Goal: Task Accomplishment & Management: Complete application form

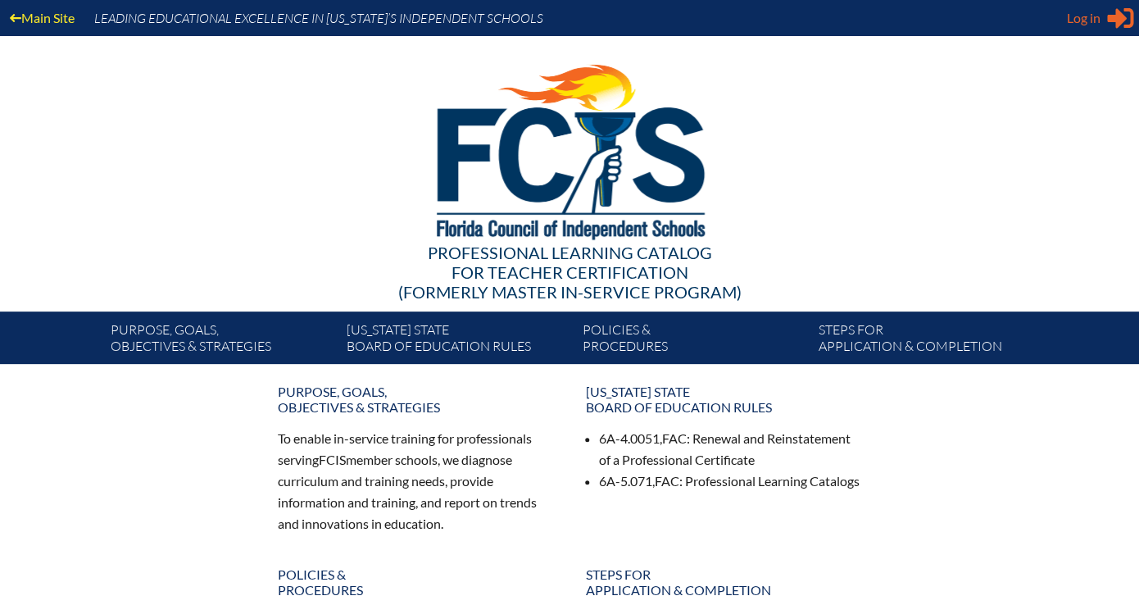
click at [1118, 12] on icon at bounding box center [1120, 18] width 26 height 20
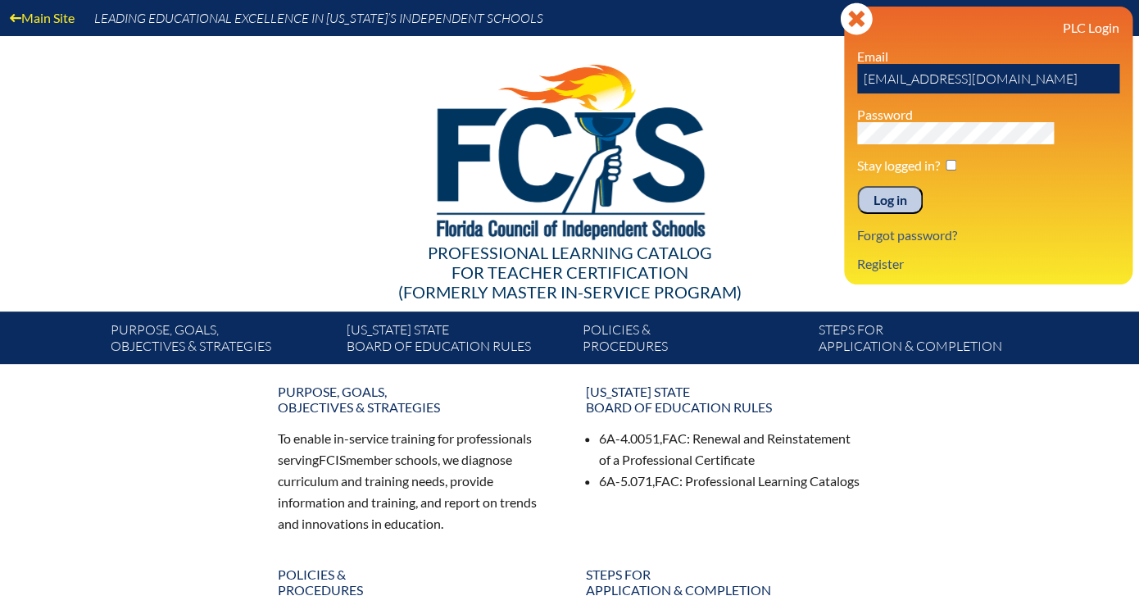
click at [923, 186] on input "Log in" at bounding box center [890, 200] width 66 height 28
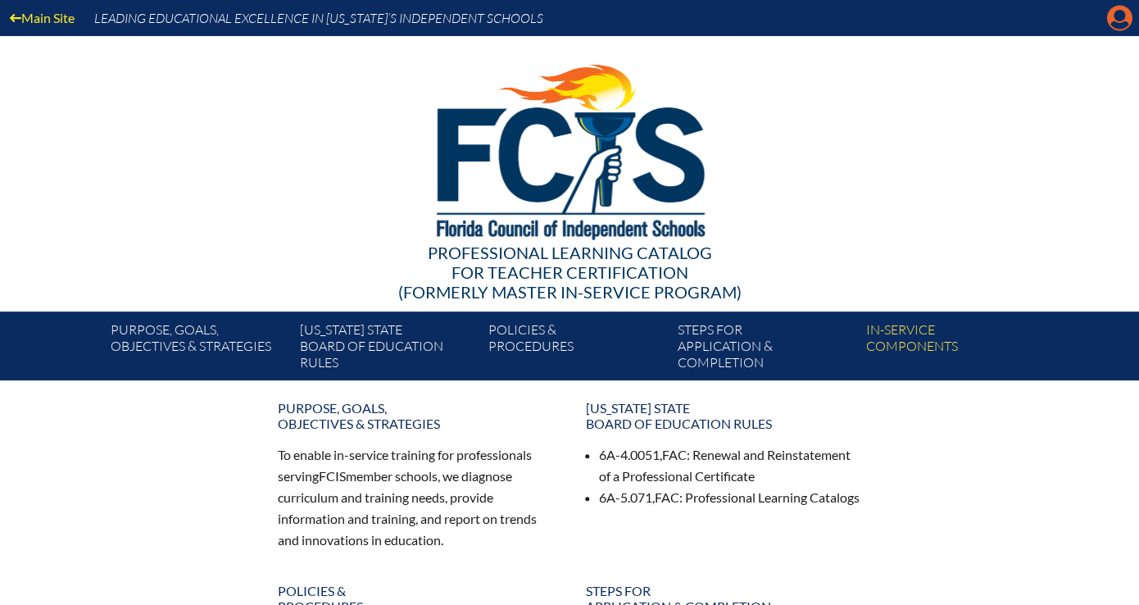
click at [1125, 21] on icon "Manage account" at bounding box center [1119, 18] width 26 height 26
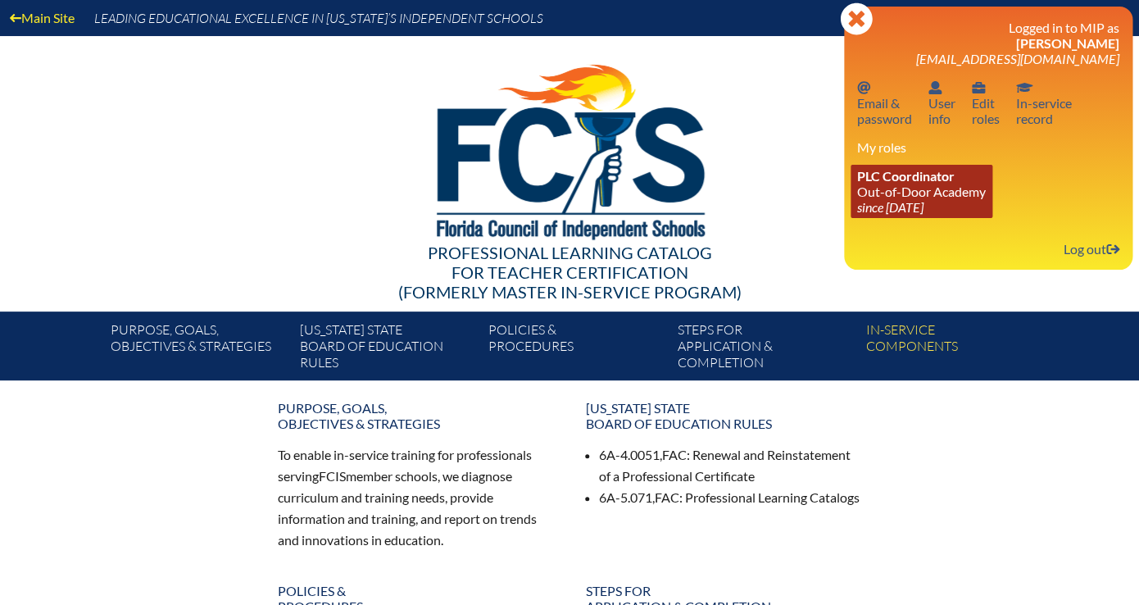
click at [923, 199] on icon "since [DATE]" at bounding box center [890, 207] width 66 height 16
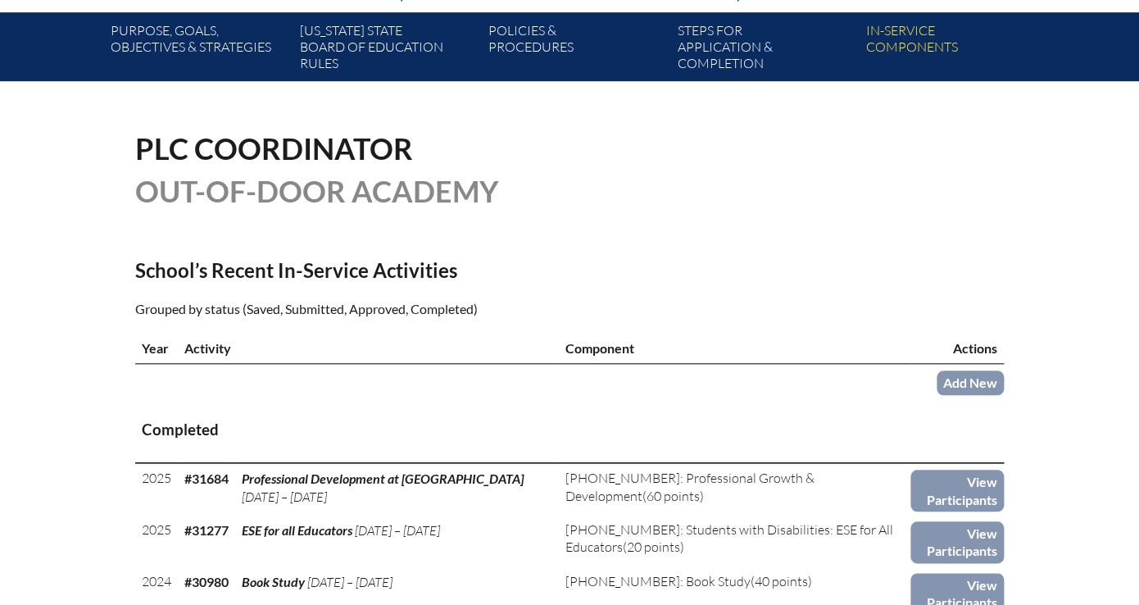
scroll to position [303, 0]
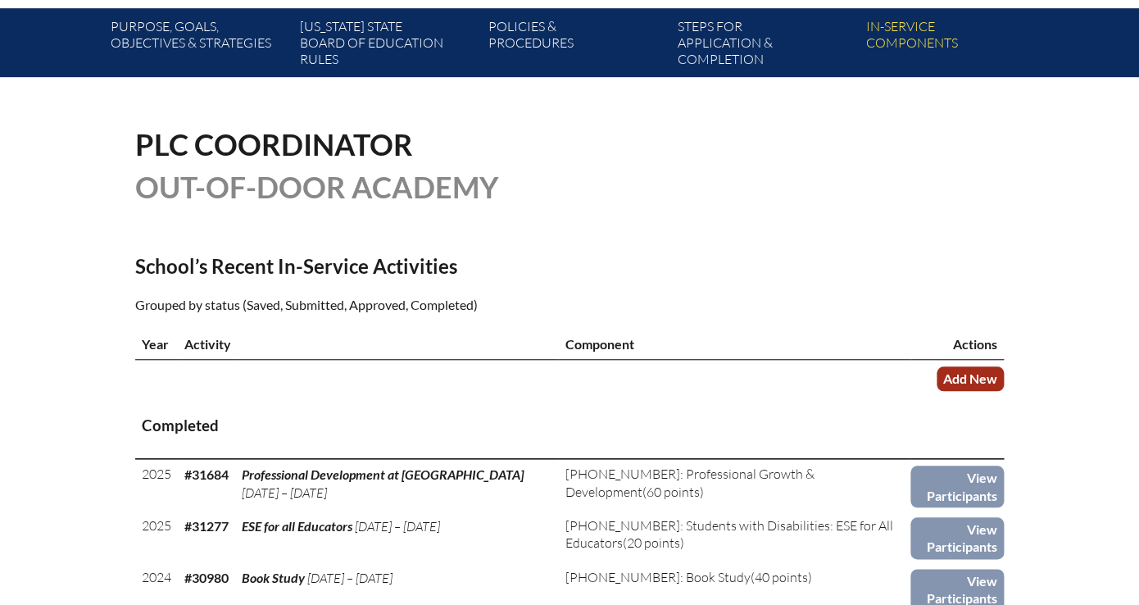
click at [936, 366] on link "Add New" at bounding box center [969, 378] width 67 height 24
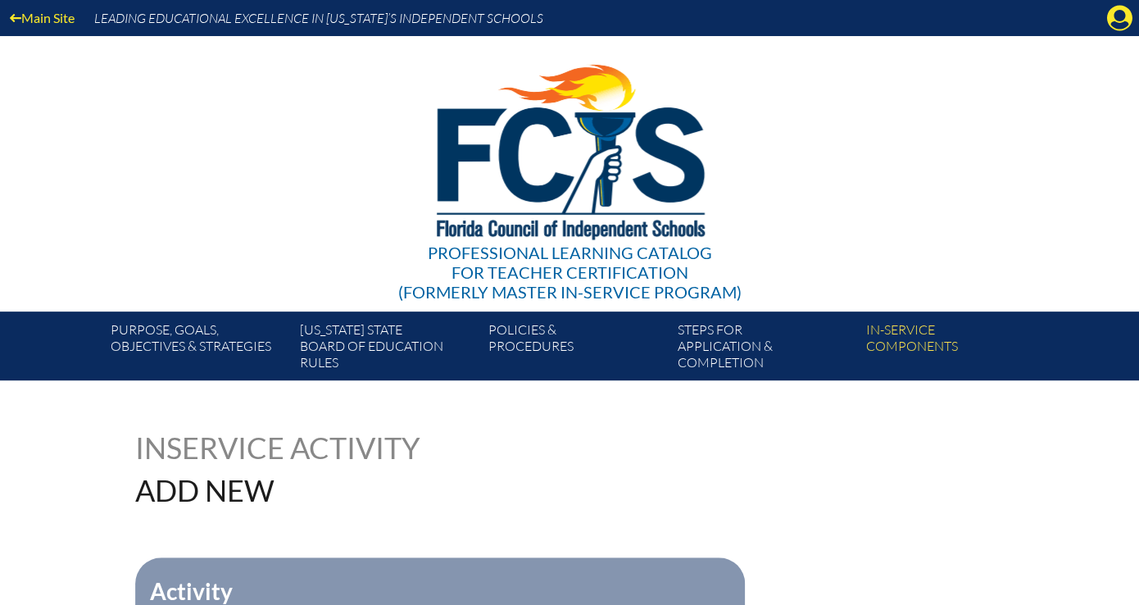
scroll to position [143, 0]
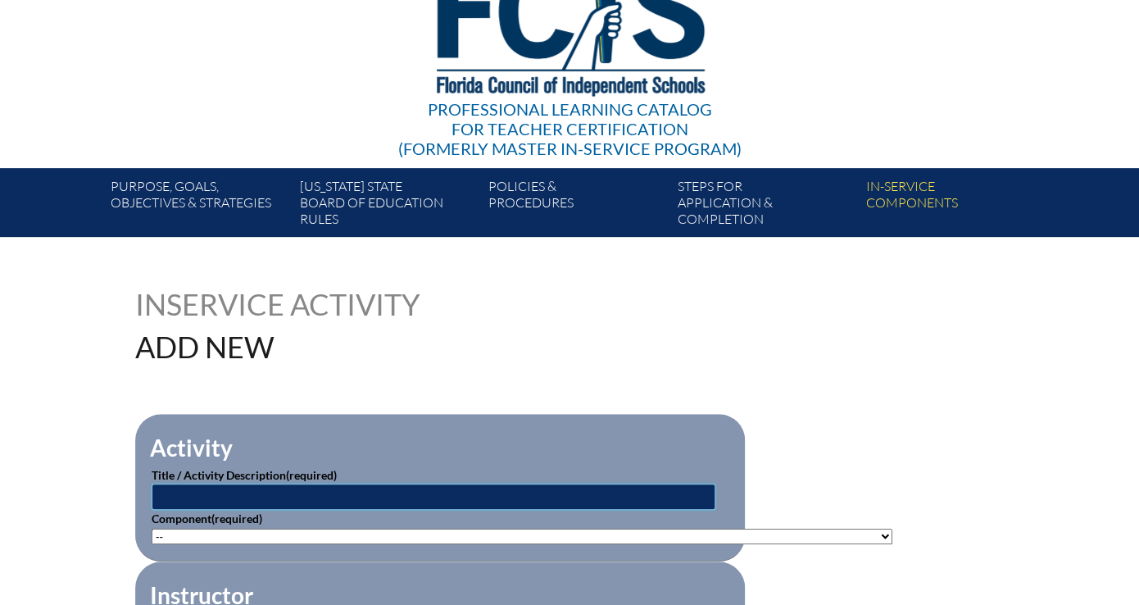
click at [433, 483] on input "text" at bounding box center [434, 496] width 564 height 26
type input "Professional Development at ODA"
click at [152, 528] on select"]"] "-- [PHONE_NUMBER]: Appropriate Art Activities [PHONE_NUMBER]: Concept and Art P…" at bounding box center [522, 536] width 741 height 16
select select"]"] "20506"
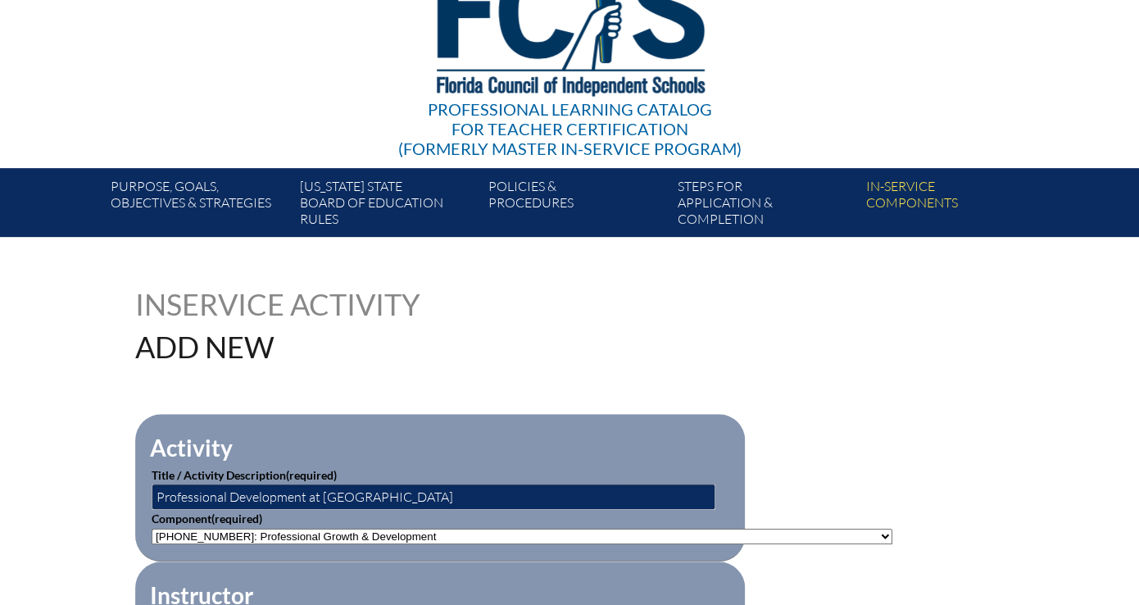
click option "[PHONE_NUMBER]: Professional Growth & Development" at bounding box center [0, 0] width 0 height 0
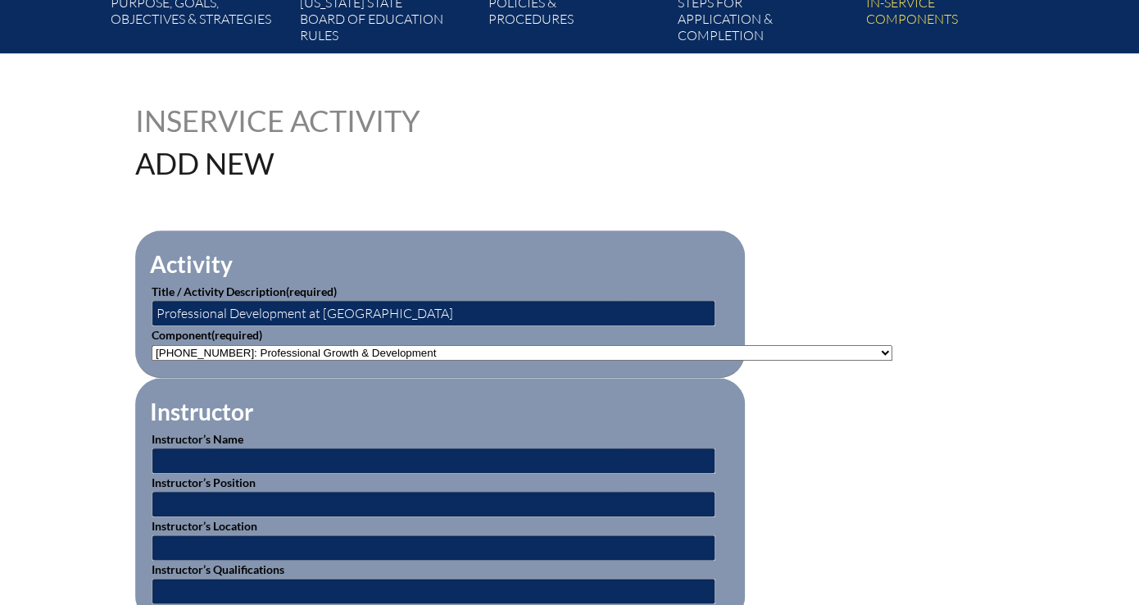
scroll to position [344, 0]
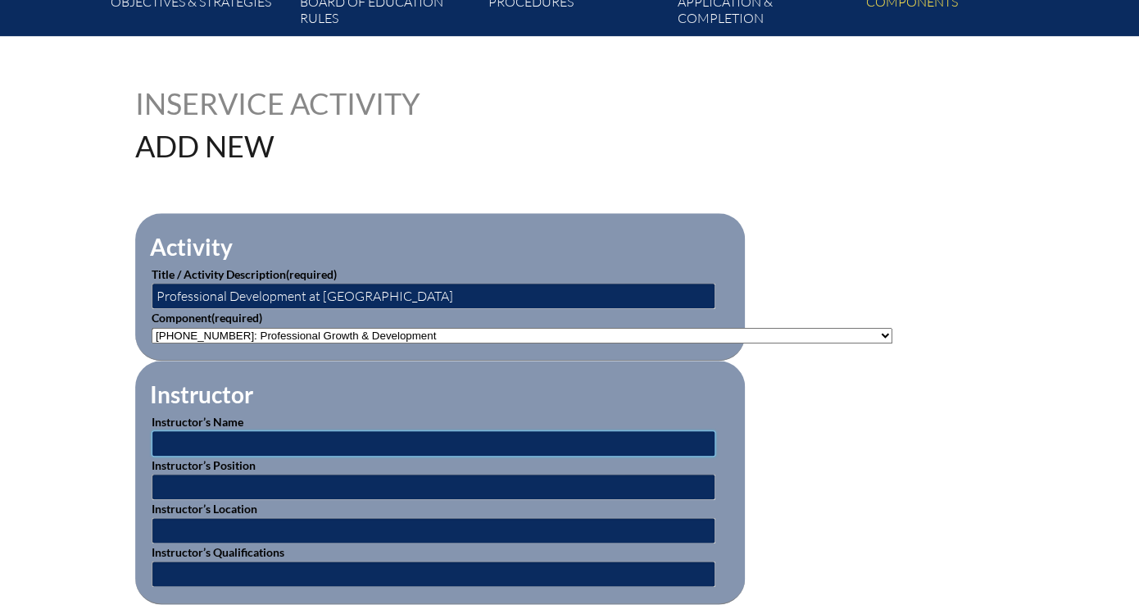
click at [506, 430] on input "text" at bounding box center [434, 443] width 564 height 26
type input "various ODA educators"
click at [377, 517] on input "text" at bounding box center [434, 530] width 564 height 26
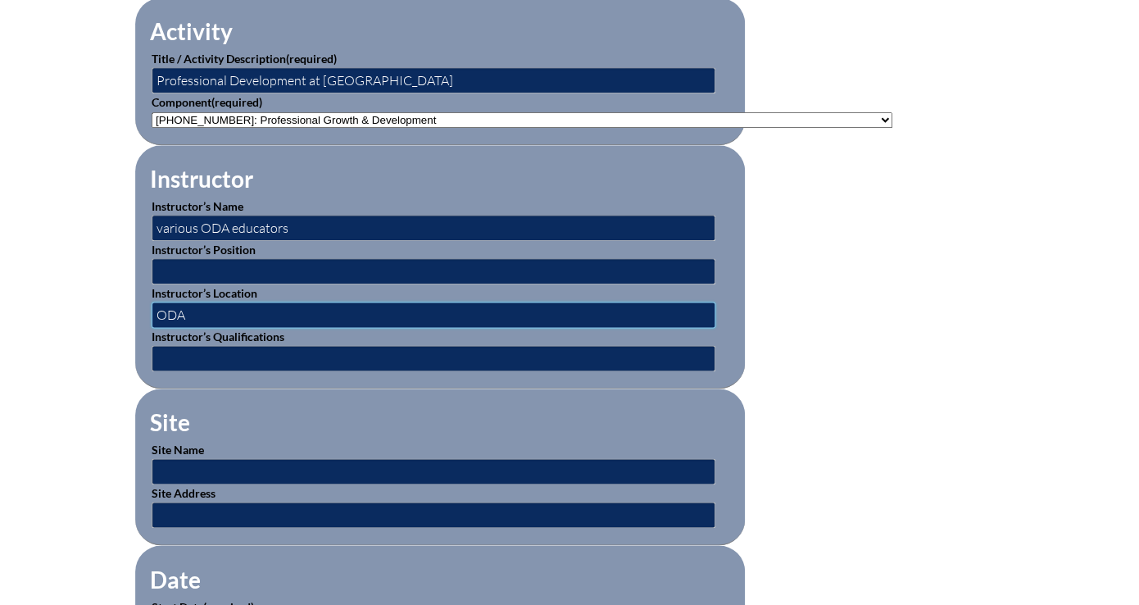
scroll to position [624, 0]
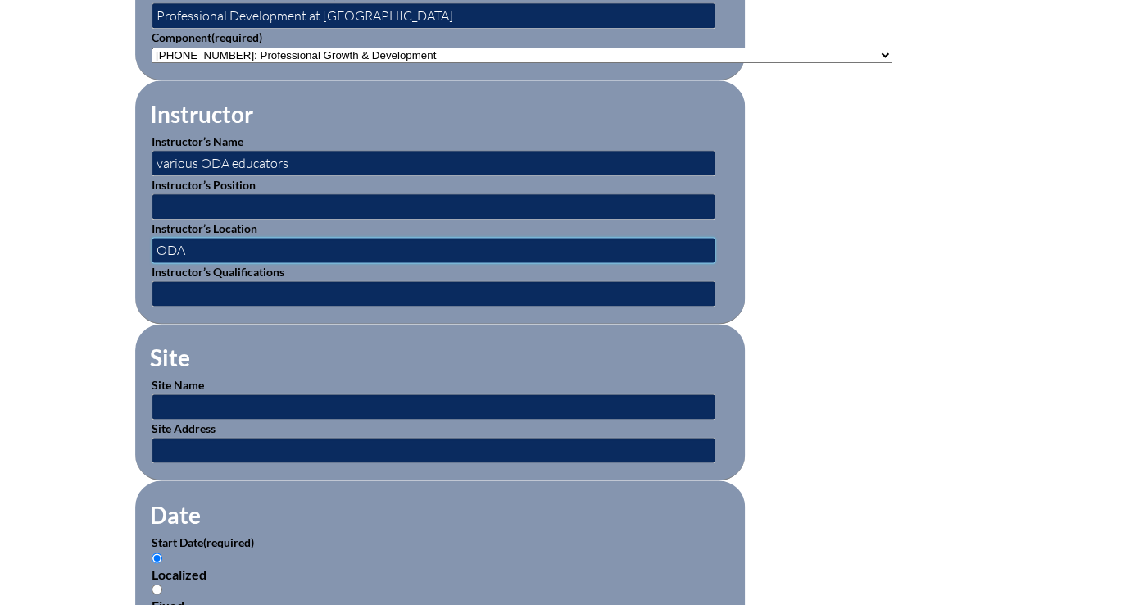
type input "ODA"
click at [162, 583] on input "Fixed" at bounding box center [157, 588] width 11 height 11
radio input "true"
click at [162, 552] on input "Localized" at bounding box center [157, 557] width 11 height 11
radio input "true"
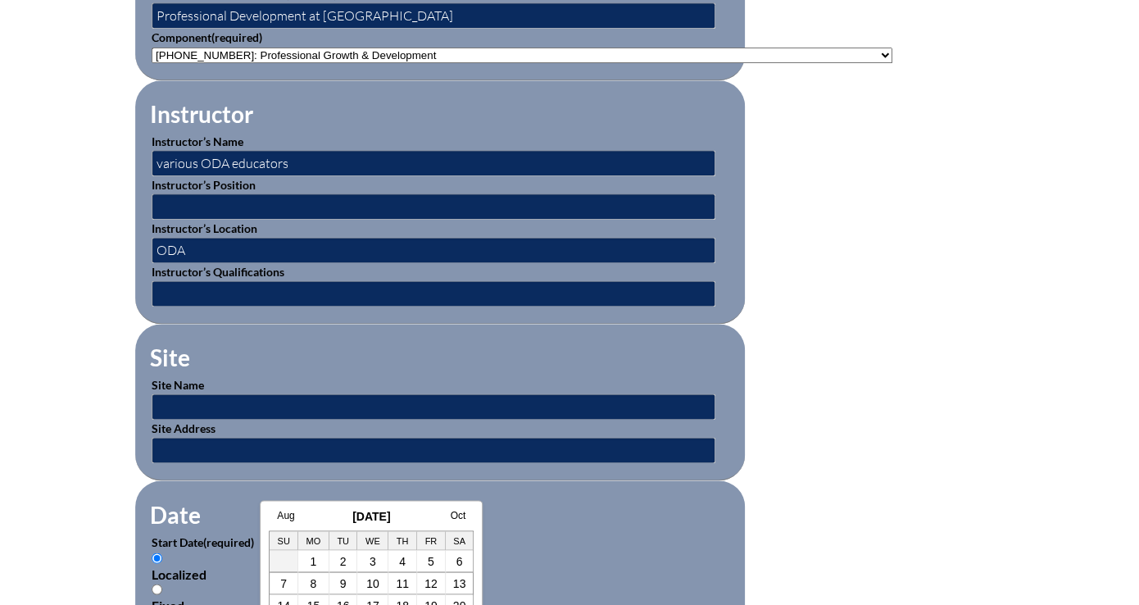
click at [290, 512] on link "Aug" at bounding box center [285, 514] width 17 height 11
click at [302, 573] on td "4" at bounding box center [297, 583] width 31 height 22
click at [299, 580] on link "4" at bounding box center [296, 582] width 7 height 13
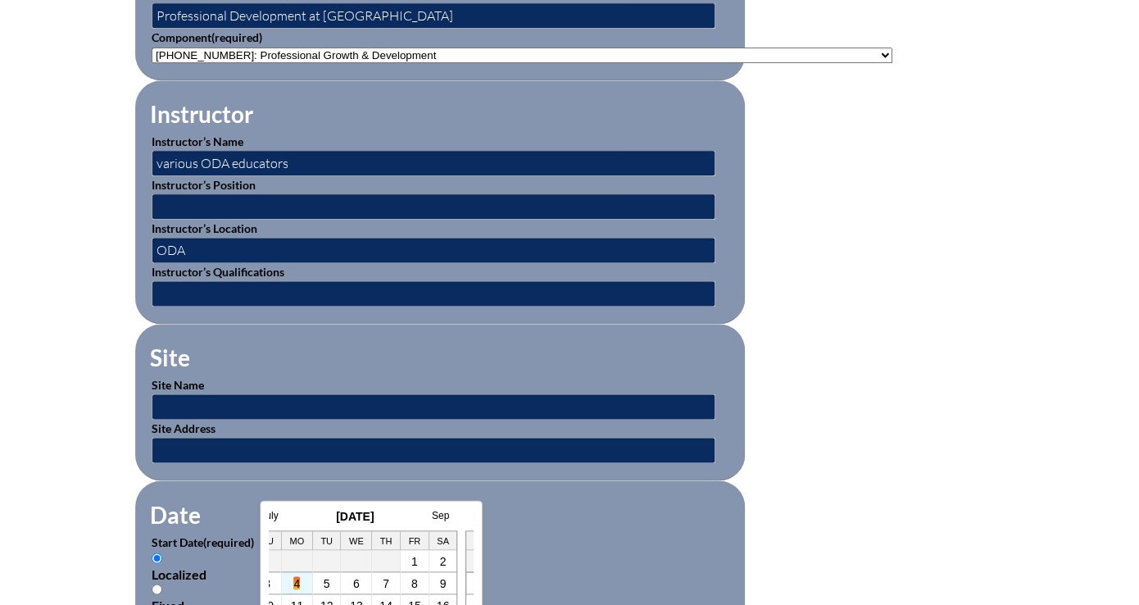
type input "2025-08-04 12:11 PM"
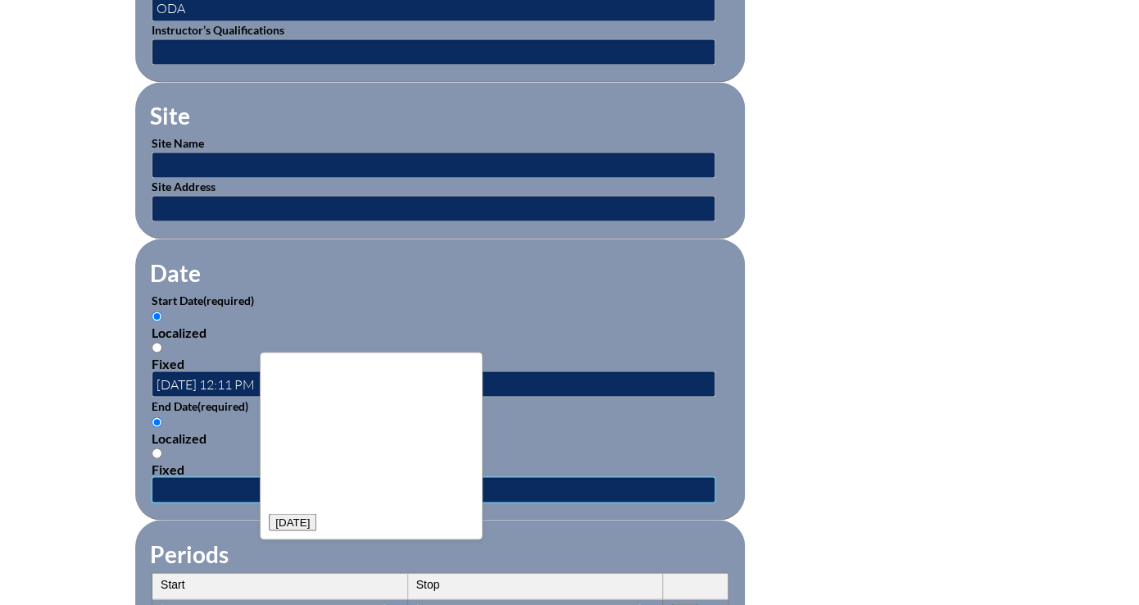
scroll to position [0, 0]
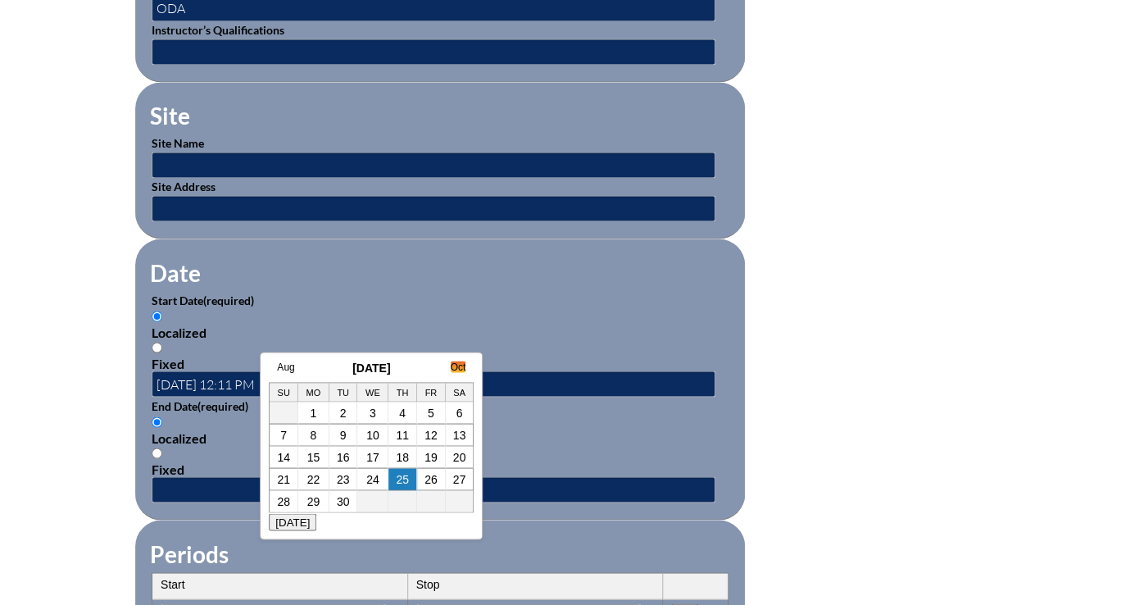
click at [461, 366] on link "Oct" at bounding box center [459, 366] width 16 height 11
click at [461, 366] on link "Nov" at bounding box center [456, 366] width 17 height 11
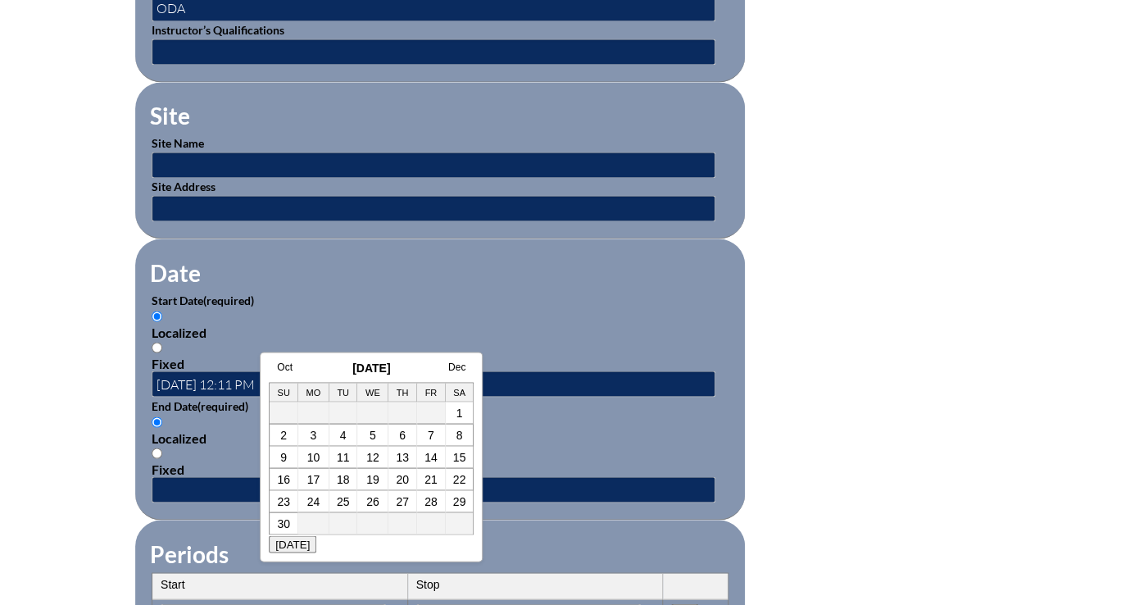
click at [461, 366] on link "Dec" at bounding box center [456, 366] width 17 height 11
click at [461, 366] on link "Jan" at bounding box center [458, 366] width 16 height 11
click at [461, 366] on link "Feb" at bounding box center [457, 366] width 17 height 11
click at [461, 366] on link "Mar" at bounding box center [457, 366] width 17 height 11
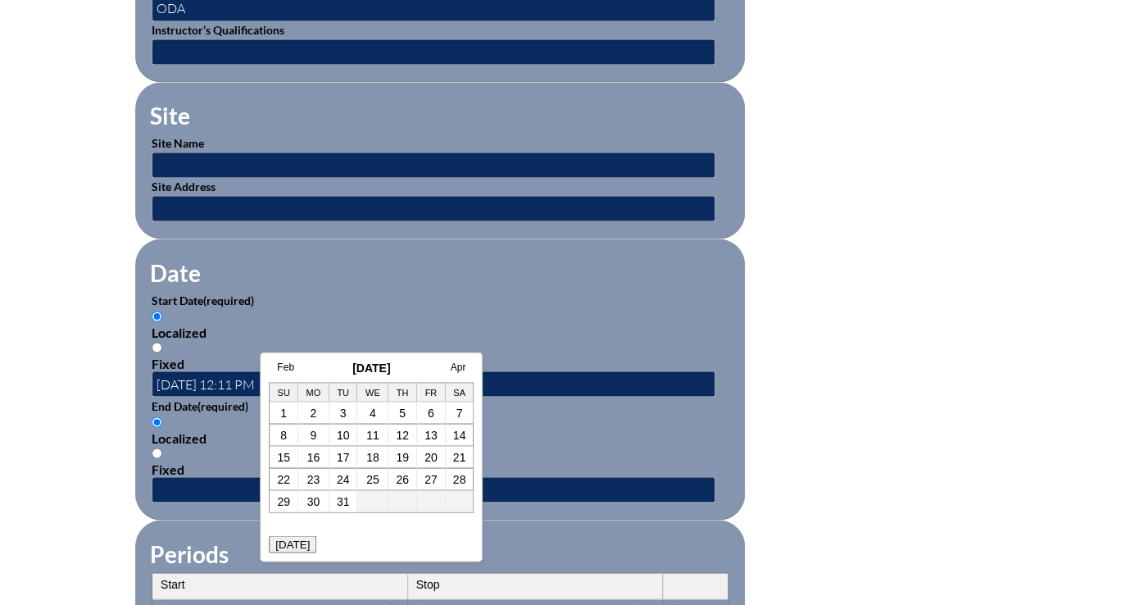
click at [461, 366] on link "Apr" at bounding box center [459, 366] width 16 height 11
click at [347, 474] on link "21" at bounding box center [343, 478] width 13 height 13
type input "2026-04-21 12:11 PM"
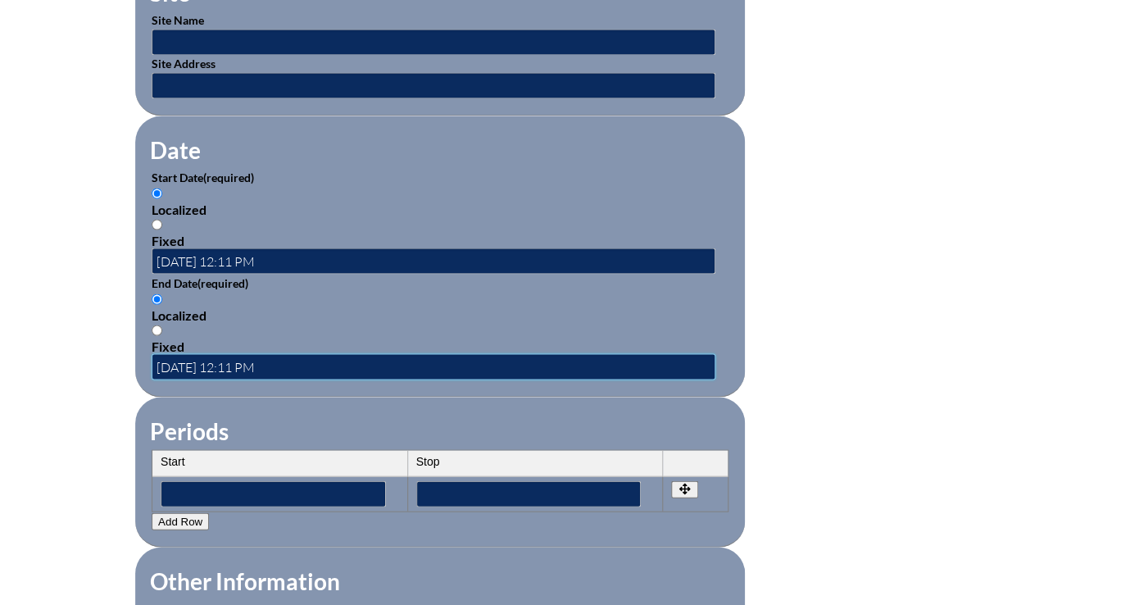
scroll to position [1004, 0]
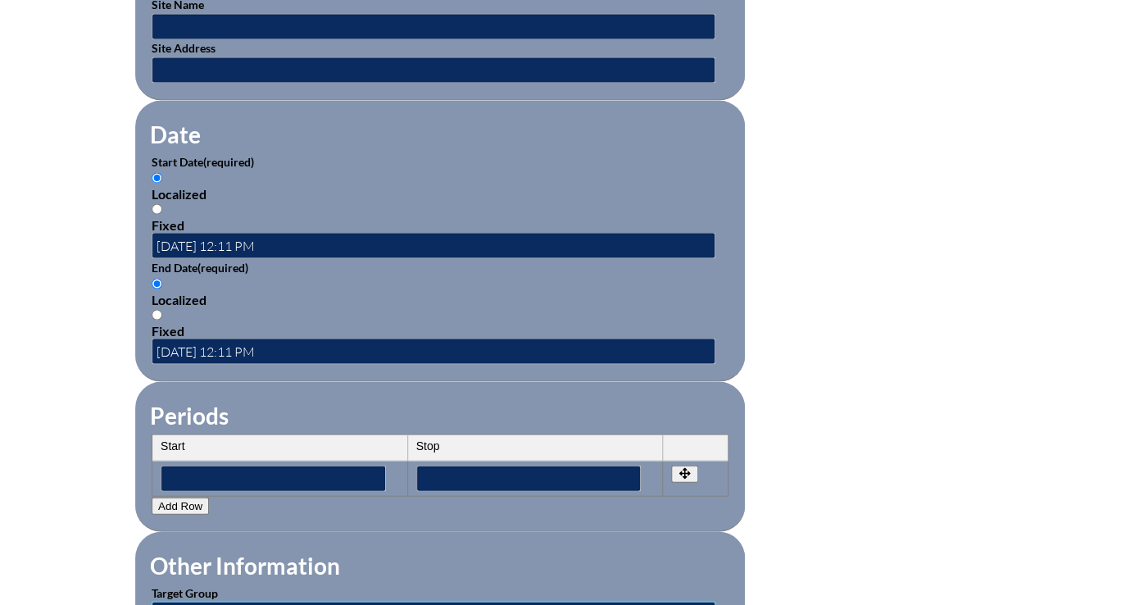
click at [359, 601] on input "text" at bounding box center [434, 614] width 564 height 26
type input "faculty and admin"
type input "4"
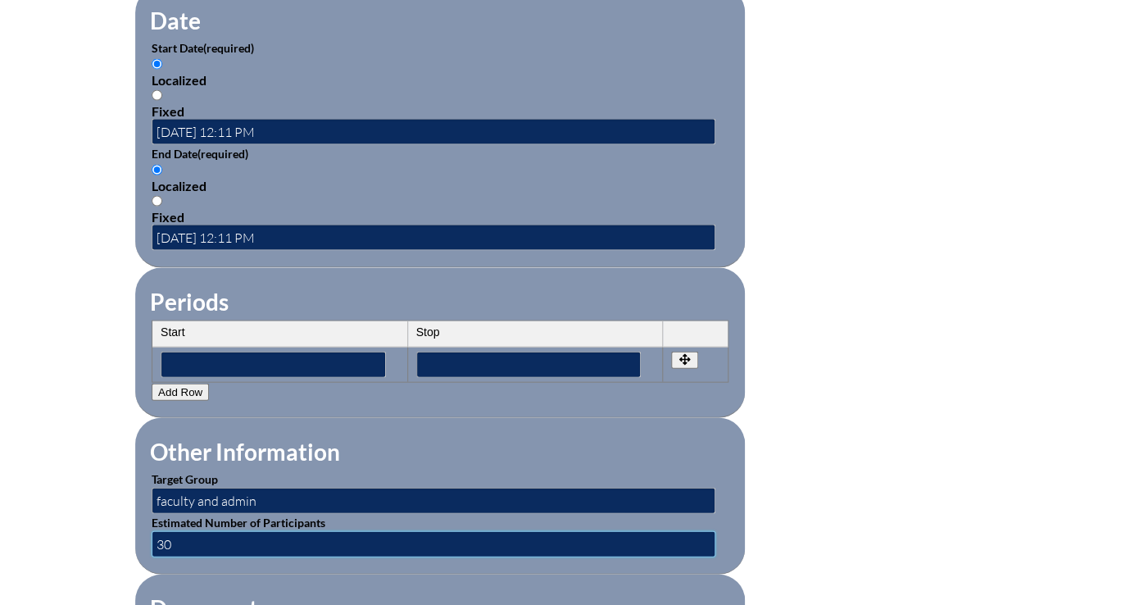
scroll to position [1267, 0]
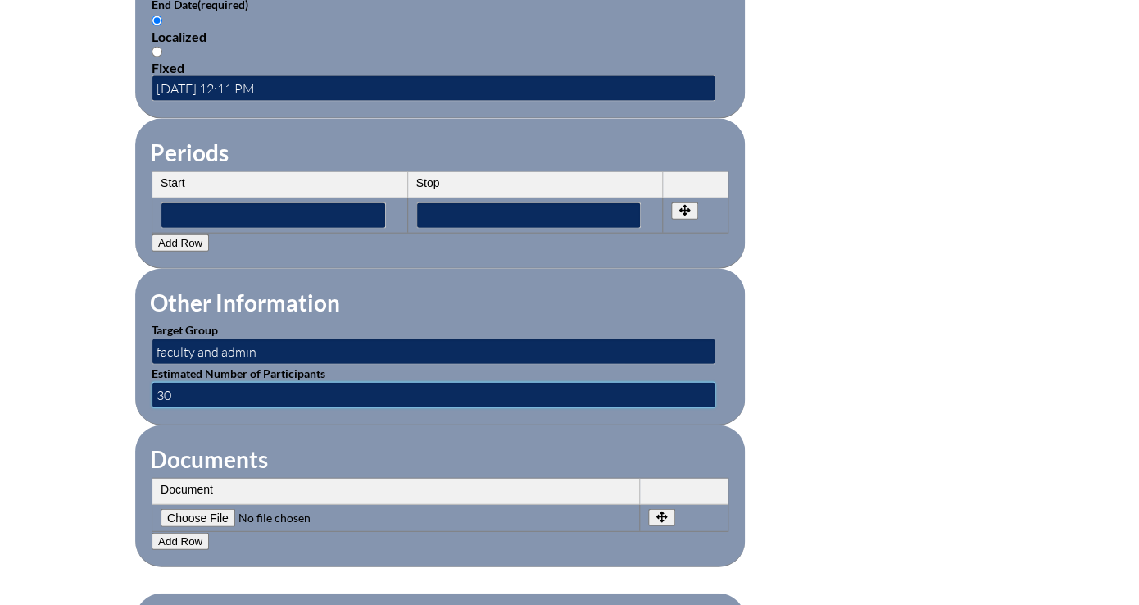
type input "30"
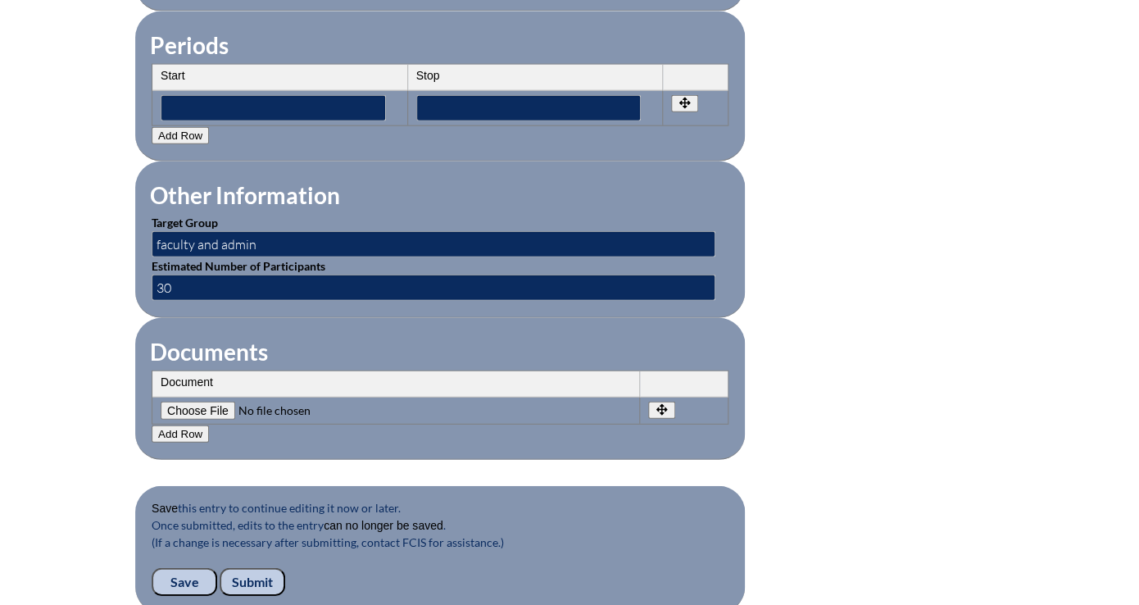
scroll to position [1409, 0]
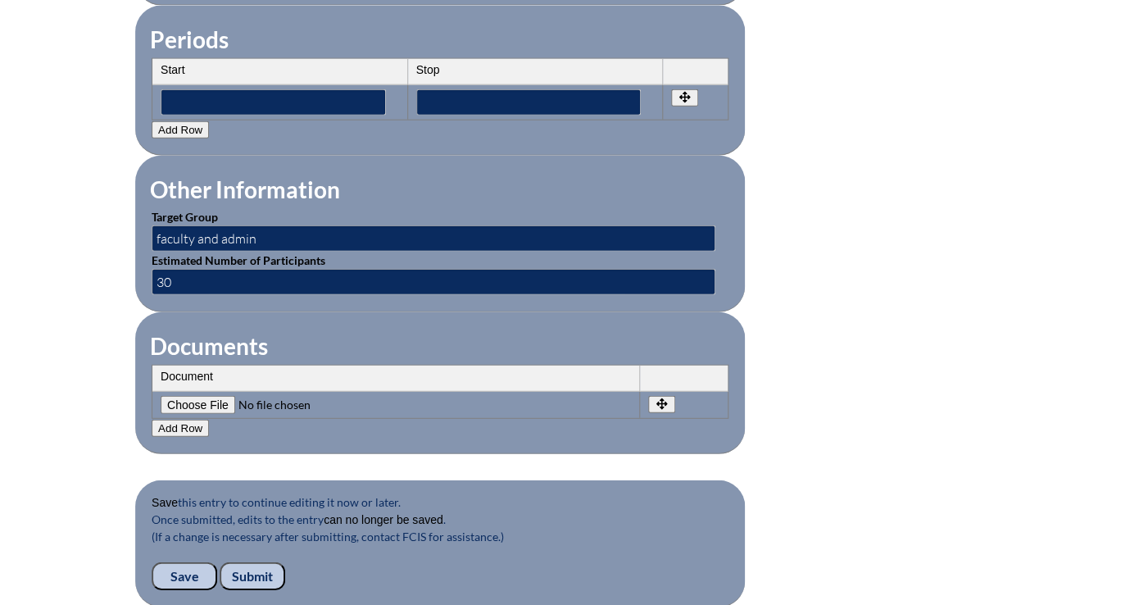
click at [285, 562] on input "Submit" at bounding box center [253, 576] width 66 height 28
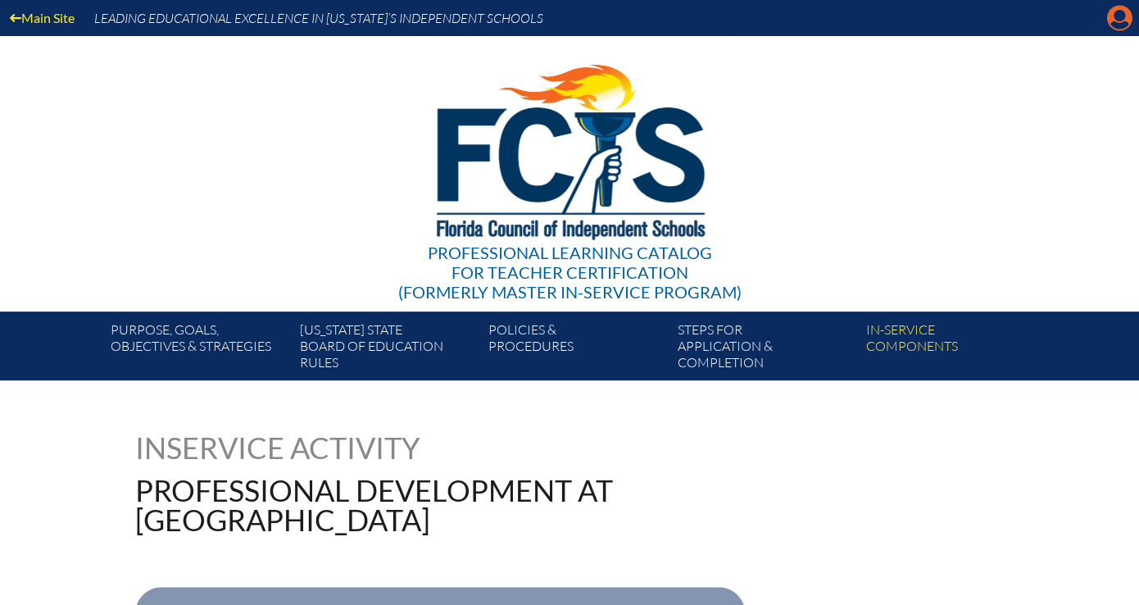
click at [1120, 15] on icon at bounding box center [1119, 18] width 25 height 25
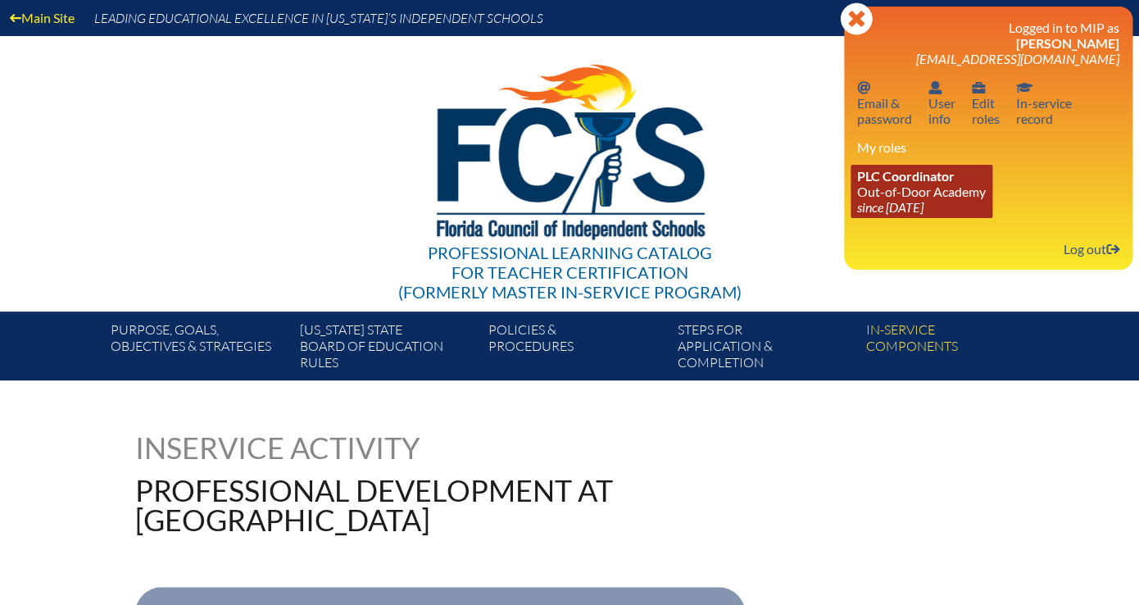
click at [992, 165] on link "PLC Coordinator Out-of-Door Academy since 2014 Jul 8" at bounding box center [921, 191] width 142 height 53
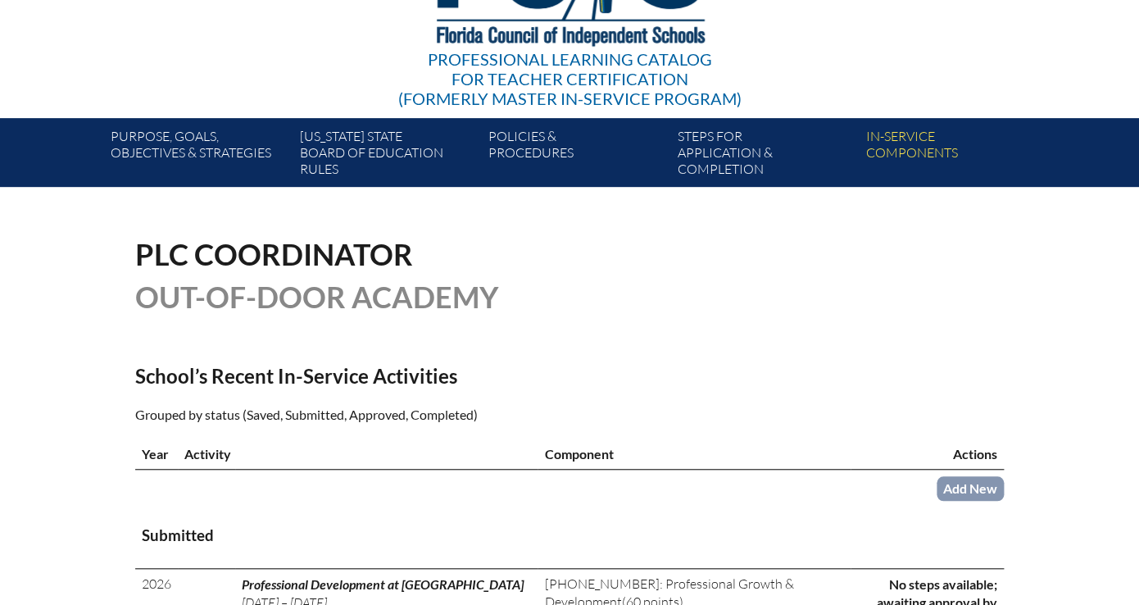
scroll to position [263, 0]
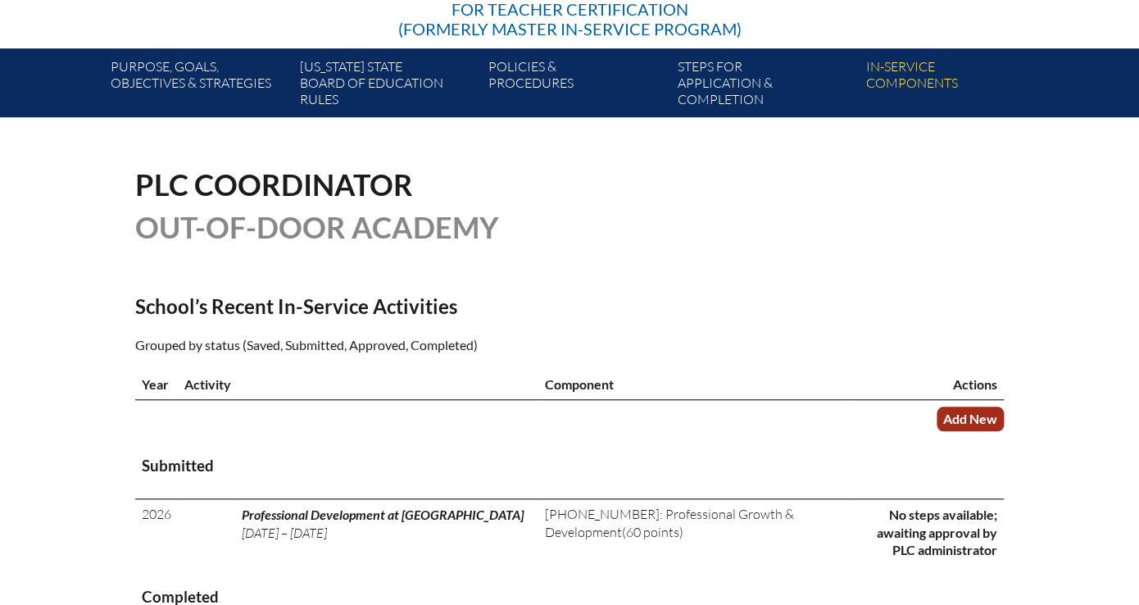
click at [936, 406] on link "Add New" at bounding box center [969, 418] width 67 height 24
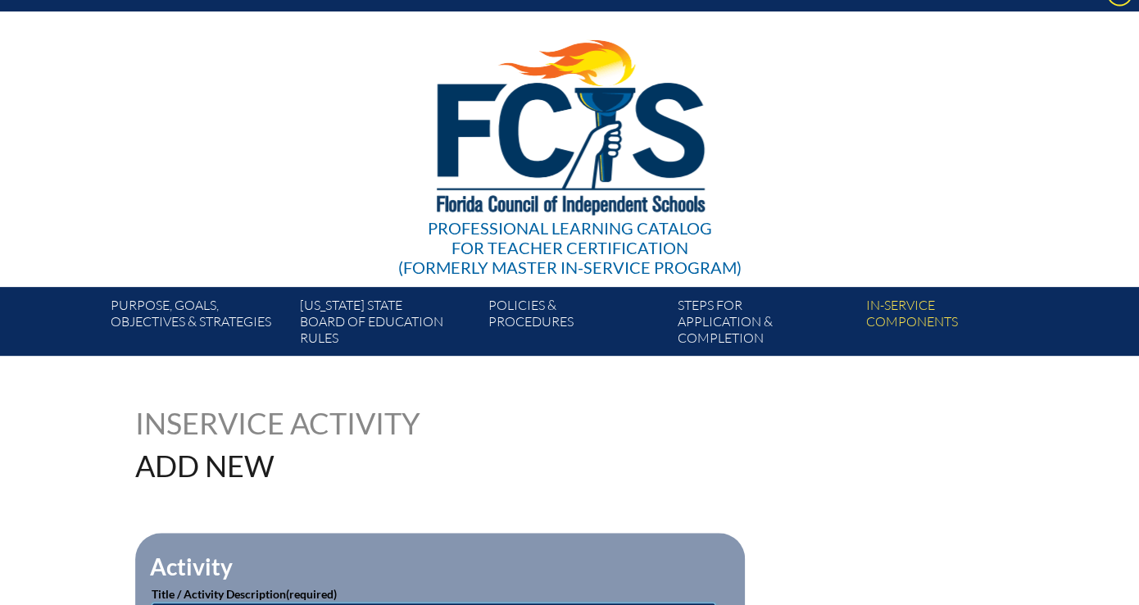
scroll to position [70, 0]
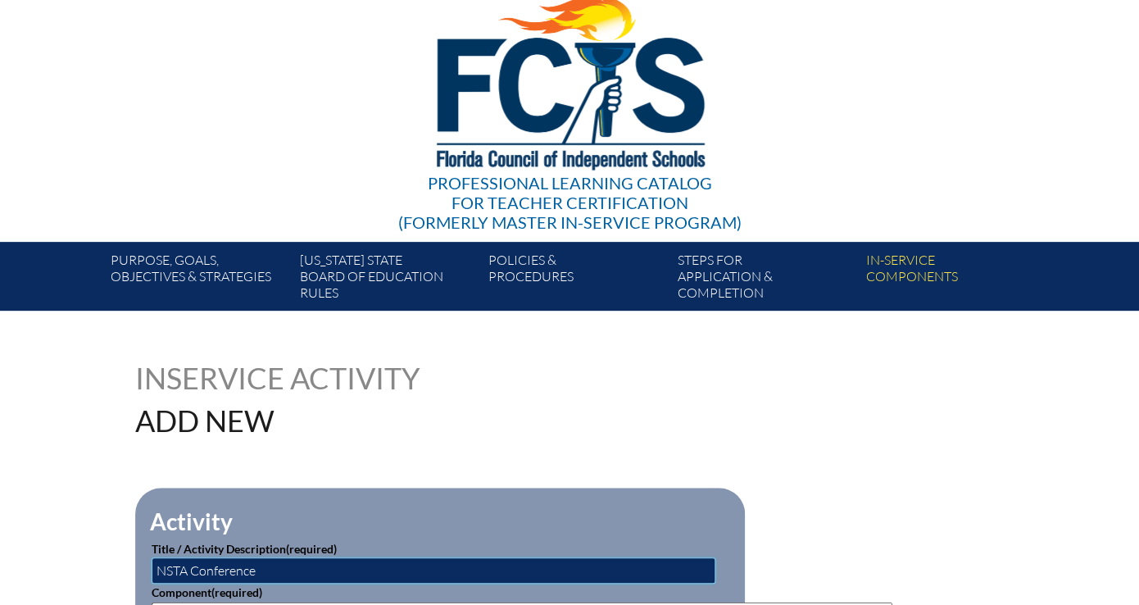
type input "NSTA Conference"
click at [152, 602] on select"]"] "-- [PHONE_NUMBER]: Appropriate Art Activities [PHONE_NUMBER]: Concept and Art P…" at bounding box center [522, 610] width 741 height 16
select select"]"] "58704"
click option "[PHONE_NUMBER]: STEM in the Classroom" at bounding box center [0, 0] width 0 height 0
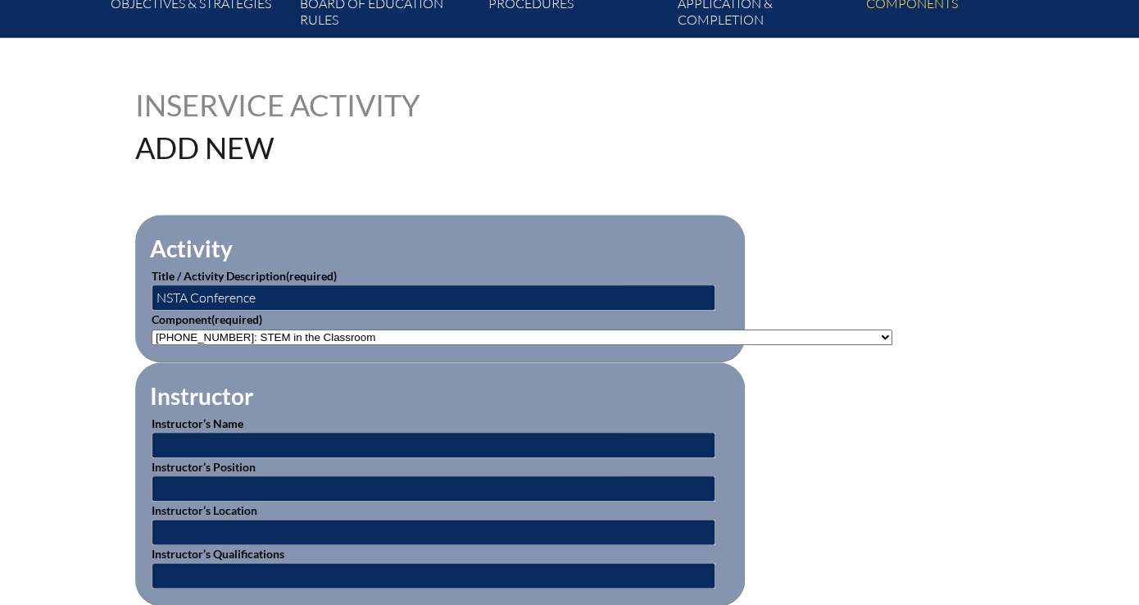
scroll to position [354, 0]
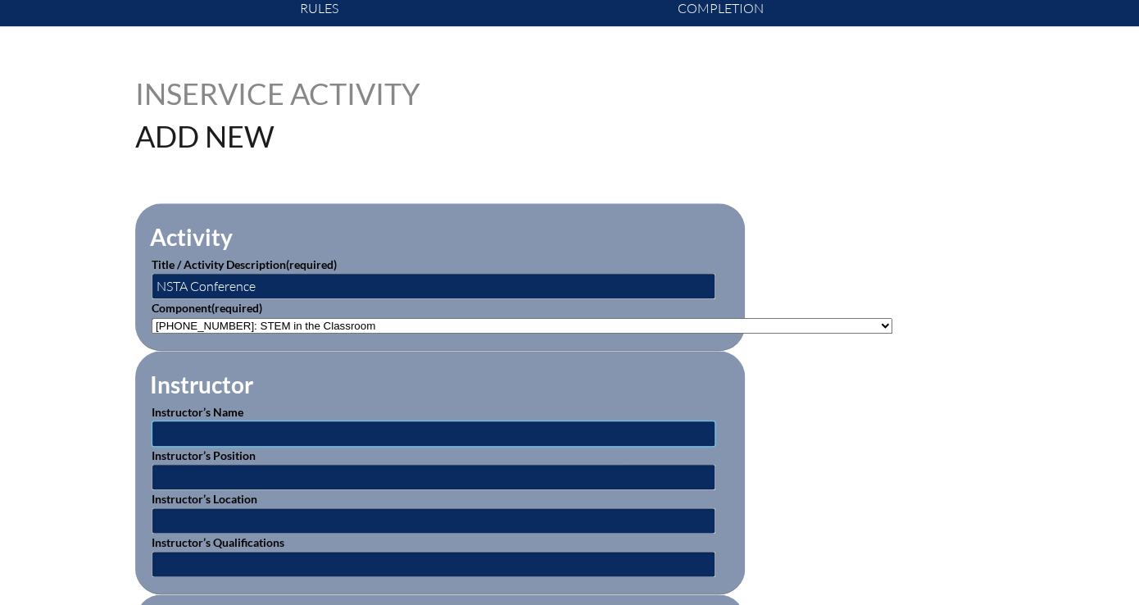
click at [462, 420] on input "text" at bounding box center [434, 433] width 564 height 26
type input "various"
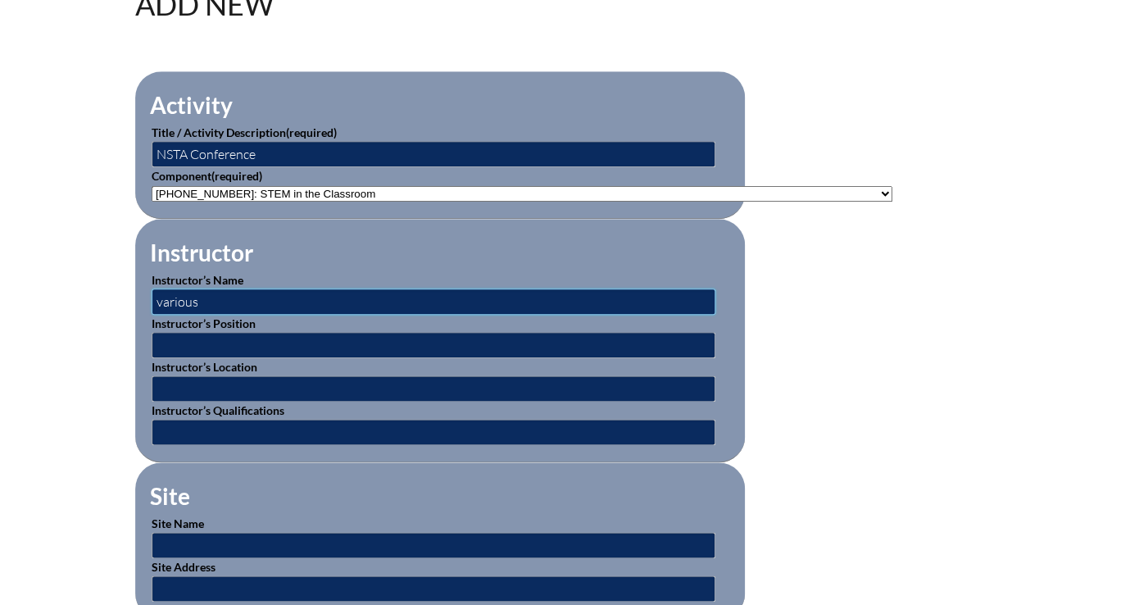
scroll to position [488, 0]
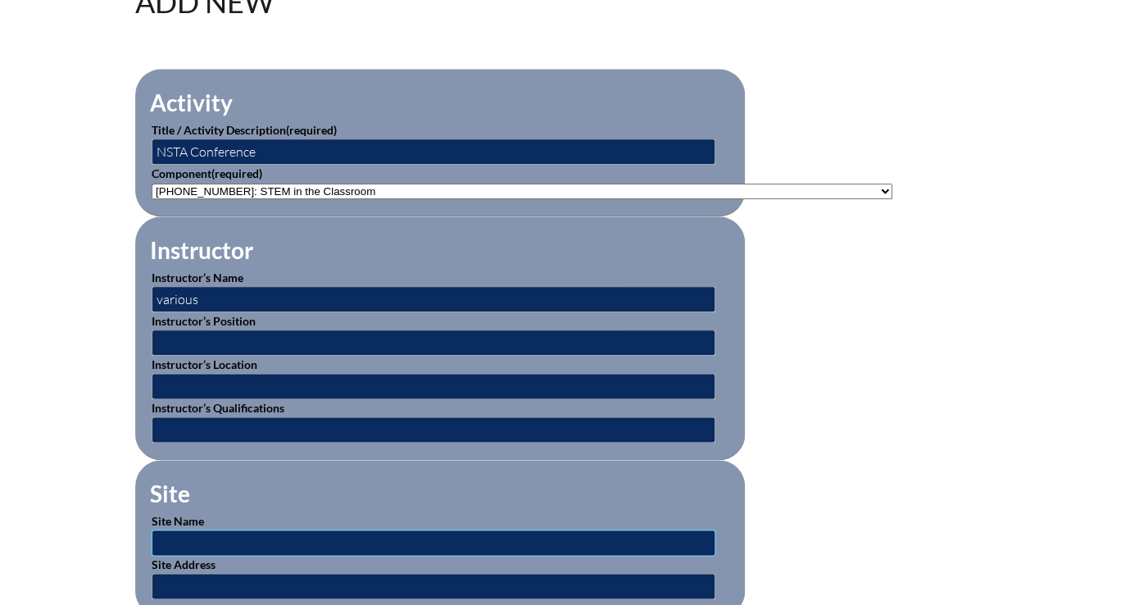
click at [433, 529] on input "text" at bounding box center [434, 542] width 564 height 26
type input "[GEOGRAPHIC_DATA], [GEOGRAPHIC_DATA]"
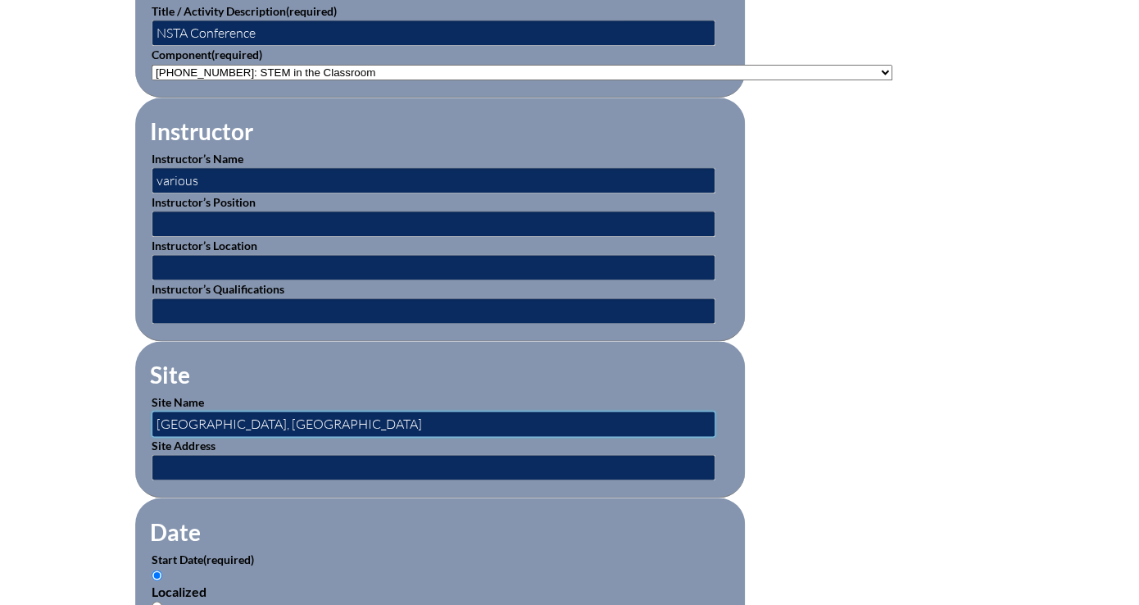
scroll to position [609, 0]
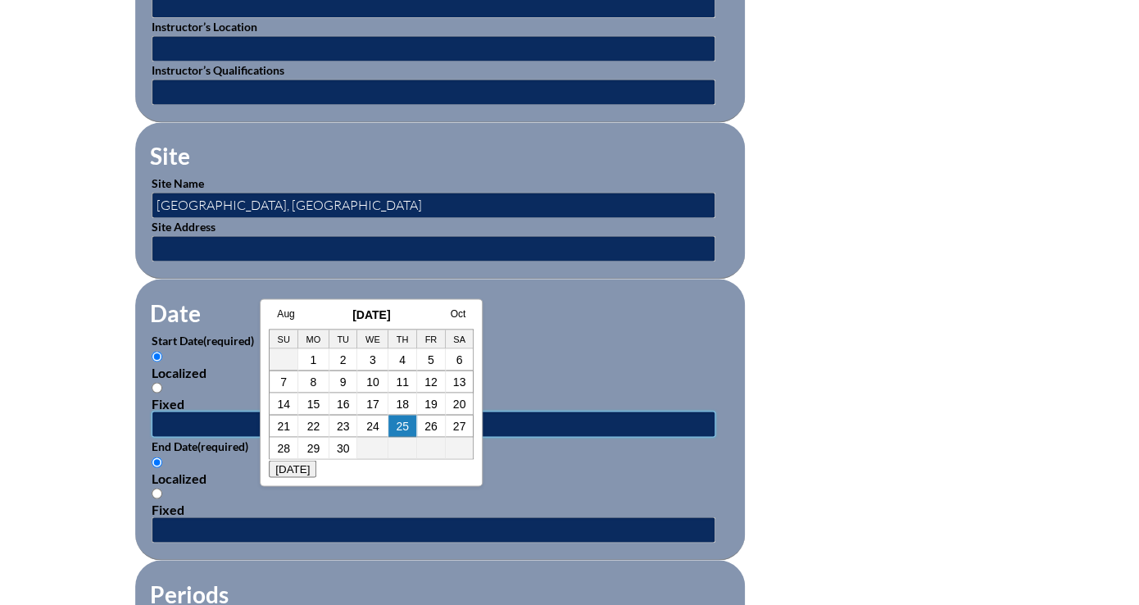
scroll to position [832, 0]
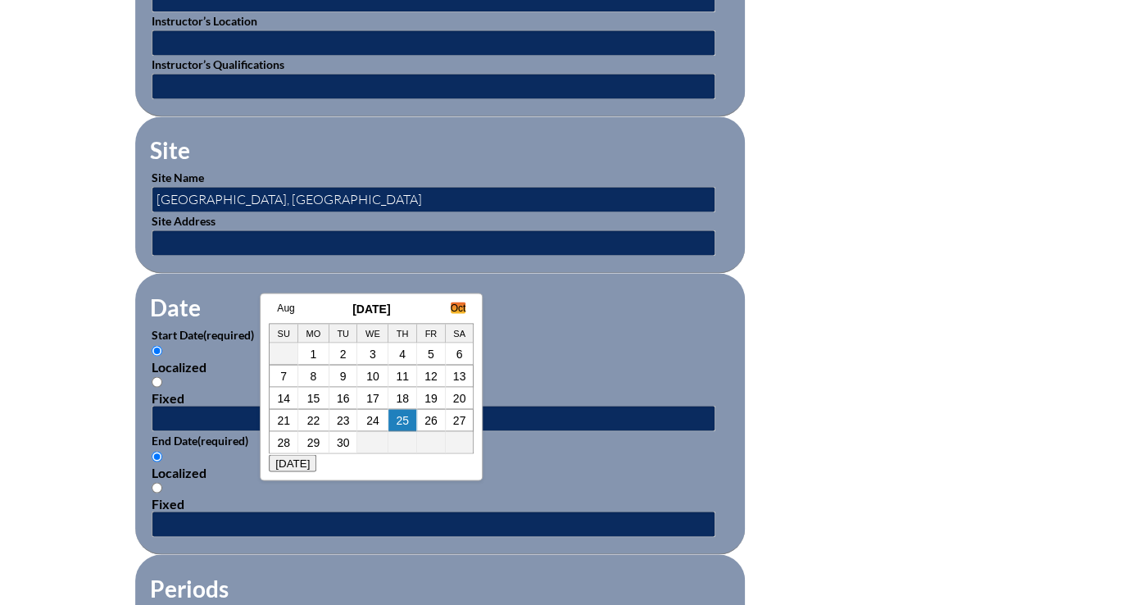
click at [465, 306] on link "Oct" at bounding box center [459, 307] width 16 height 11
click at [465, 307] on link "Nov" at bounding box center [456, 307] width 17 height 11
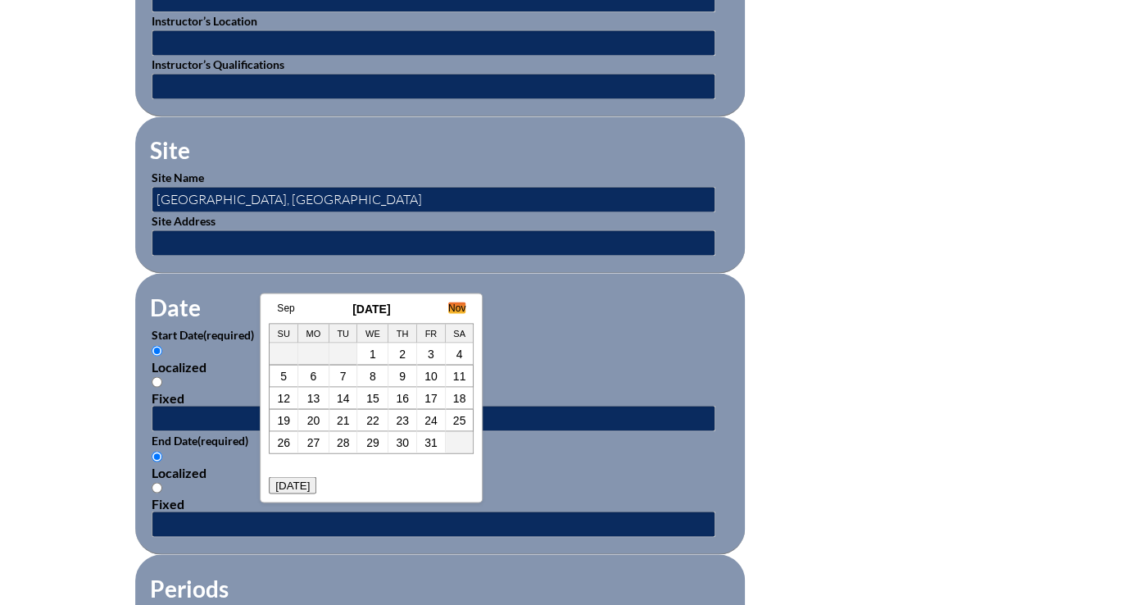
scroll to position [0, 426]
click at [379, 395] on link "12" at bounding box center [372, 397] width 13 height 13
type input "[DATE] 12:14 PM"
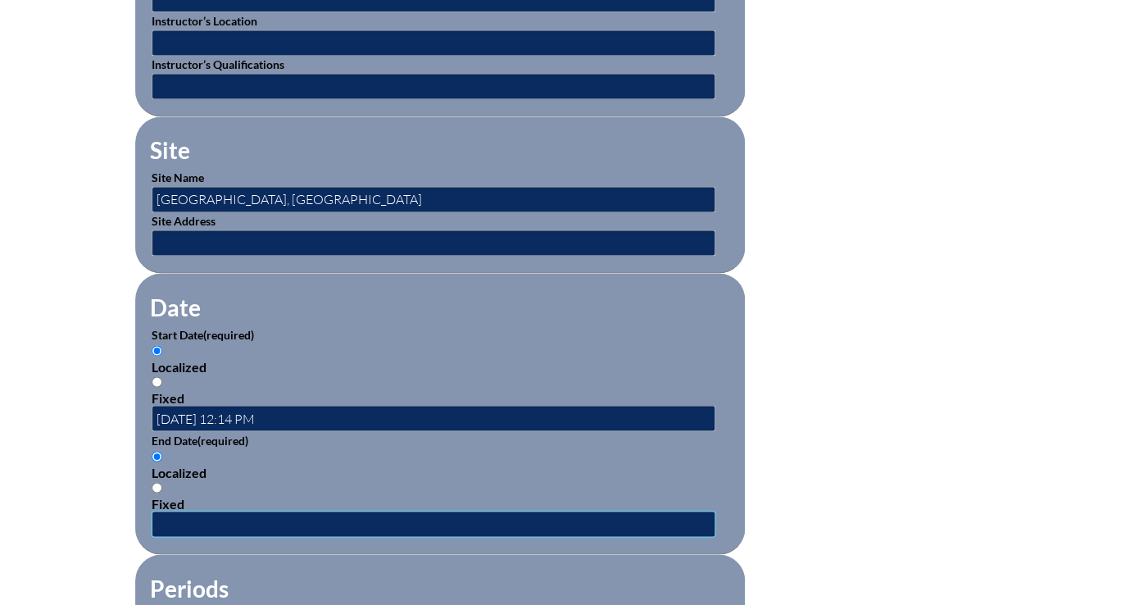
click at [386, 510] on input "text" at bounding box center [434, 523] width 564 height 26
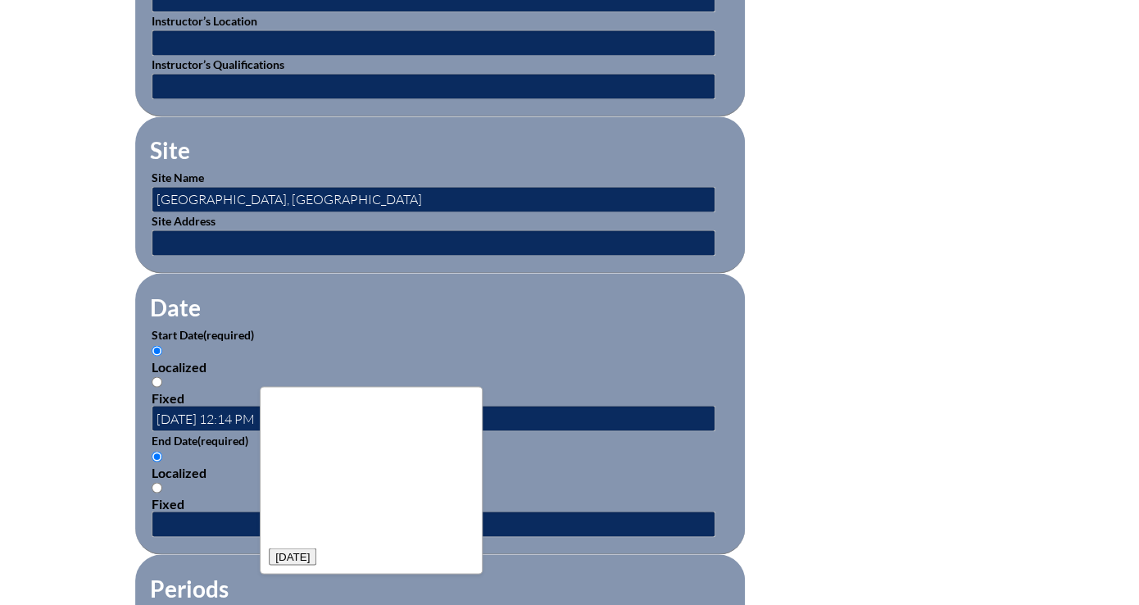
click at [40, 401] on link "Oct" at bounding box center [33, 400] width 16 height 11
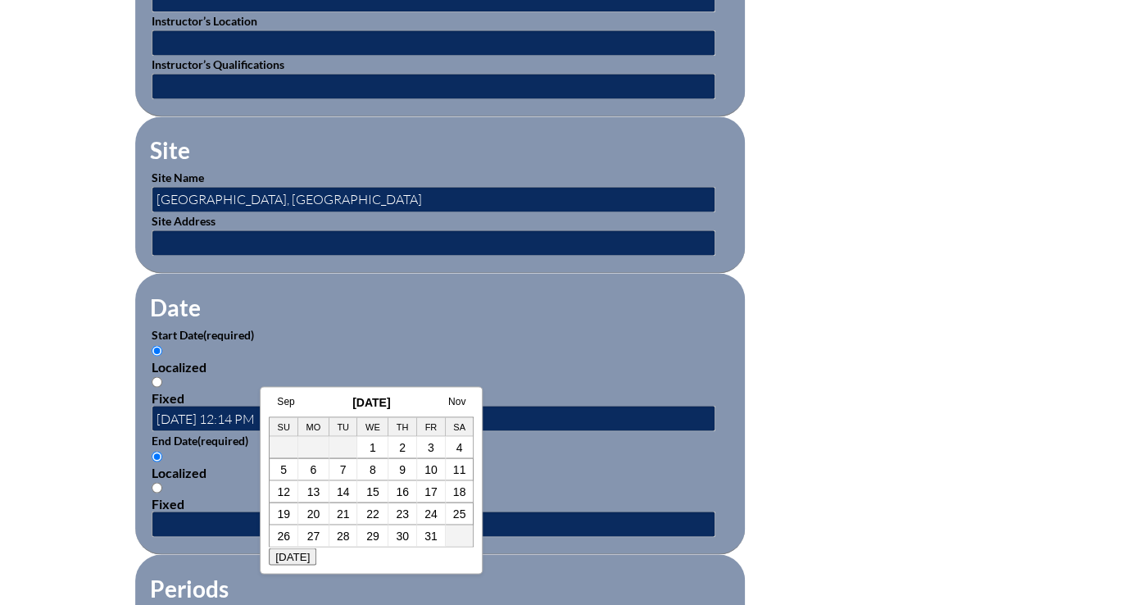
click at [465, 401] on link "Nov" at bounding box center [456, 400] width 17 height 11
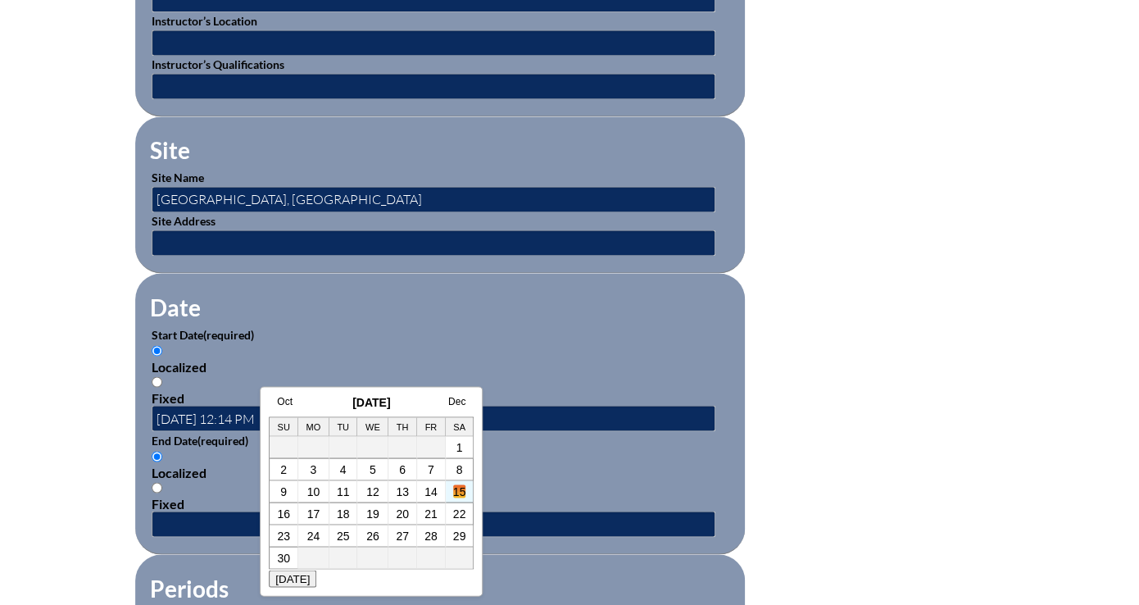
click at [462, 487] on link "15" at bounding box center [459, 490] width 13 height 13
type input "2025-11-15 12:14 PM"
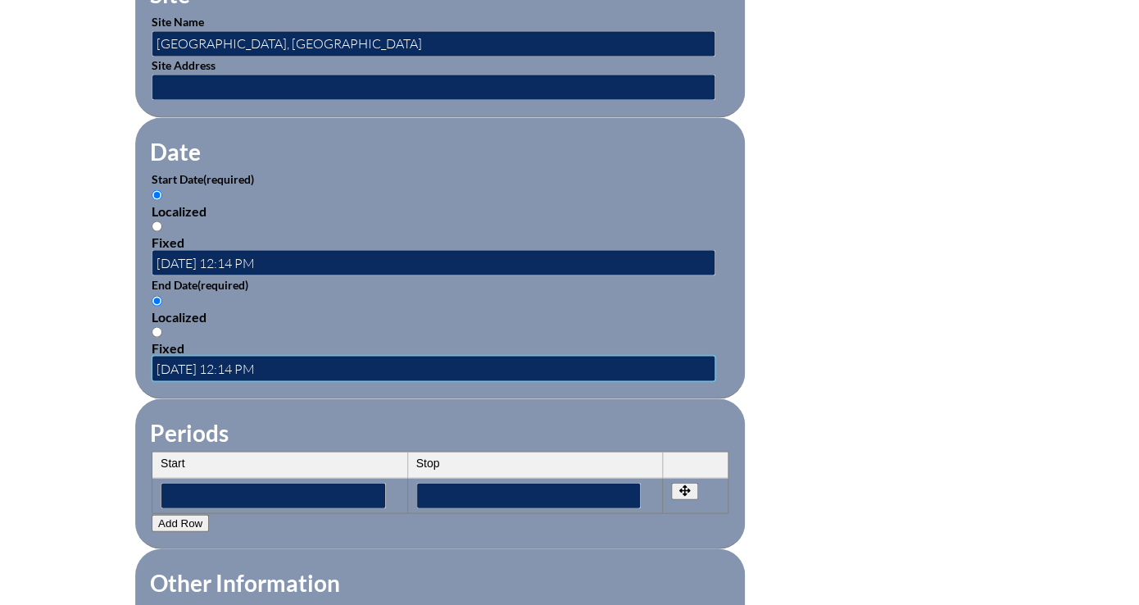
scroll to position [1012, 0]
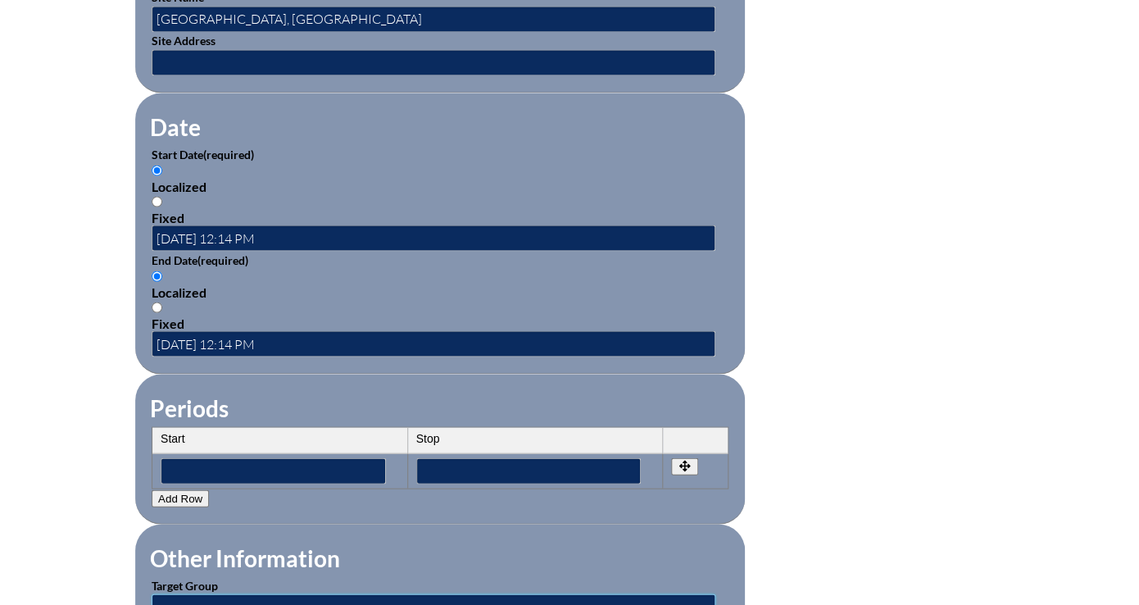
click at [411, 593] on input "text" at bounding box center [434, 606] width 564 height 26
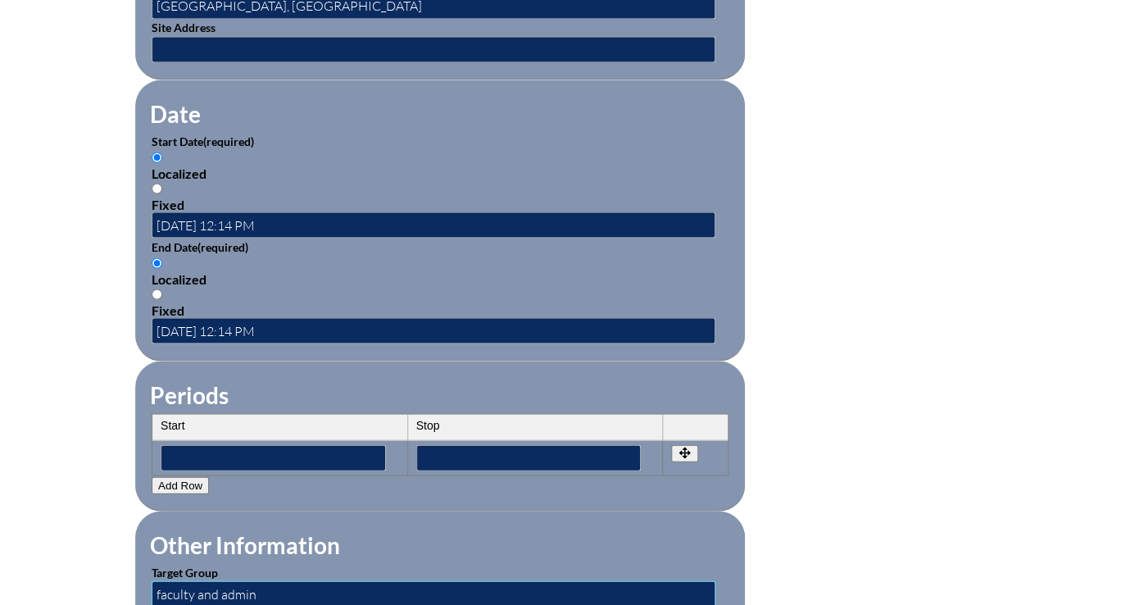
scroll to position [1026, 0]
type input "faculty and admin"
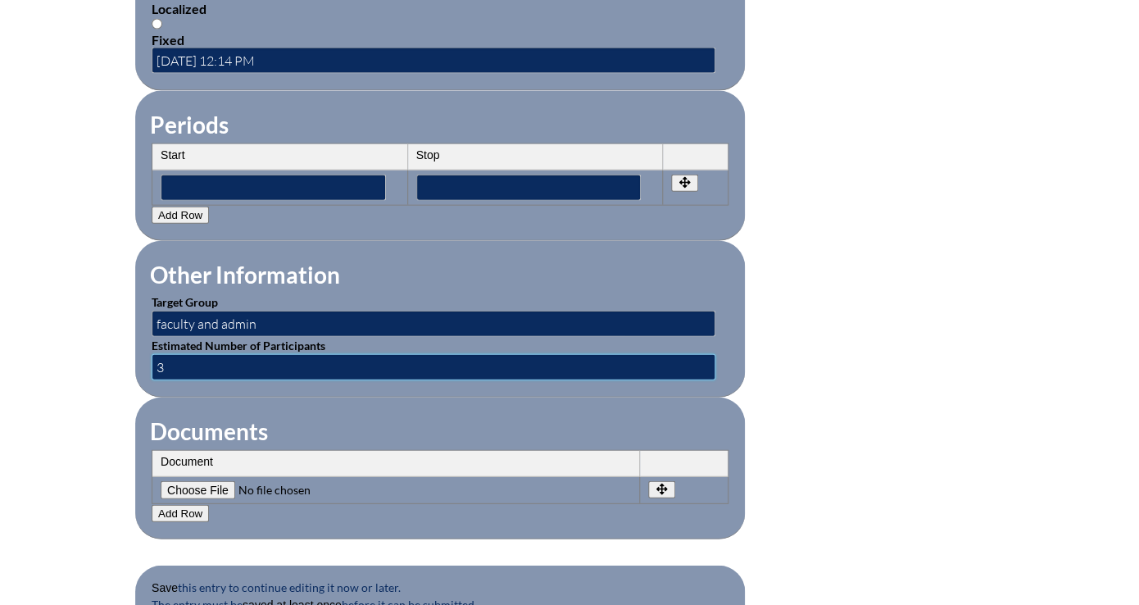
scroll to position [1318, 0]
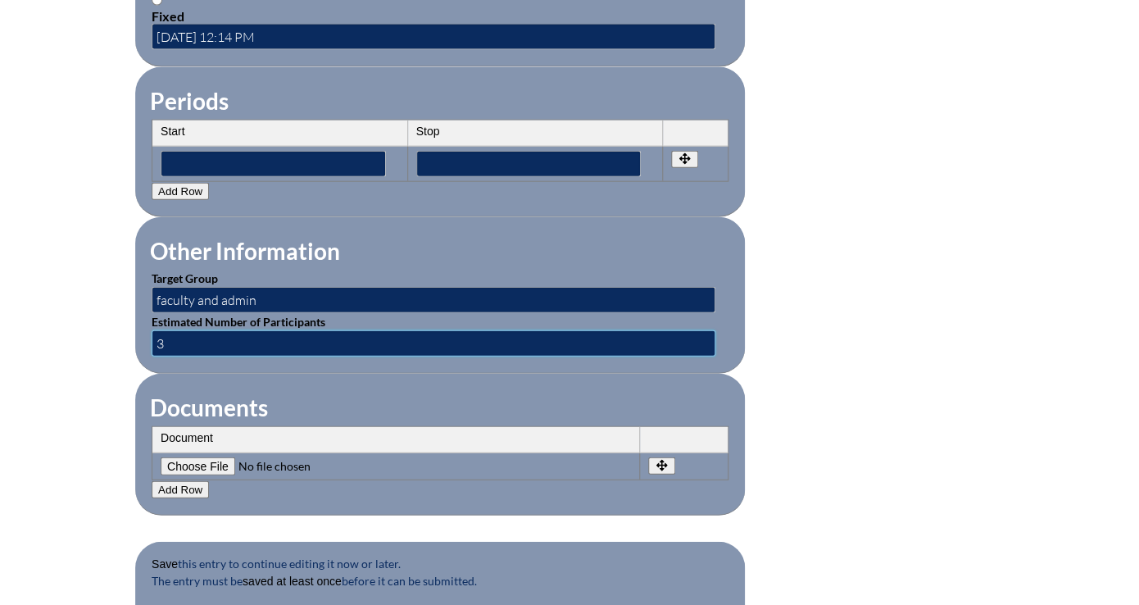
type input "3"
click at [297, 542] on fieldset "Save this entry to continue editing it now or later. The entry must be saved at…" at bounding box center [440, 597] width 610 height 110
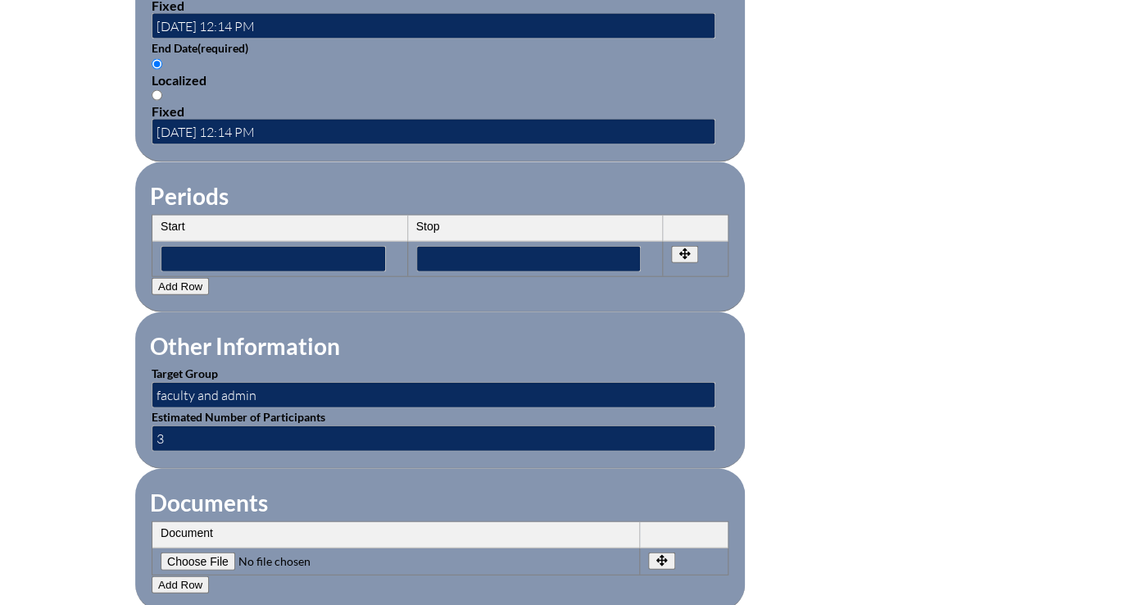
scroll to position [1387, 0]
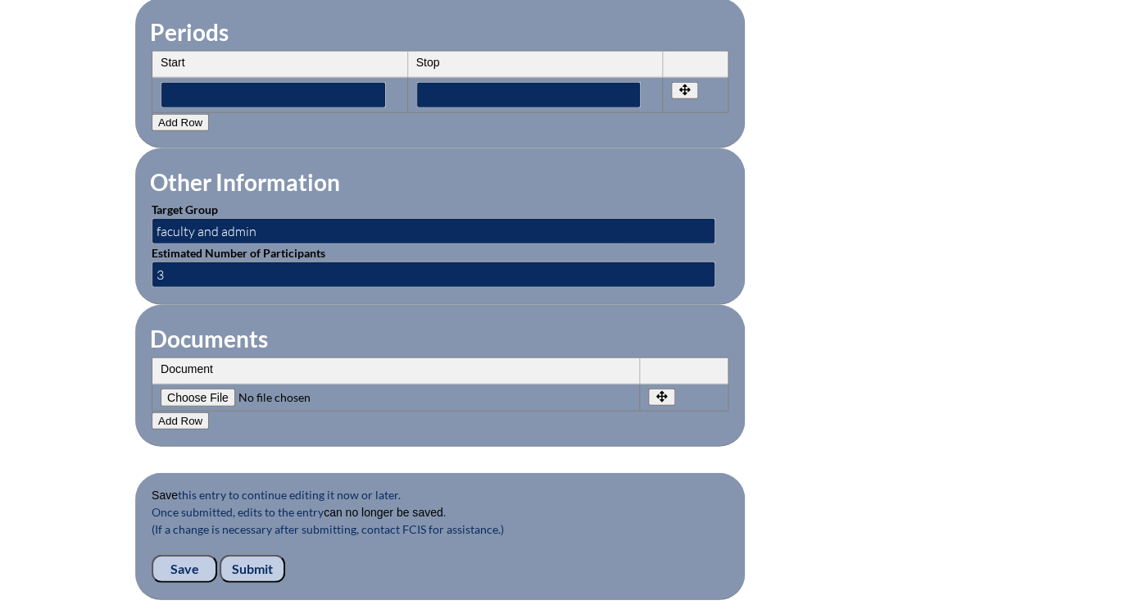
click at [285, 555] on input "Submit" at bounding box center [253, 569] width 66 height 28
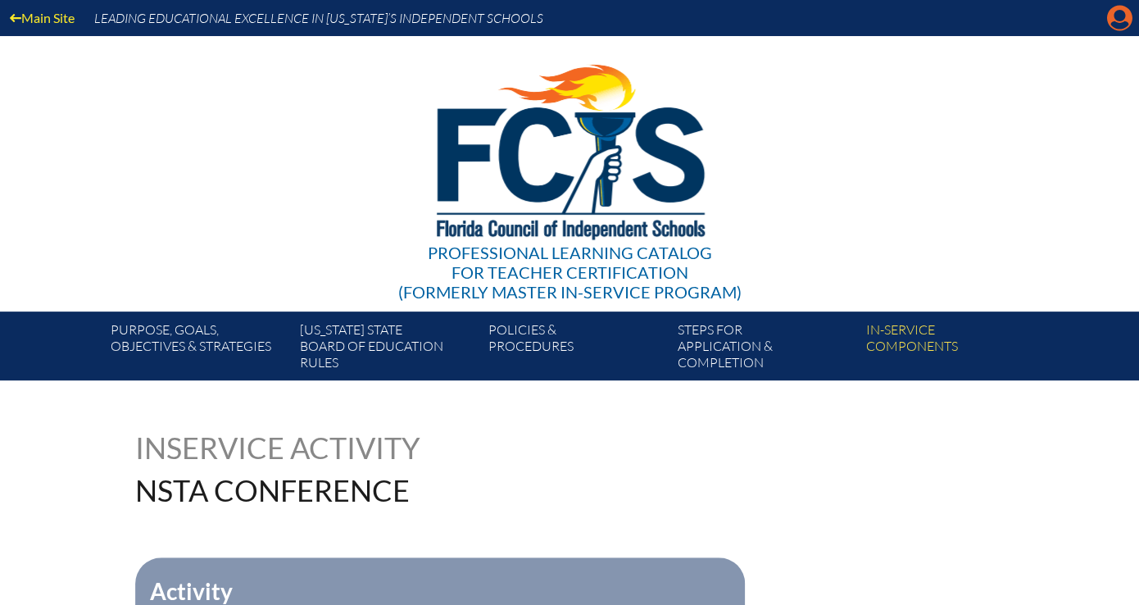
click at [1117, 9] on icon at bounding box center [1119, 18] width 25 height 25
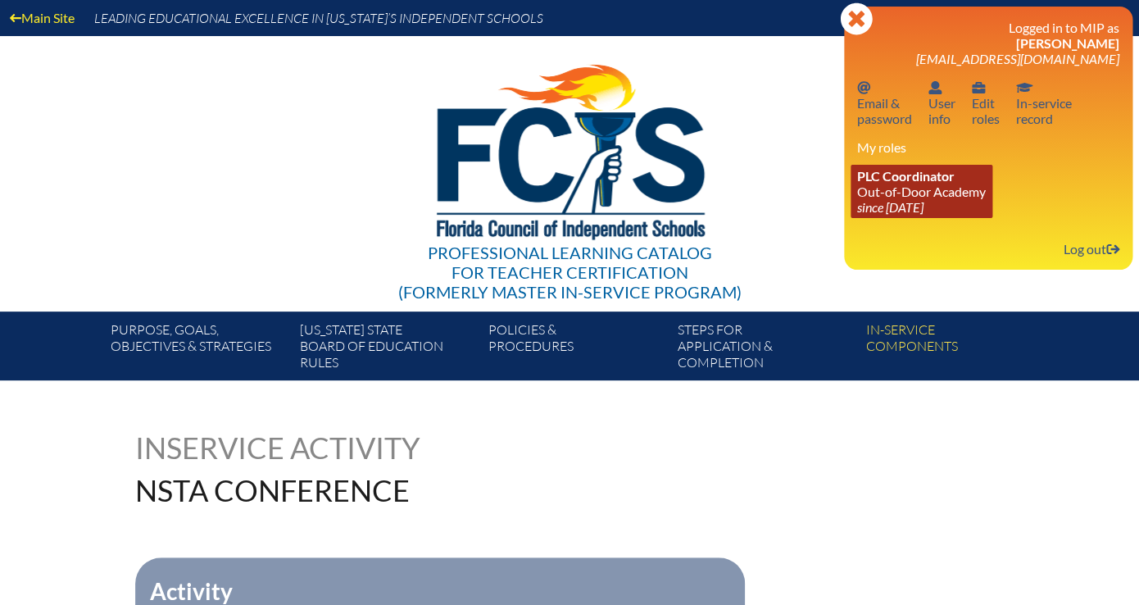
click at [923, 199] on icon "since [DATE]" at bounding box center [890, 207] width 66 height 16
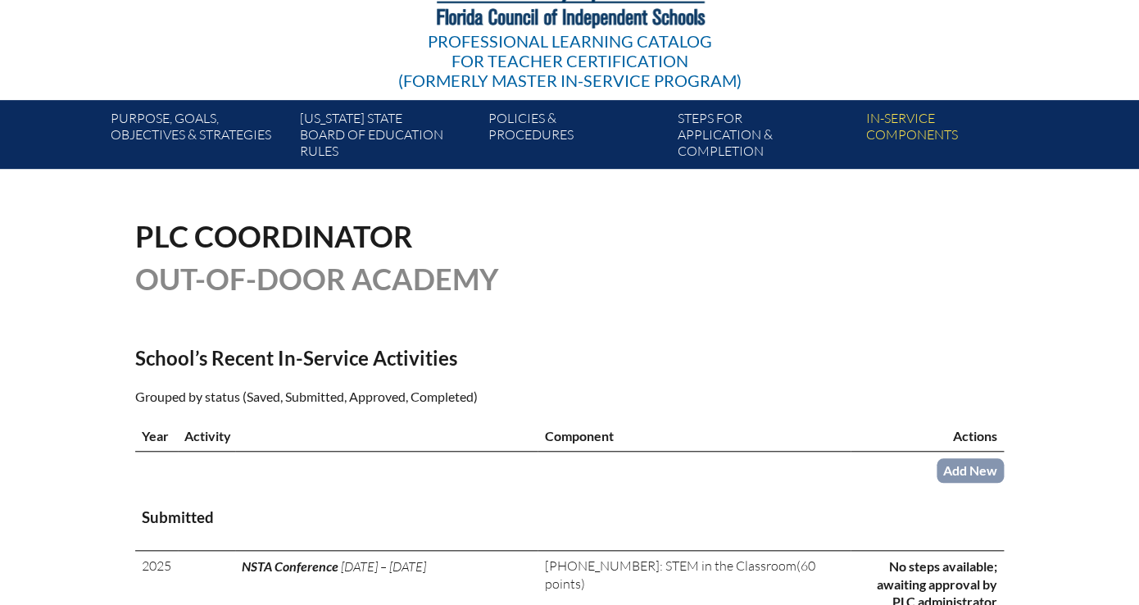
scroll to position [242, 0]
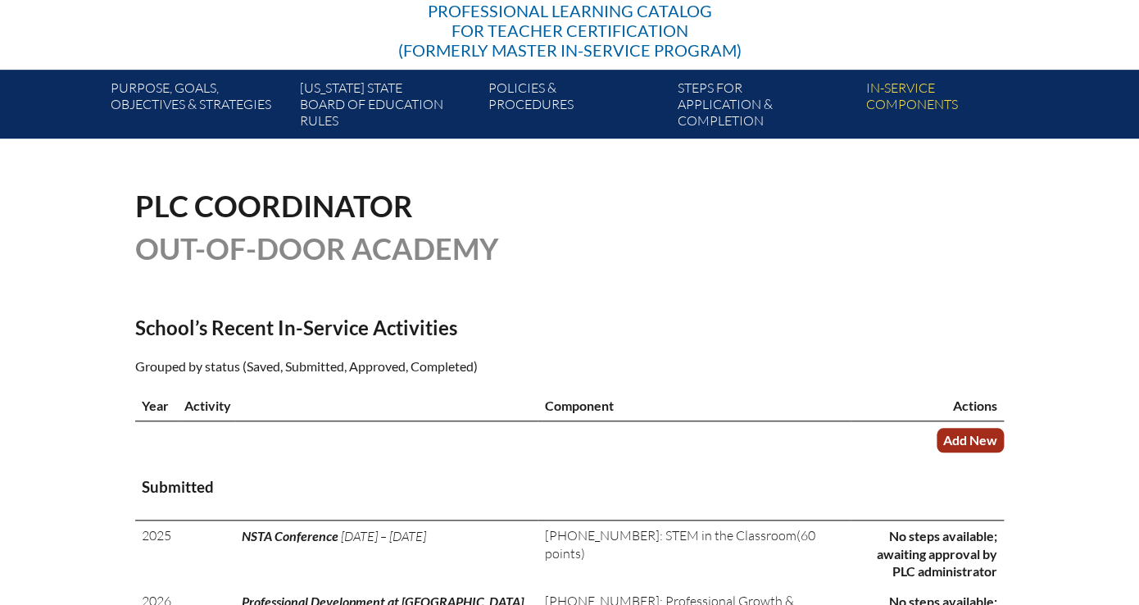
click at [936, 428] on link "Add New" at bounding box center [969, 440] width 67 height 24
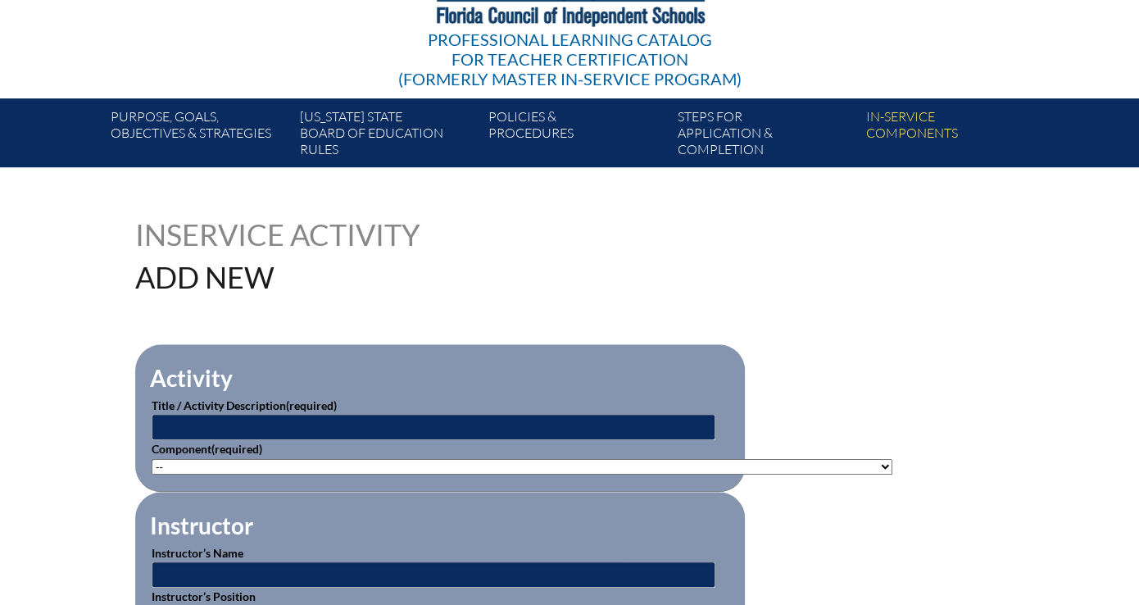
scroll to position [221, 0]
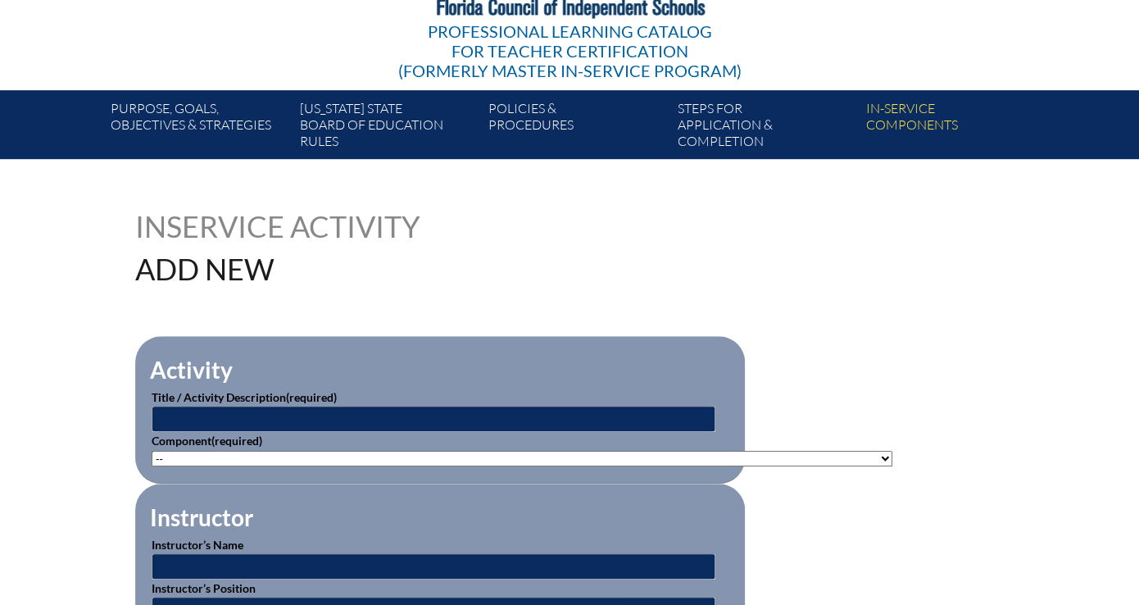
click at [152, 451] on select"]"] "-- [PHONE_NUMBER]: Appropriate Art Activities [PHONE_NUMBER]: Concept and Art P…" at bounding box center [522, 459] width 741 height 16
select select"]"] "20457"
click option "4-007-003: Topics in Assessment and Grading" at bounding box center [0, 0] width 0 height 0
click at [486, 406] on input "text" at bounding box center [434, 419] width 564 height 26
type input "{"
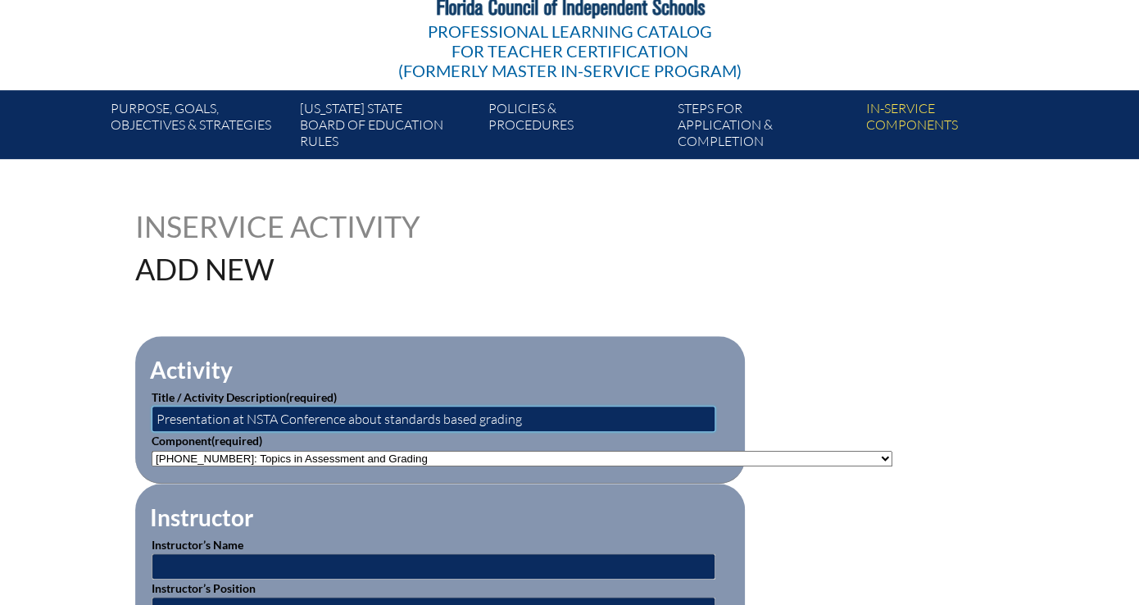
type input "Presentation at NSTA Conference about standards based grading"
click at [415, 553] on input "text" at bounding box center [434, 566] width 564 height 26
type input "[PERSON_NAME]"
click at [325, 596] on input "text" at bounding box center [434, 609] width 564 height 26
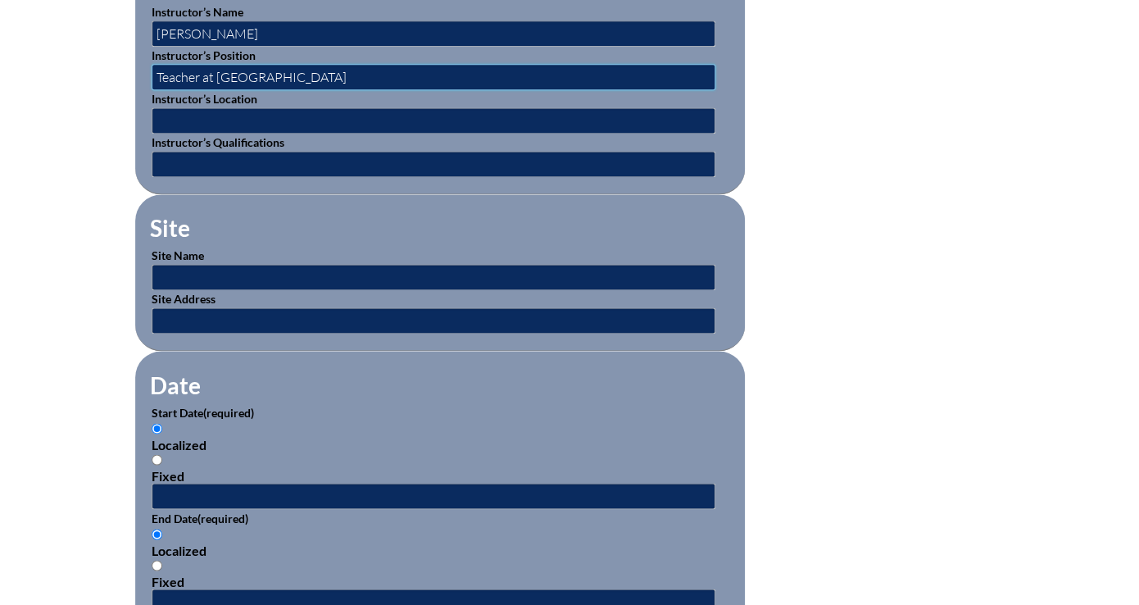
scroll to position [755, 0]
type input "Teacher at [GEOGRAPHIC_DATA]"
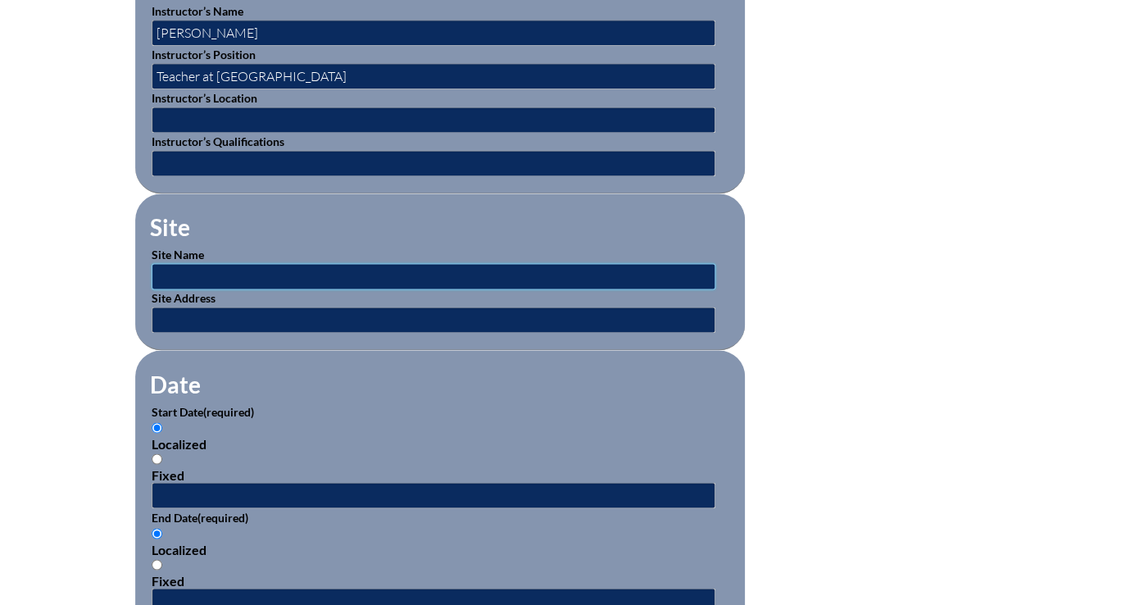
click at [291, 263] on input "text" at bounding box center [434, 276] width 564 height 26
type input "[GEOGRAPHIC_DATA], [GEOGRAPHIC_DATA]"
click at [333, 482] on input "text" at bounding box center [434, 495] width 564 height 26
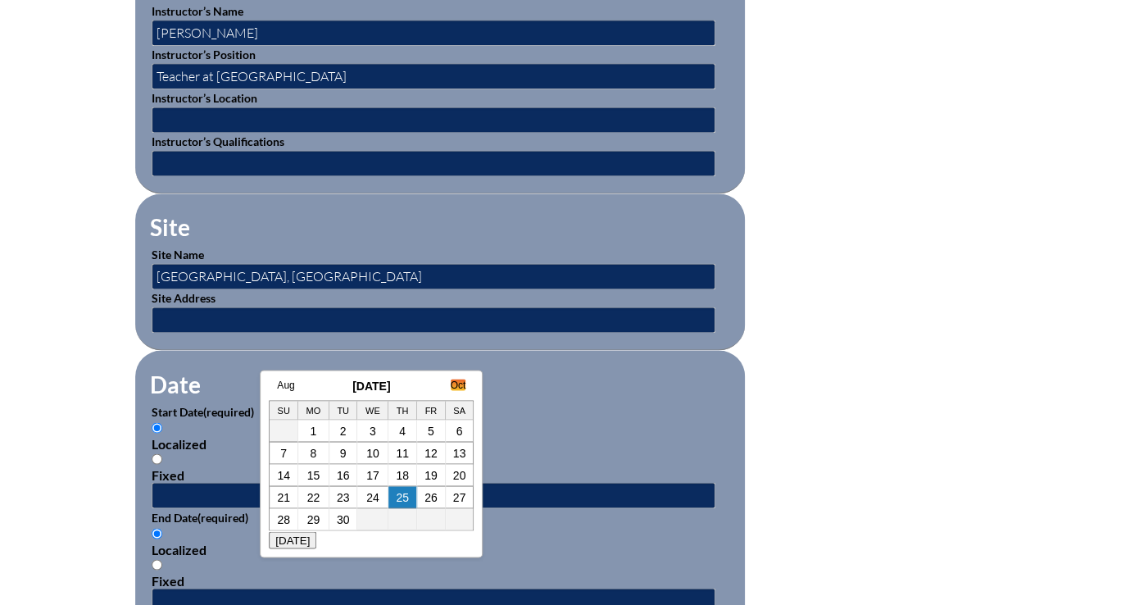
click at [455, 381] on link "Oct" at bounding box center [459, 384] width 16 height 11
click at [455, 381] on link "Nov" at bounding box center [456, 384] width 17 height 11
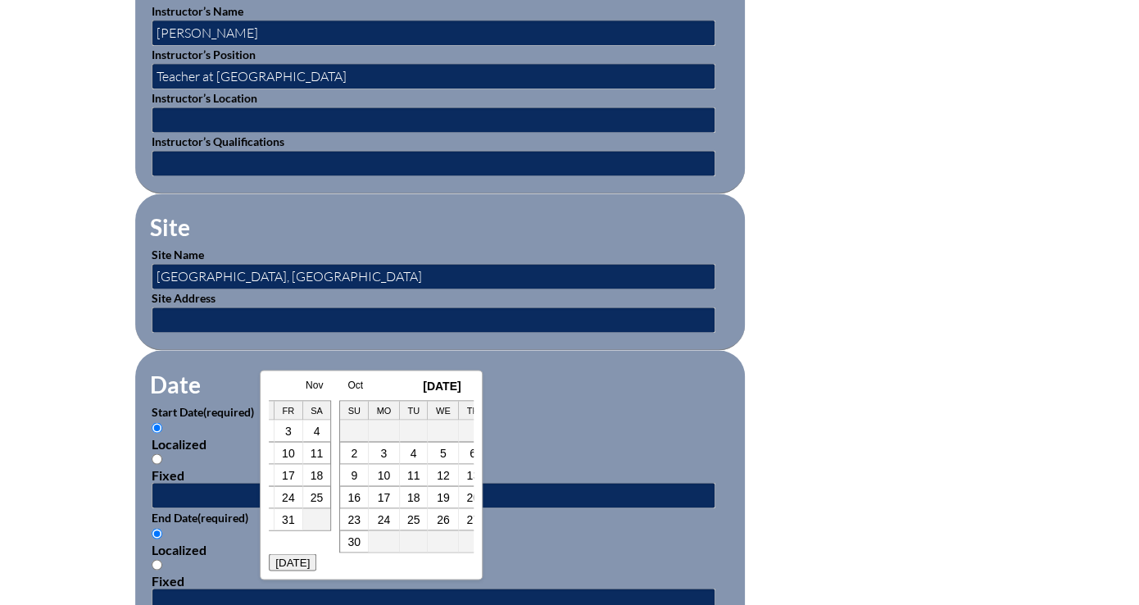
scroll to position [0, 426]
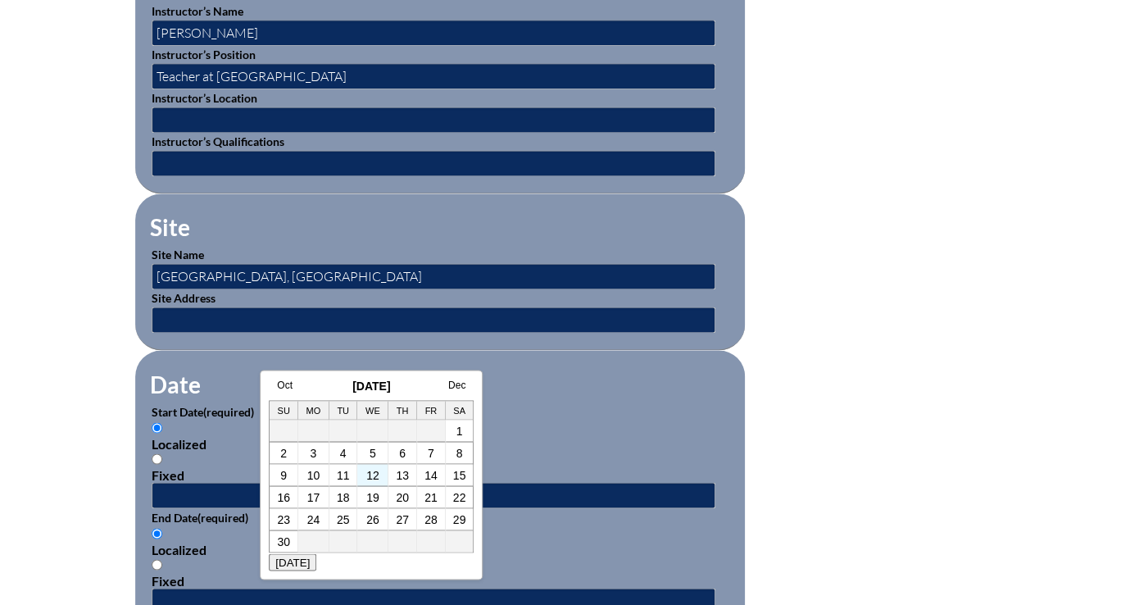
click at [380, 469] on td "12" at bounding box center [372, 475] width 31 height 22
click at [378, 469] on link "12" at bounding box center [372, 474] width 13 height 13
type input "2025-11-12 12:16 PM"
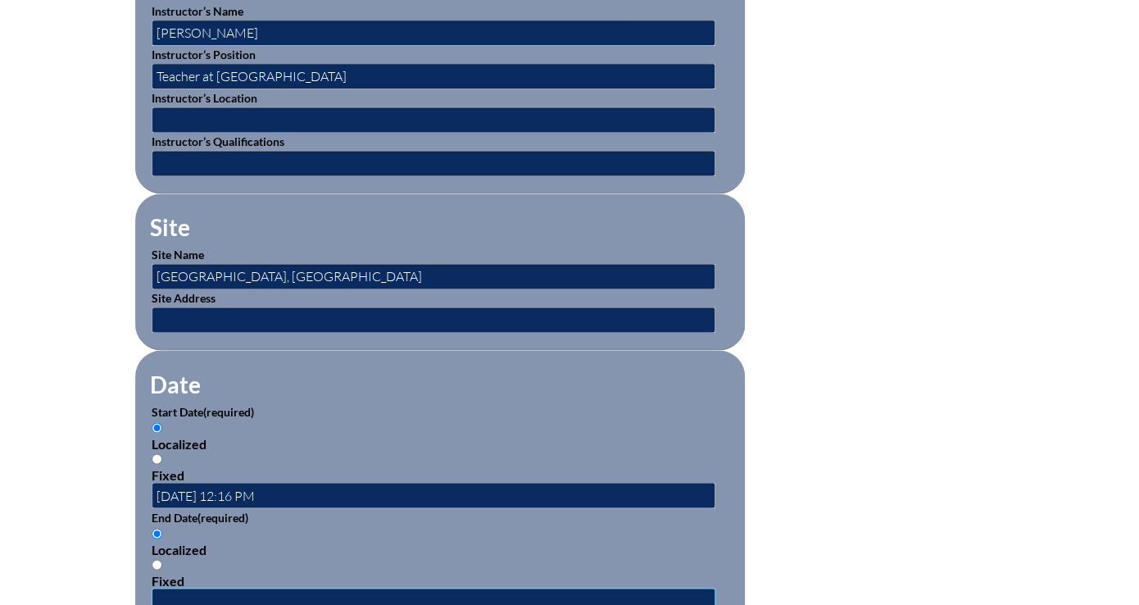
click at [361, 587] on input "text" at bounding box center [434, 600] width 564 height 26
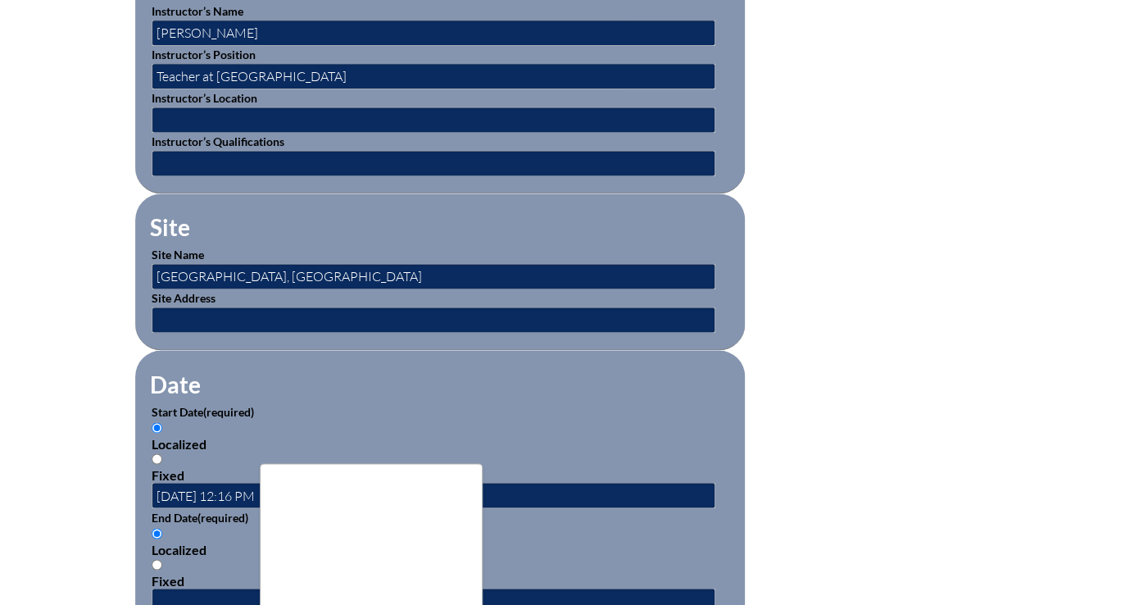
click at [40, 474] on link "Oct" at bounding box center [33, 477] width 16 height 11
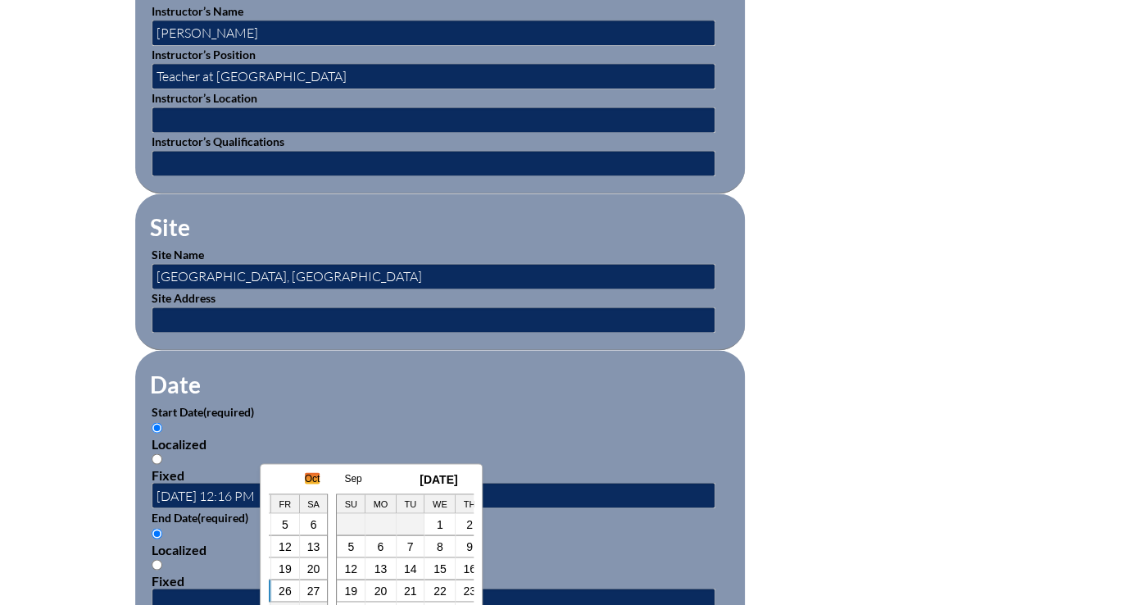
scroll to position [0, 213]
click at [463, 474] on link "Nov" at bounding box center [456, 477] width 17 height 11
click at [377, 563] on link "12" at bounding box center [372, 567] width 13 height 13
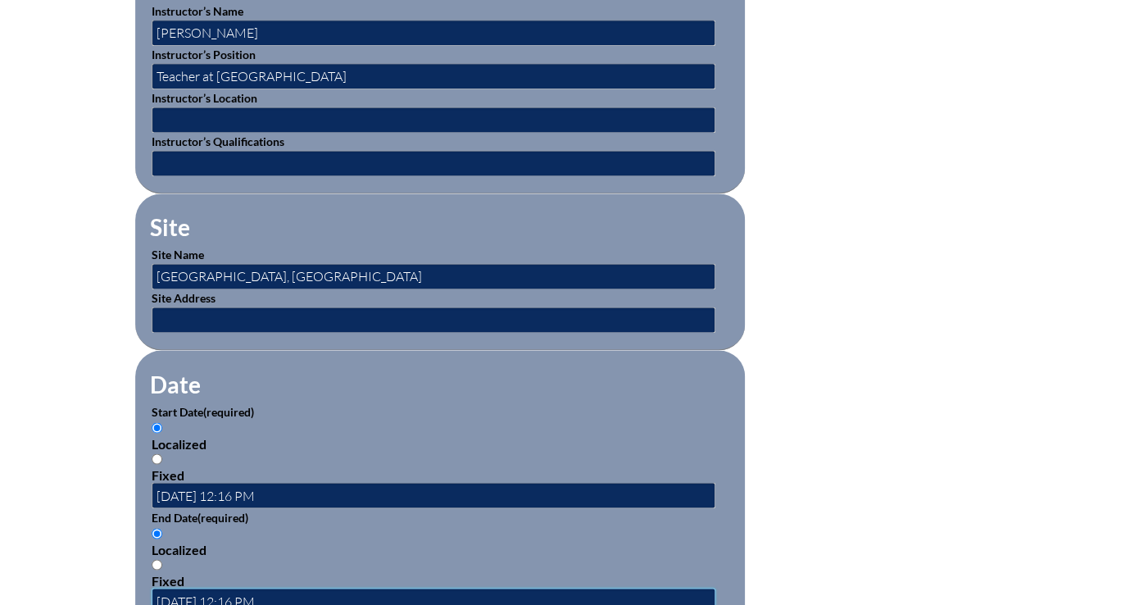
click at [354, 587] on input "2025-11-12 12:16 PM" at bounding box center [434, 600] width 564 height 26
type input "2025-11-12 15:16 PM"
click at [849, 387] on form "Activity Title / Activity Description (required) Presentation at NSTA Conferenc…" at bounding box center [569, 509] width 868 height 1413
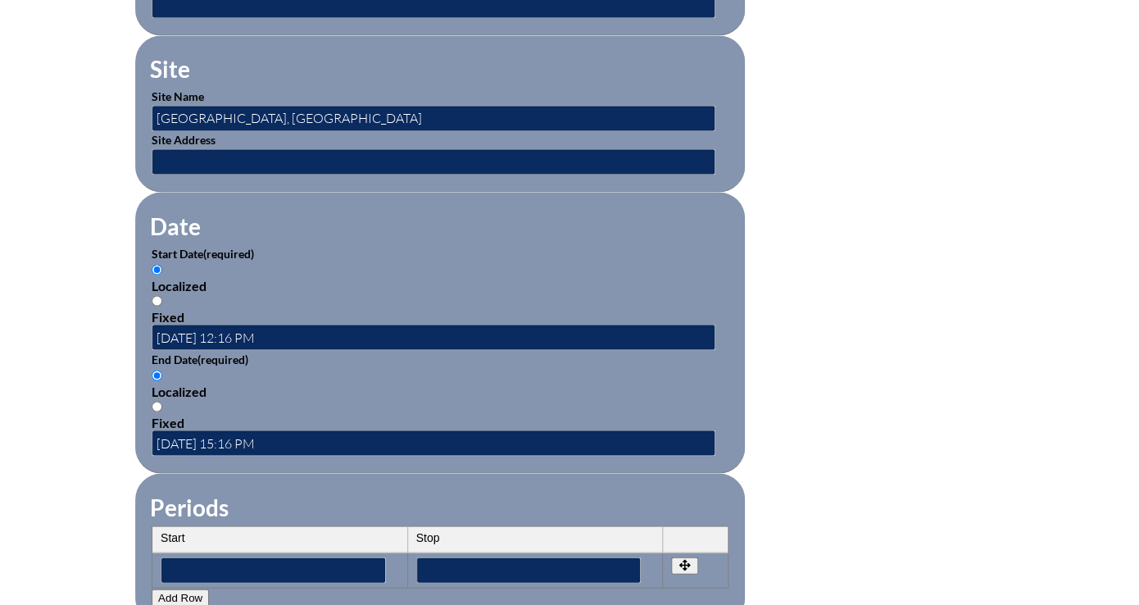
scroll to position [1008, 0]
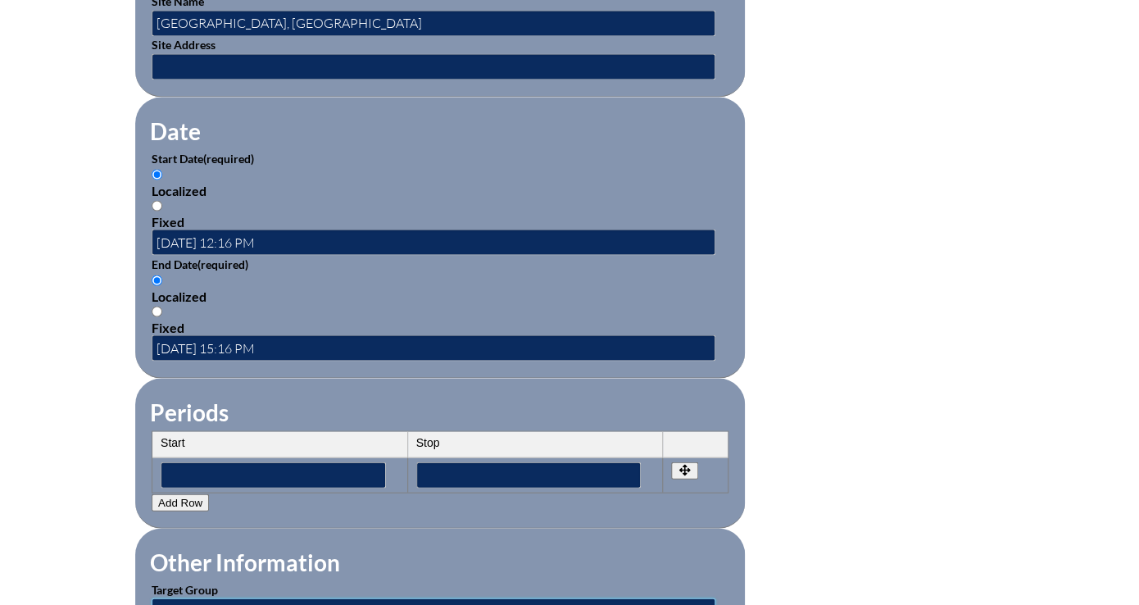
click at [606, 597] on input "text" at bounding box center [434, 610] width 564 height 26
type input "faculty and admin"
type input "1"
click at [911, 468] on div "Inservice Activity Add New Activity Title / Activity Description (required) Pre…" at bounding box center [569, 193] width 921 height 1537
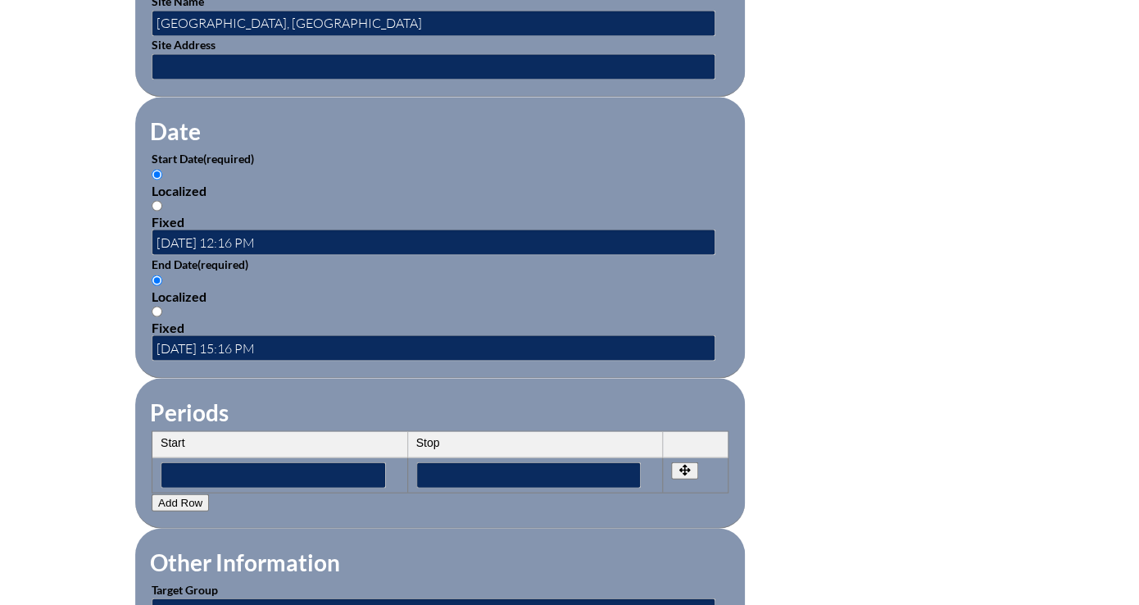
scroll to position [1370, 0]
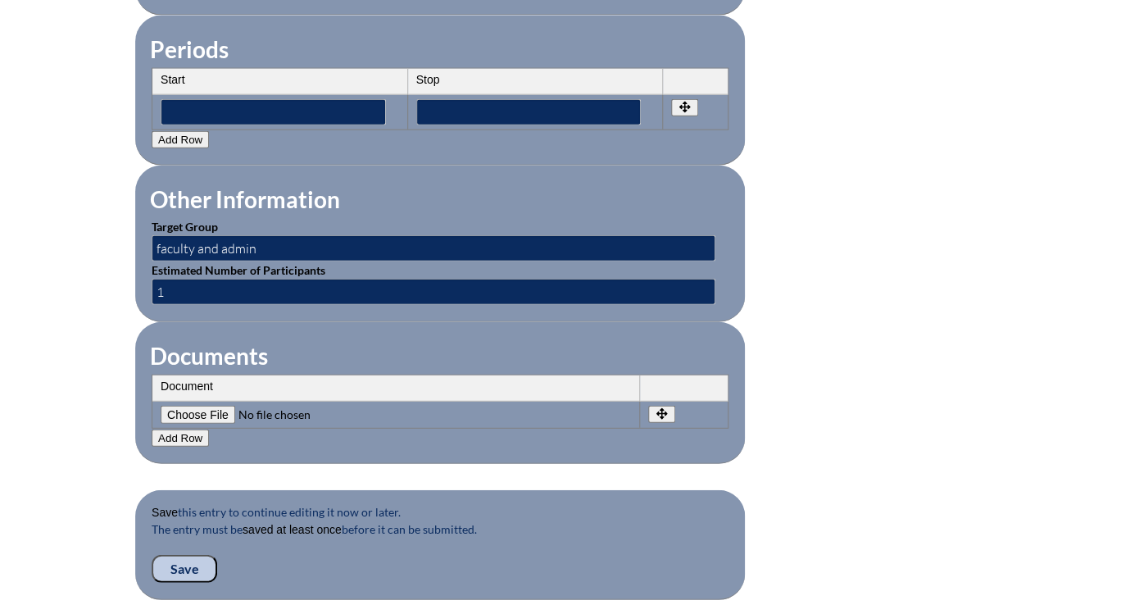
click at [217, 555] on input "Save" at bounding box center [185, 569] width 66 height 28
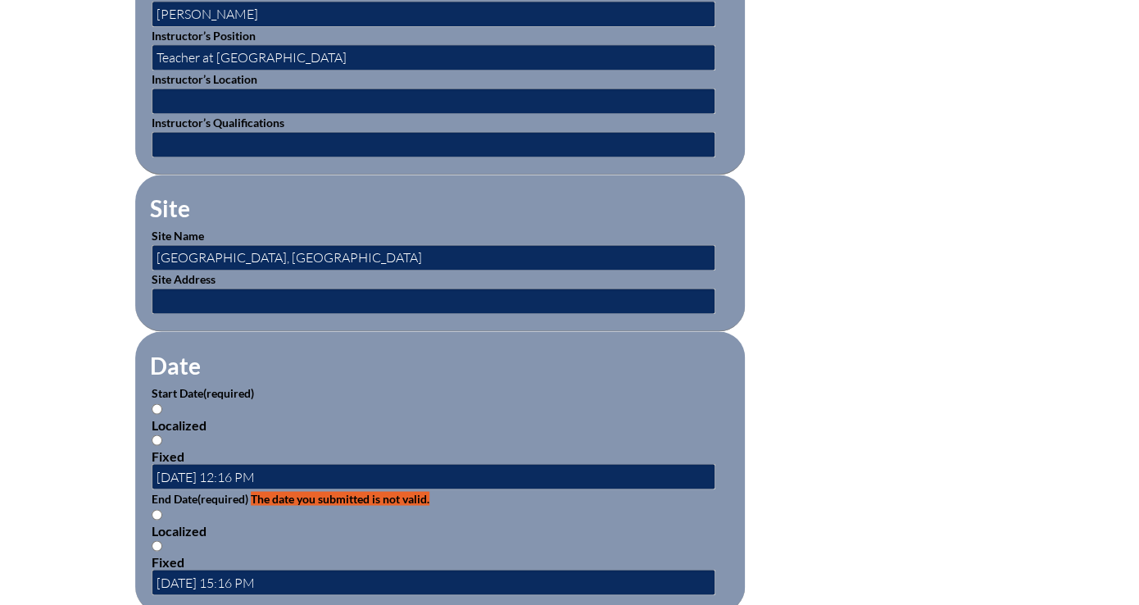
scroll to position [846, 0]
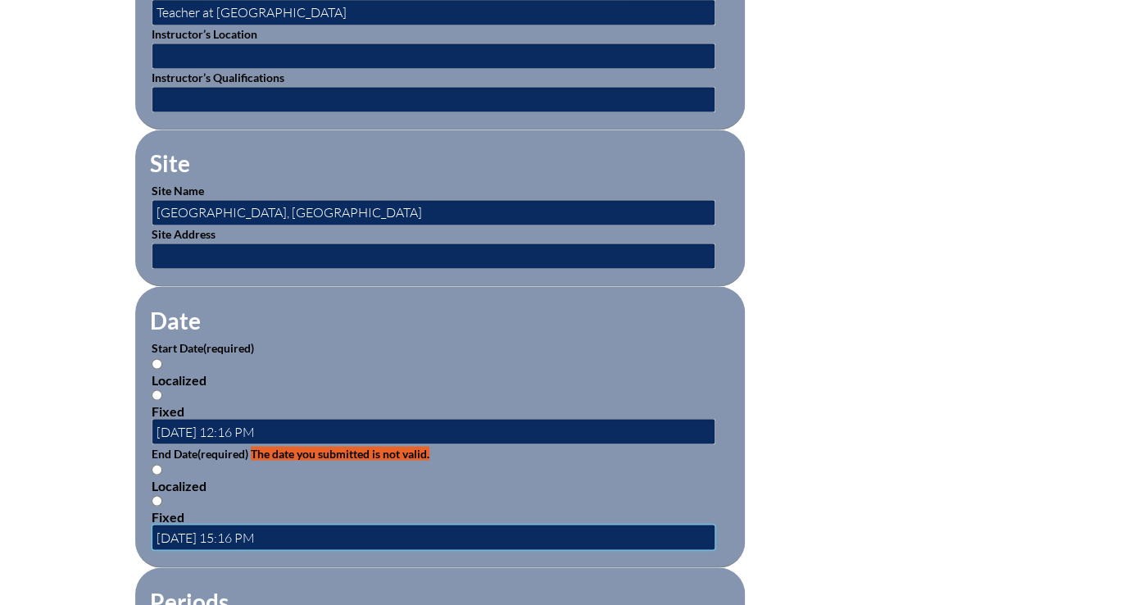
click at [508, 524] on input "[DATE] 15:16 PM" at bounding box center [434, 537] width 564 height 26
click at [297, 524] on input "[DATE] 15:16 PM" at bounding box center [434, 537] width 564 height 26
click at [333, 524] on input "[DATE] 15:16 PM" at bounding box center [434, 537] width 564 height 26
type input "[DATE] 15:16 PM"
click at [834, 354] on form "Please see errors below: field_id_69: The date you submitted is not valid. acti…" at bounding box center [569, 497] width 868 height 1573
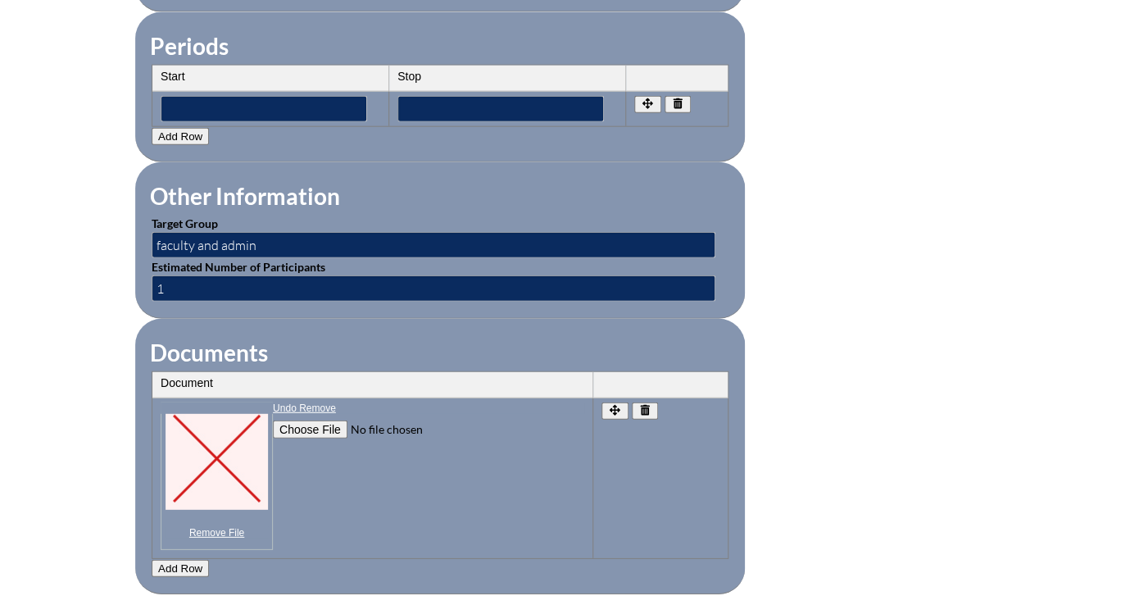
scroll to position [1551, 0]
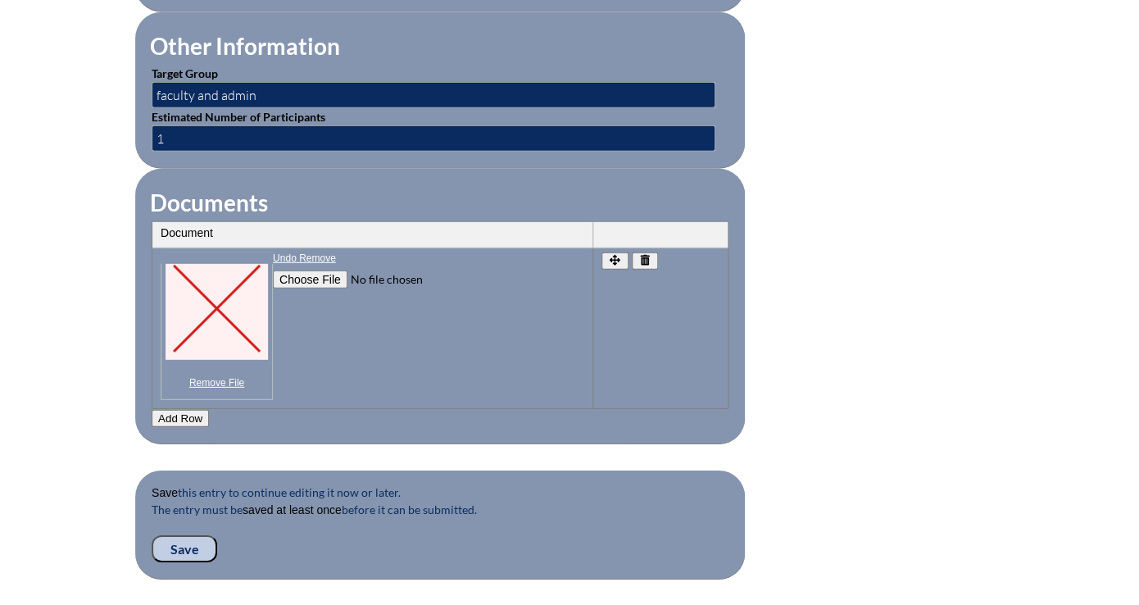
click at [217, 535] on input "Save" at bounding box center [185, 549] width 66 height 28
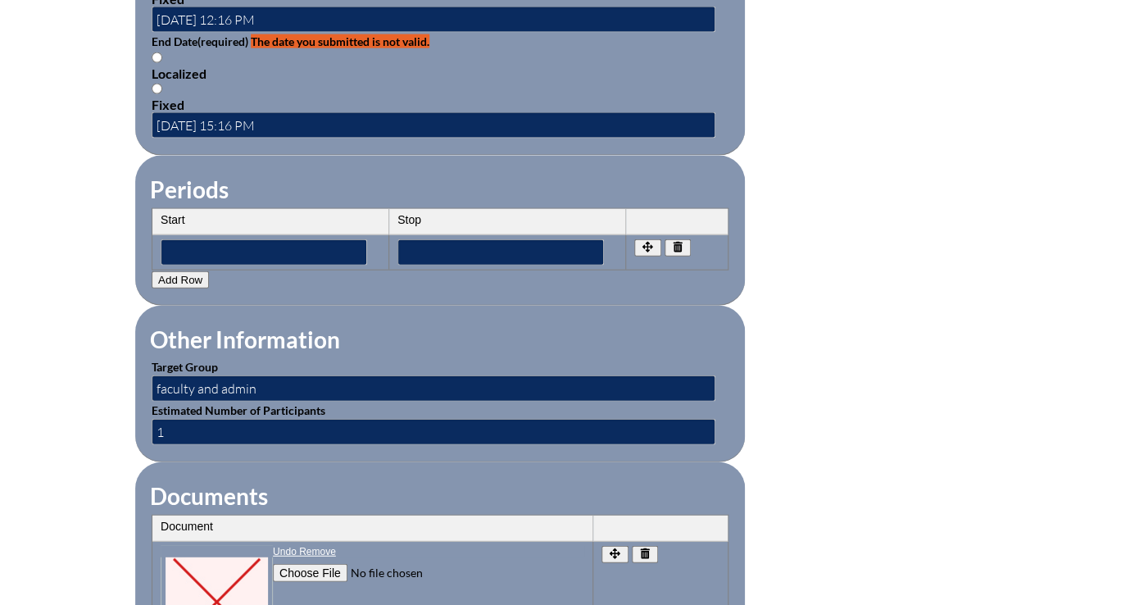
scroll to position [1256, 0]
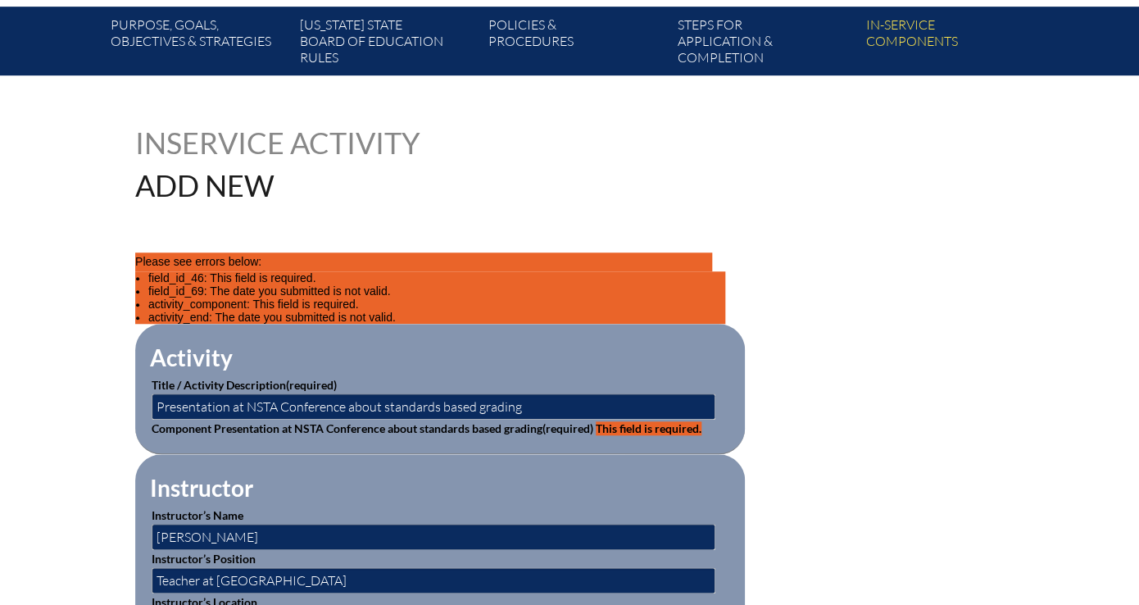
scroll to position [310, 0]
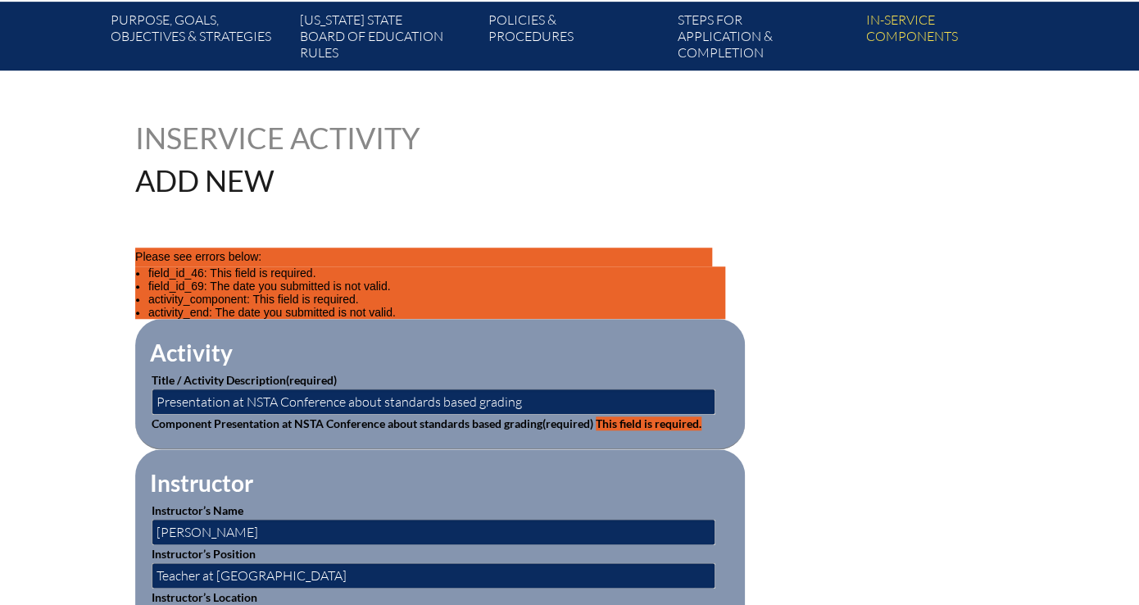
click at [596, 416] on span "This field is required." at bounding box center [649, 423] width 106 height 14
click at [410, 416] on label "Component Presentation at NSTA Conference about standards based grading (requir…" at bounding box center [427, 423] width 550 height 14
click at [417, 388] on input "Presentation at NSTA Conference about standards based grading" at bounding box center [434, 401] width 564 height 26
click at [613, 388] on input "Presentation at NSTA Conference about standards based grading" at bounding box center [434, 401] width 564 height 26
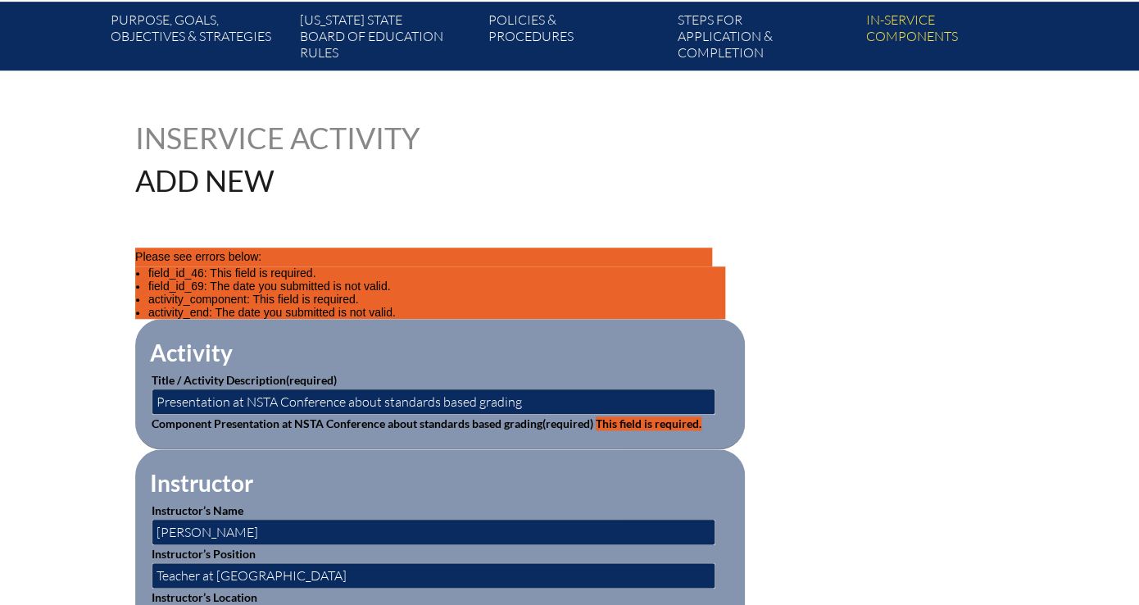
click at [673, 415] on p "Component Presentation at NSTA Conference about standards based grading (requir…" at bounding box center [440, 423] width 577 height 17
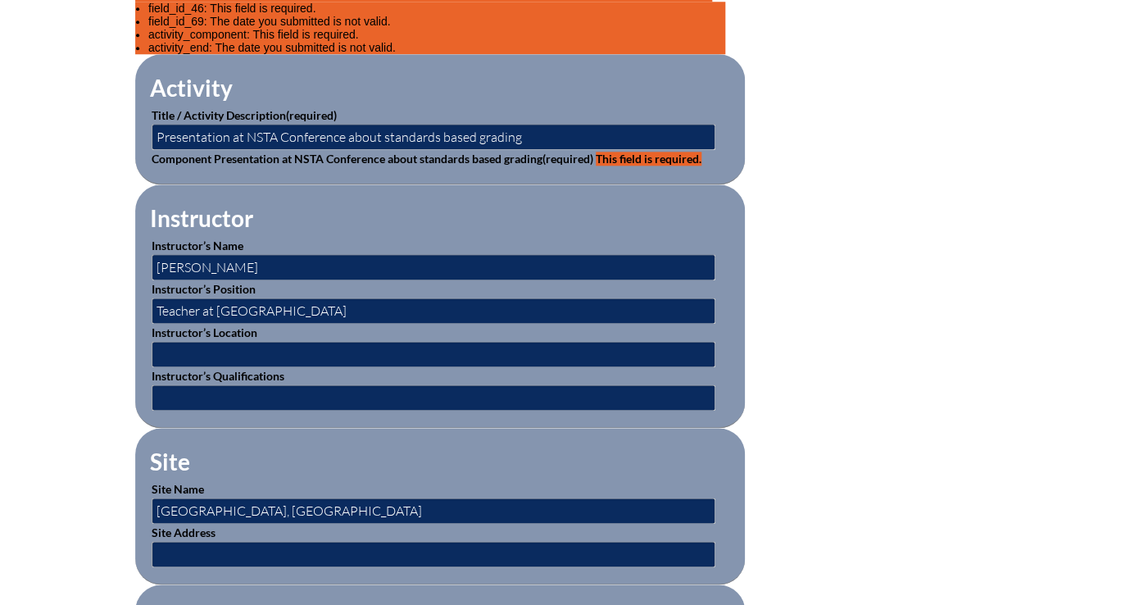
scroll to position [713, 0]
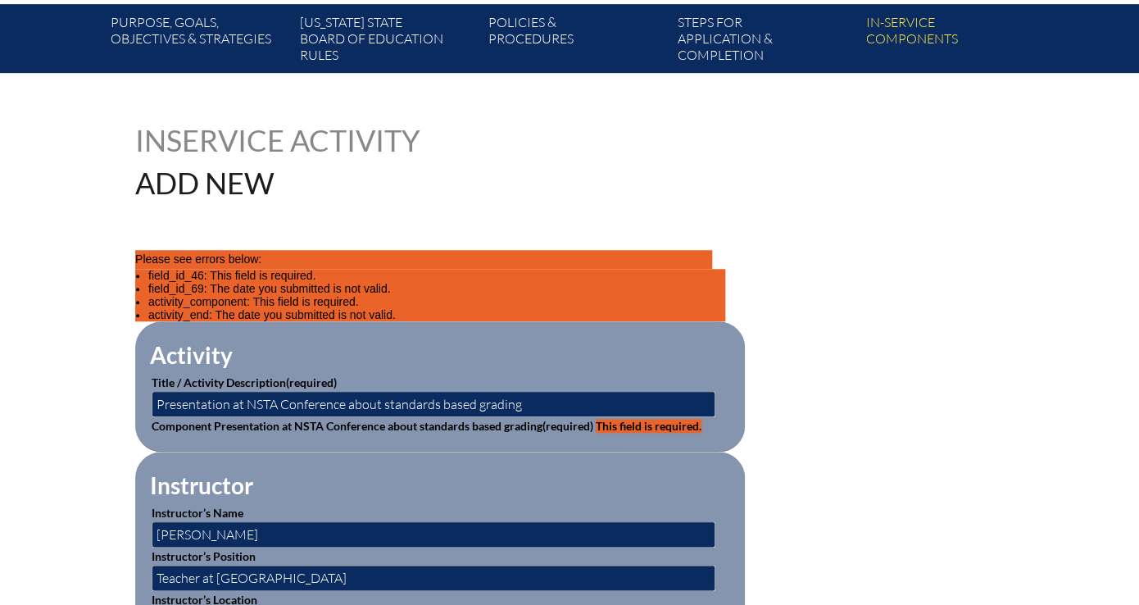
scroll to position [138, 0]
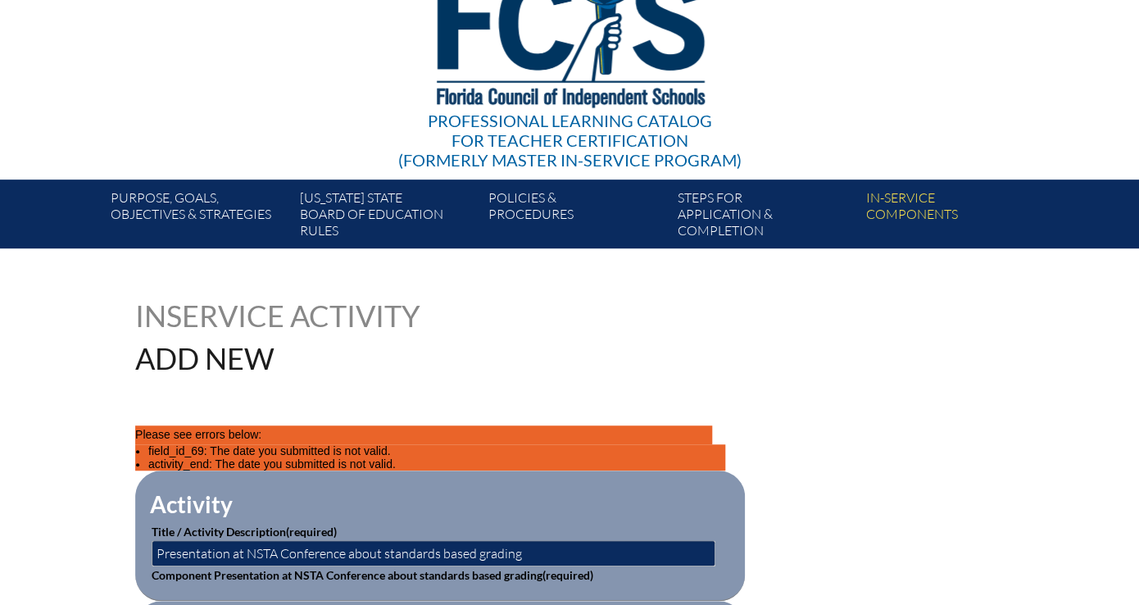
scroll to position [207, 0]
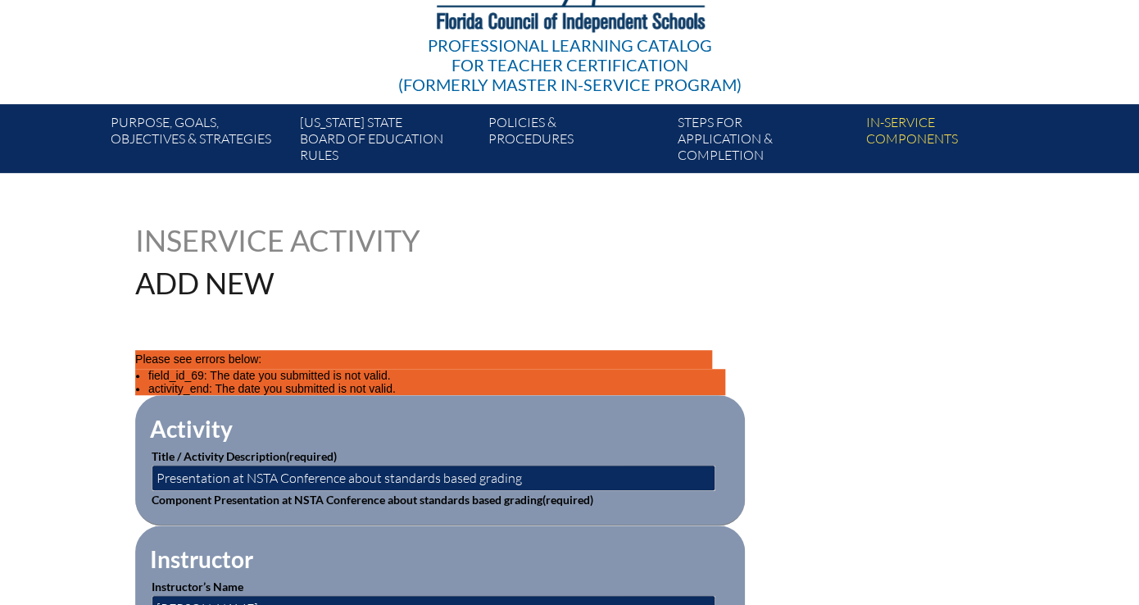
click at [593, 492] on label "Component Presentation at NSTA Conference about standards based grading (requir…" at bounding box center [373, 499] width 442 height 14
click at [542, 492] on span "(required)" at bounding box center [567, 499] width 51 height 14
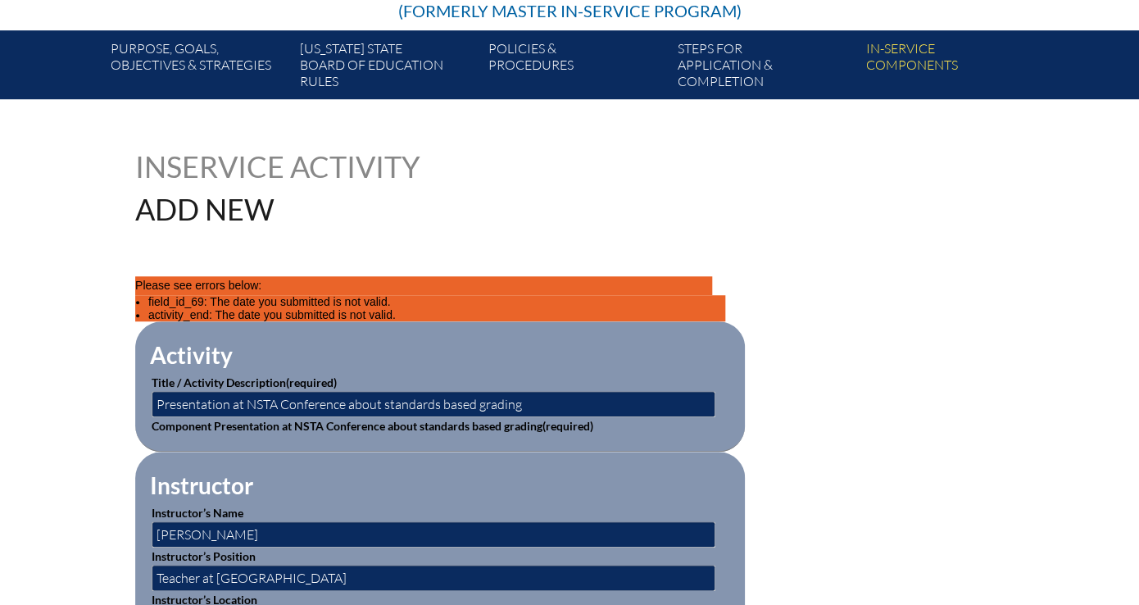
click at [634, 276] on p "Please see errors below:" at bounding box center [423, 285] width 577 height 19
click at [545, 295] on li "field_id_69: The date you submitted is not valid." at bounding box center [436, 301] width 577 height 13
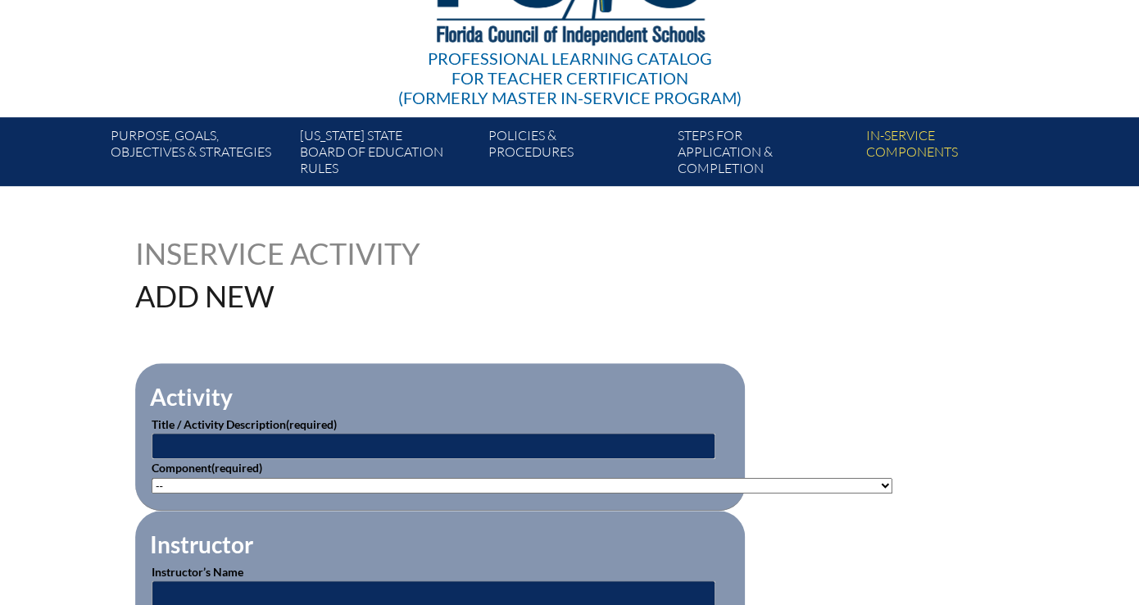
scroll to position [176, 0]
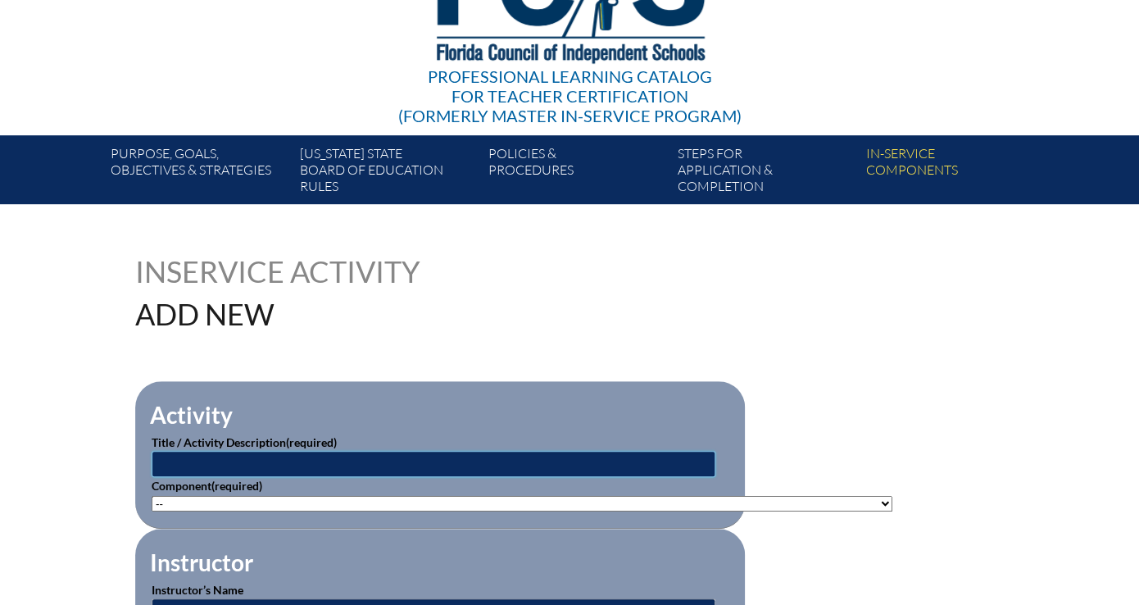
click at [307, 451] on input "text" at bounding box center [434, 464] width 564 height 26
click at [152, 496] on select"]"] "-- [PHONE_NUMBER]: Appropriate Art Activities [PHONE_NUMBER]: Concept and Art P…" at bounding box center [522, 504] width 741 height 16
select select"]"] "146716"
click option "[PHONE_NUMBER]: Using a Standards-Based Approach to Impact Student Learning & A…" at bounding box center [0, 0] width 0 height 0
click at [450, 451] on input "text" at bounding box center [434, 464] width 564 height 26
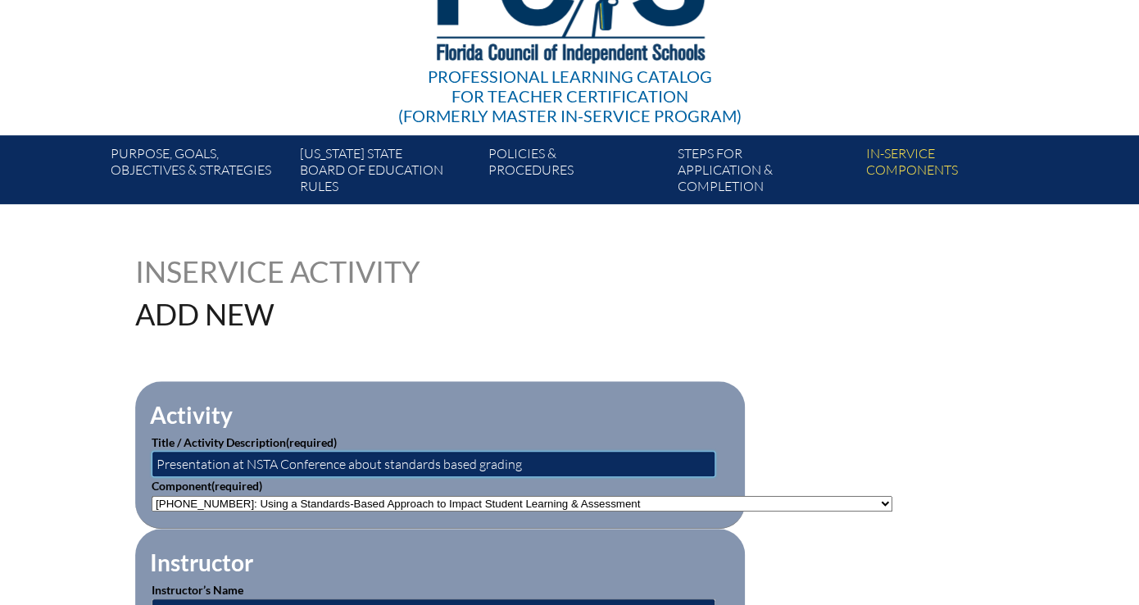
scroll to position [184, 0]
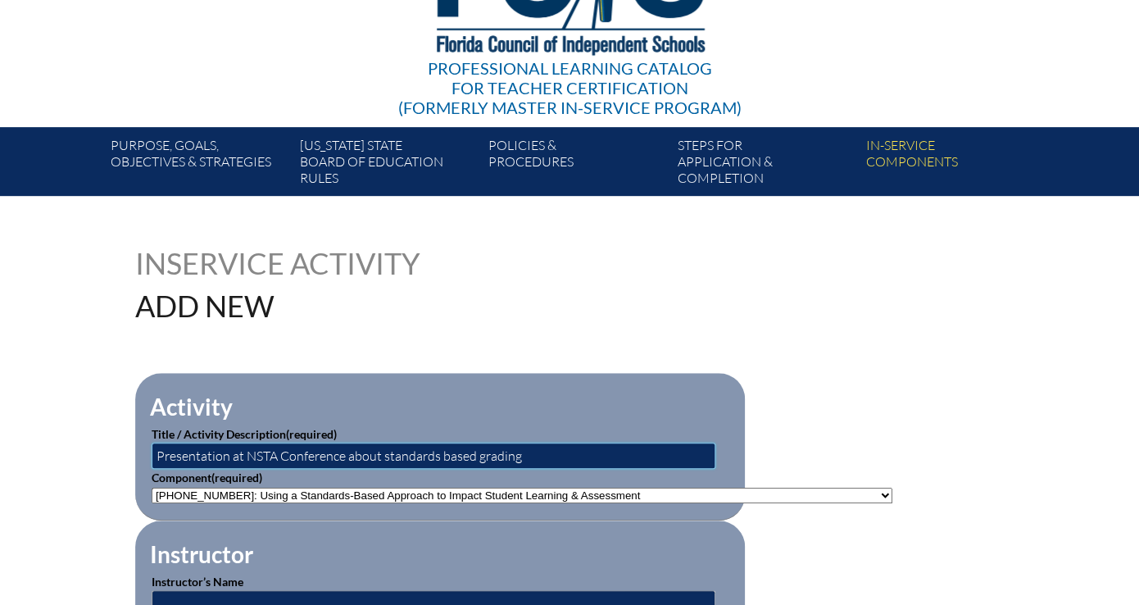
type input "Presentation at NSTA Conference about standards based grading"
click at [497, 590] on input "text" at bounding box center [434, 603] width 564 height 26
type input "[PERSON_NAME]"
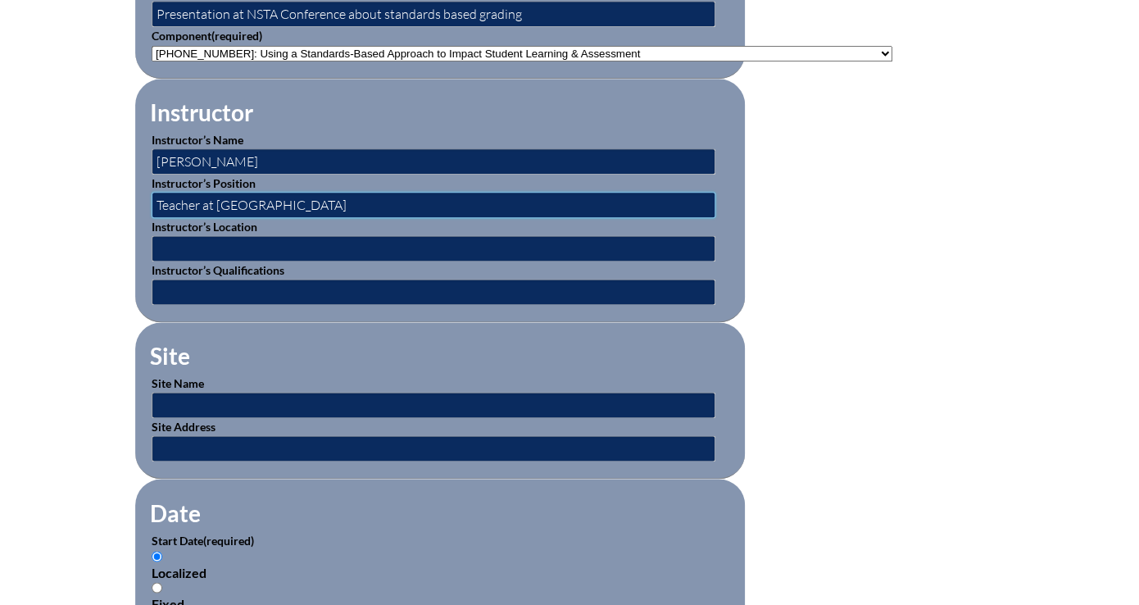
scroll to position [629, 0]
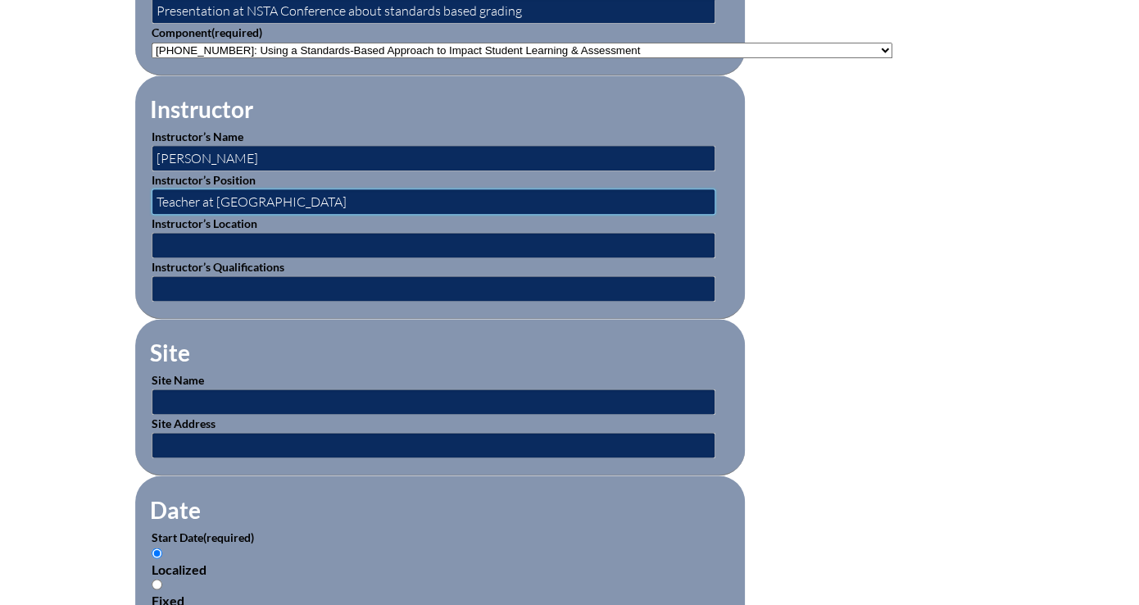
type input "Teacher at [GEOGRAPHIC_DATA]"
click at [397, 388] on input "text" at bounding box center [434, 401] width 564 height 26
type input "[GEOGRAPHIC_DATA], [GEOGRAPHIC_DATA]"
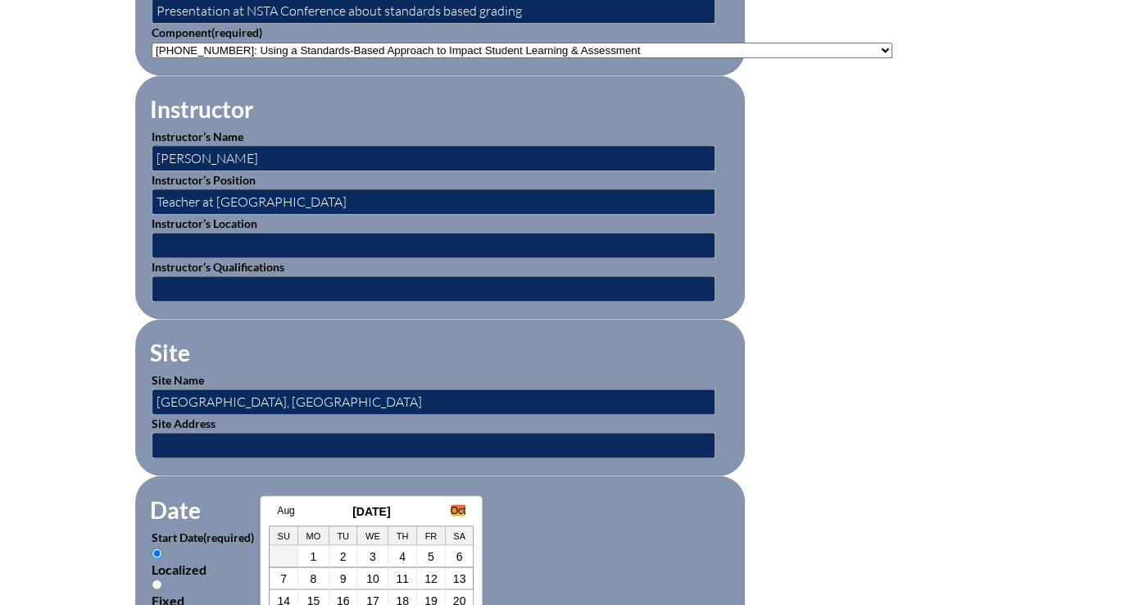
click at [459, 504] on link "Oct" at bounding box center [459, 509] width 16 height 11
click at [459, 504] on link "Nov" at bounding box center [456, 509] width 17 height 11
click at [374, 597] on link "12" at bounding box center [372, 599] width 13 height 13
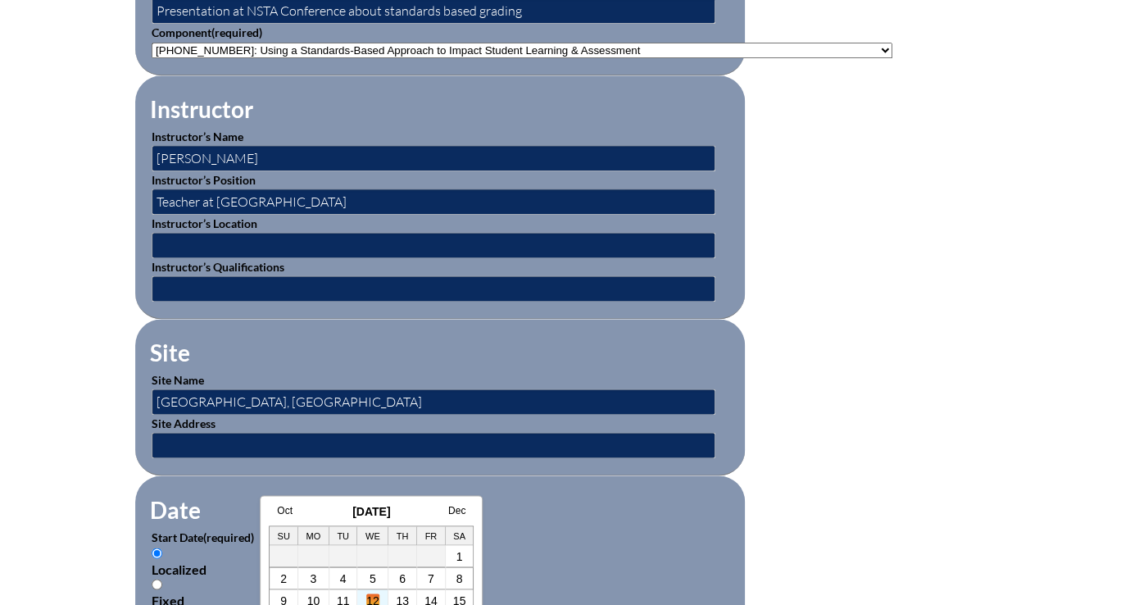
type input "2025-11-12 12:19 PM"
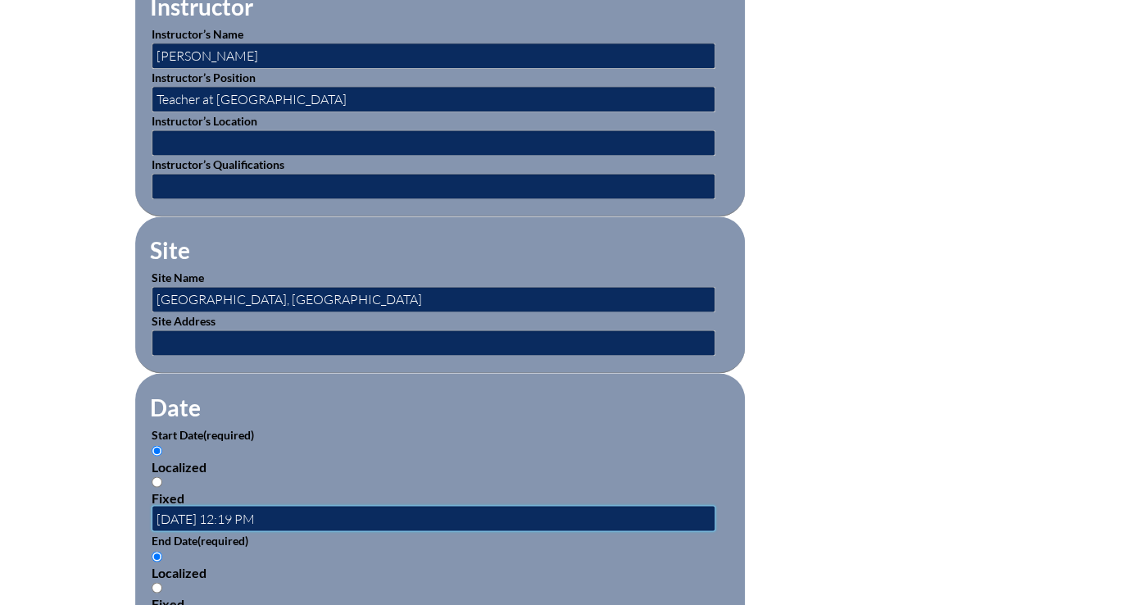
scroll to position [750, 0]
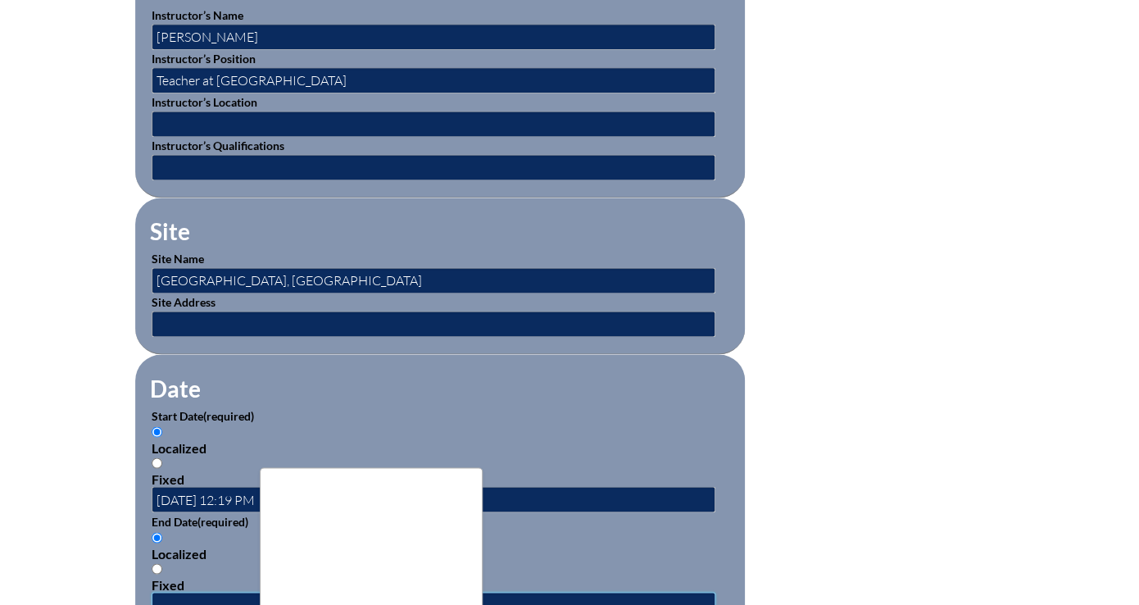
click at [581, 592] on input "text" at bounding box center [434, 605] width 564 height 26
click at [466, 476] on div "Aug September 2025 Oct Su Mo Tu We Th Fr Sa 1 2 3 4 5 6 7 8 9 10 11 12 13 14 15…" at bounding box center [371, 561] width 223 height 188
click at [40, 480] on link "Oct" at bounding box center [33, 481] width 16 height 11
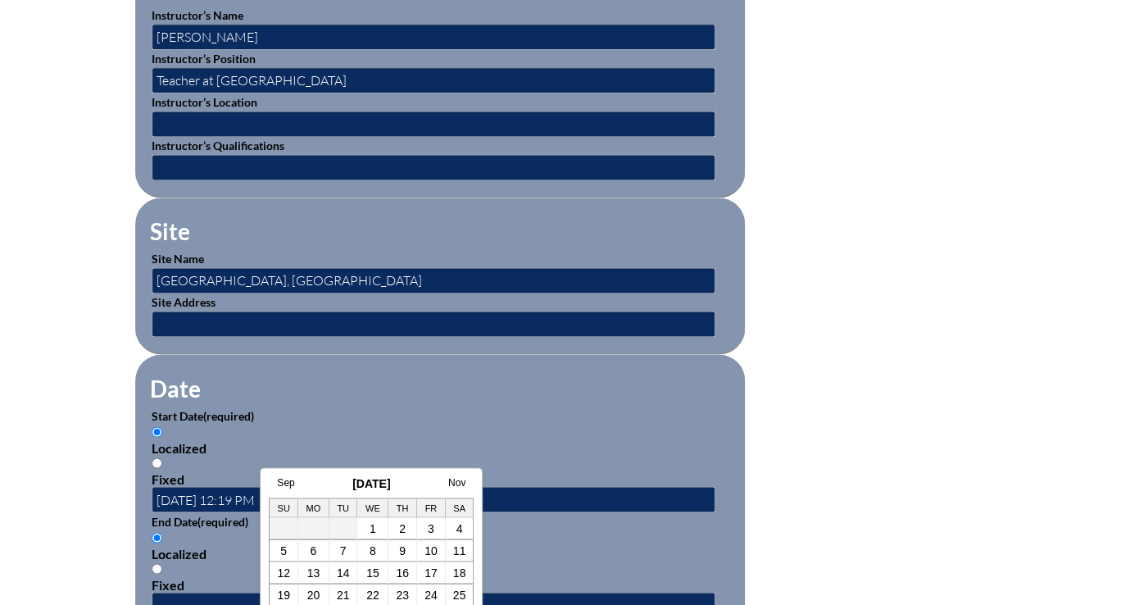
click at [459, 480] on link "Nov" at bounding box center [456, 481] width 17 height 11
click at [404, 572] on link "13" at bounding box center [402, 571] width 13 height 13
type input "2025-11-13 12:19 PM"
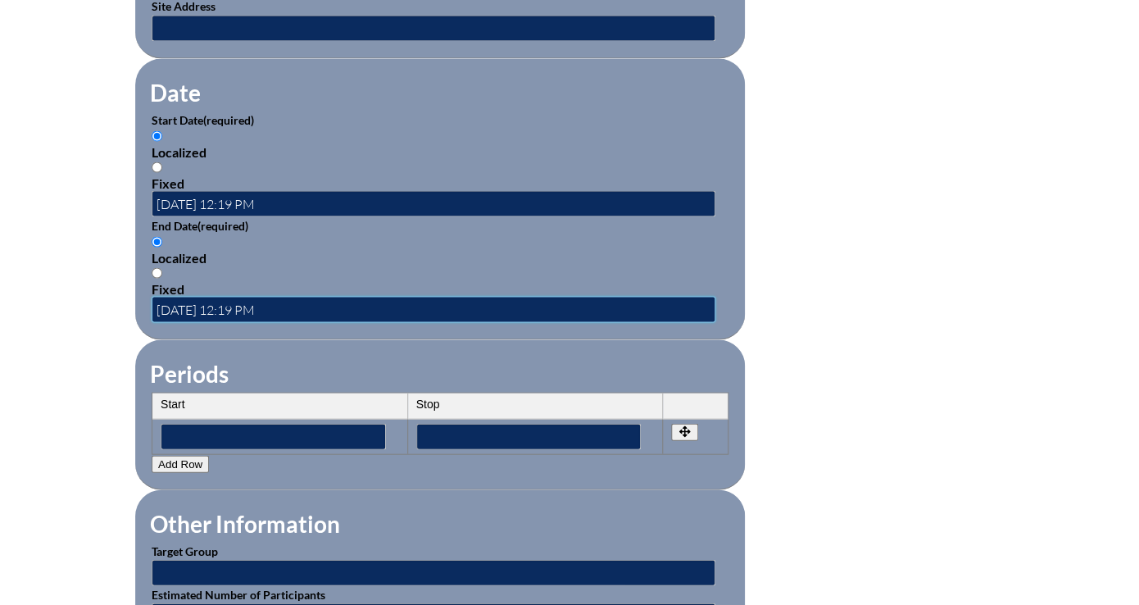
scroll to position [1091, 0]
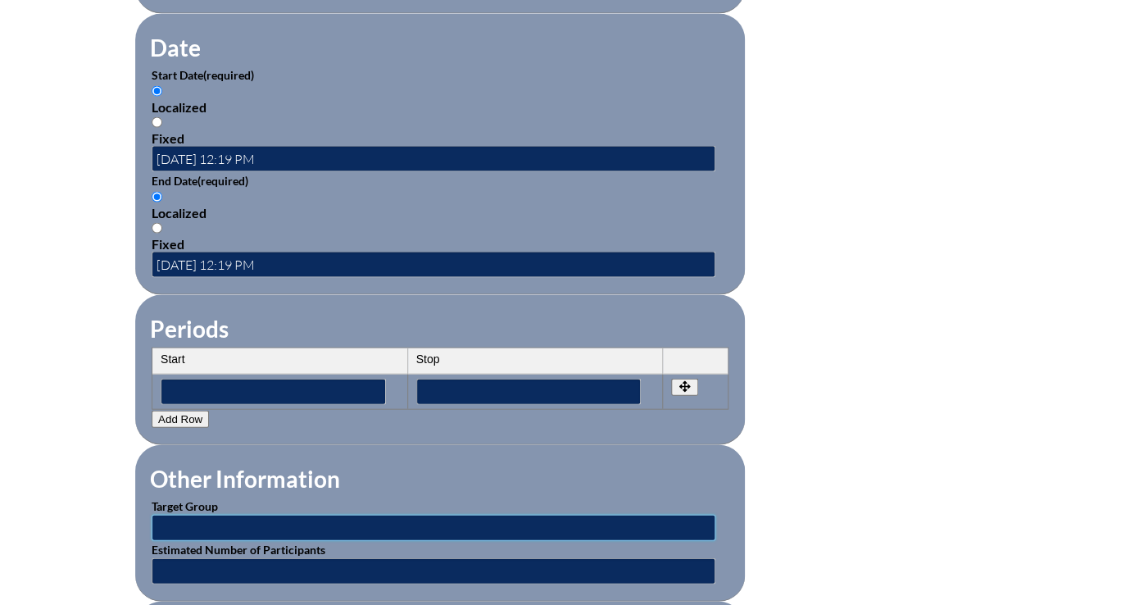
click at [452, 514] on input "text" at bounding box center [434, 527] width 564 height 26
type input "faculty and admin"
click at [426, 557] on input "text" at bounding box center [434, 570] width 564 height 26
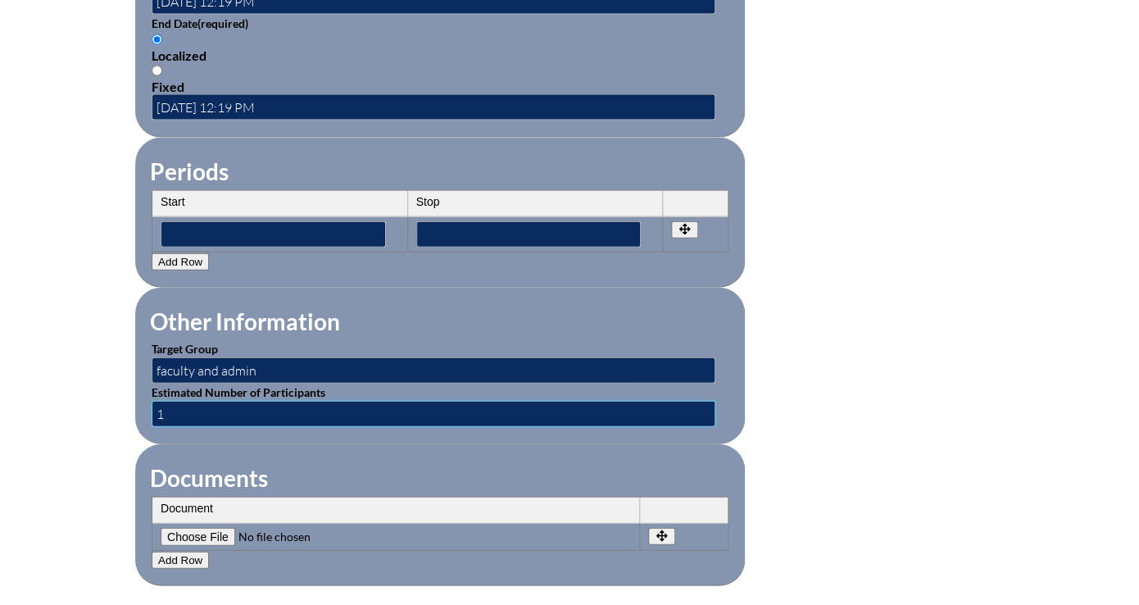
scroll to position [1301, 0]
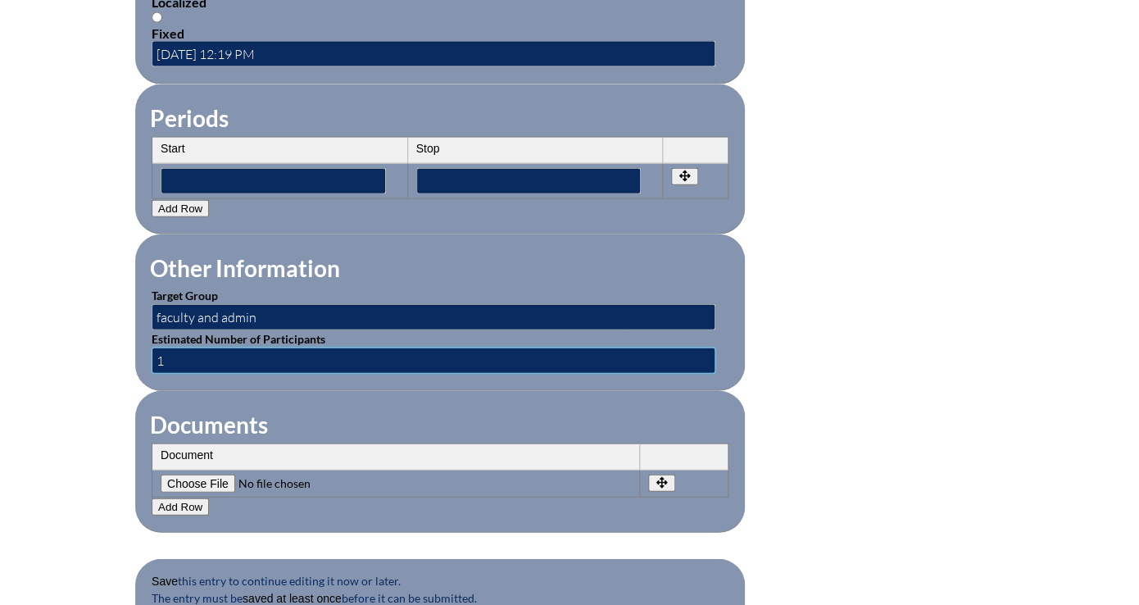
type input "1"
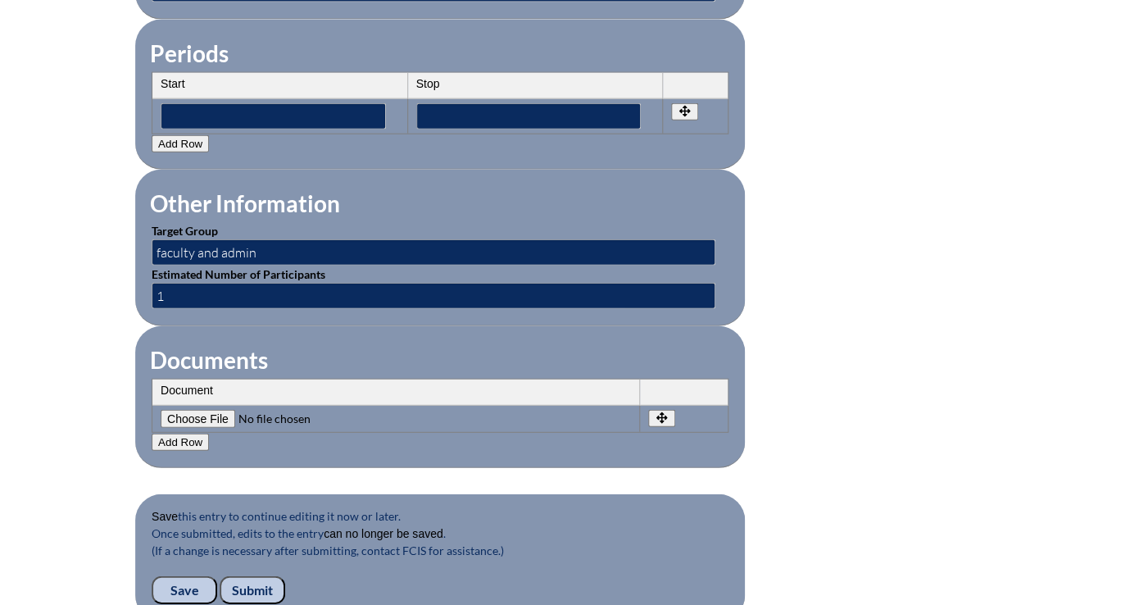
scroll to position [1408, 0]
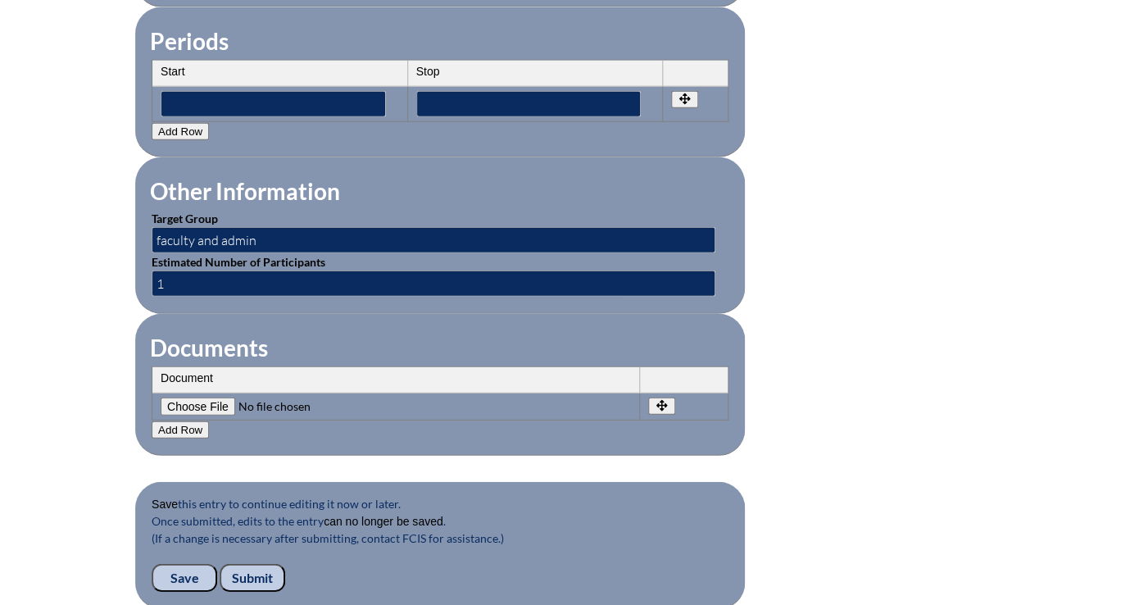
click at [285, 564] on input "Submit" at bounding box center [253, 578] width 66 height 28
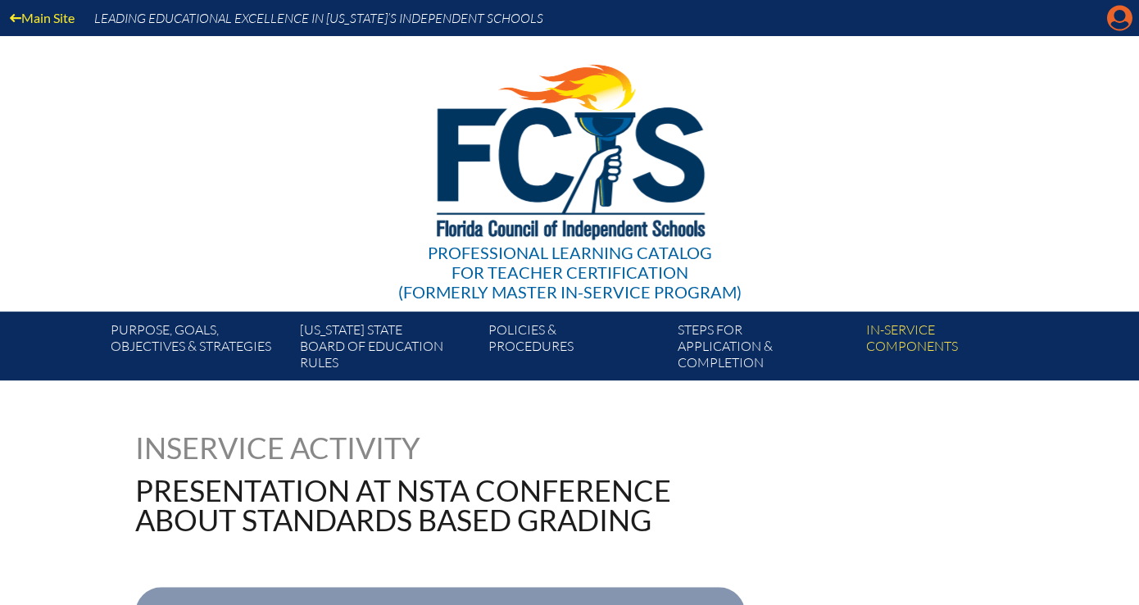
click at [1120, 17] on icon "Manage account" at bounding box center [1119, 18] width 26 height 26
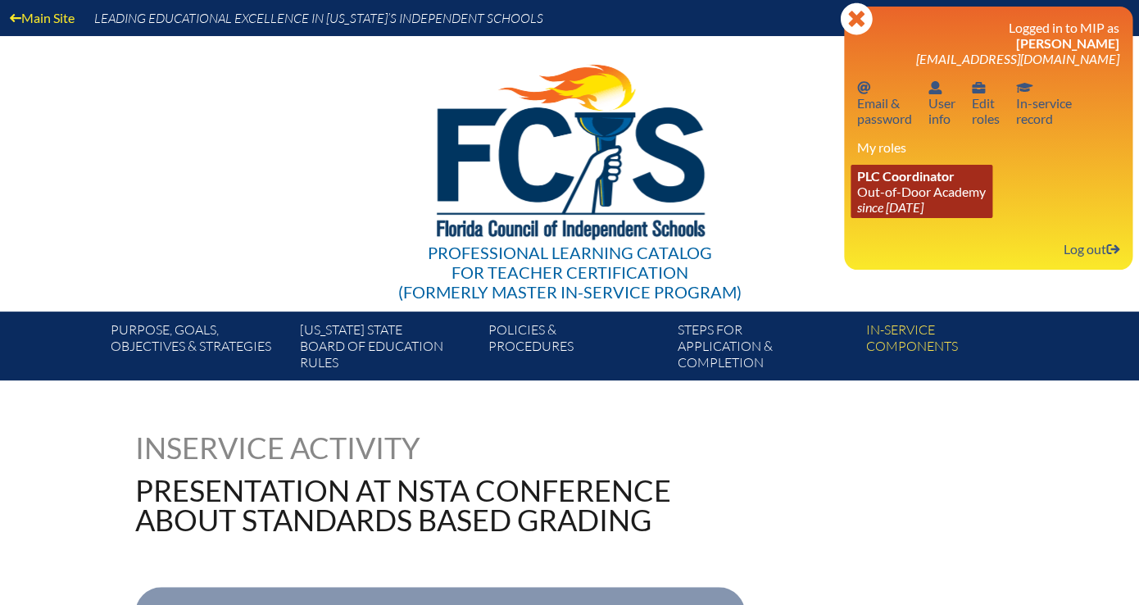
click at [983, 165] on link "PLC Coordinator Out-of-[GEOGRAPHIC_DATA] since [DATE]" at bounding box center [921, 191] width 142 height 53
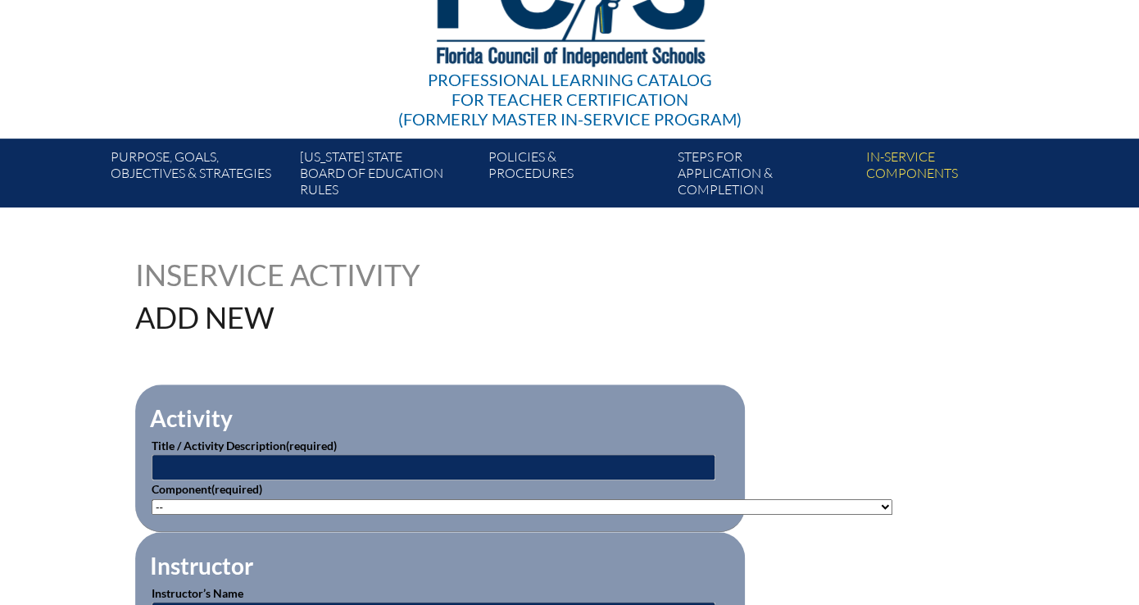
scroll to position [257, 0]
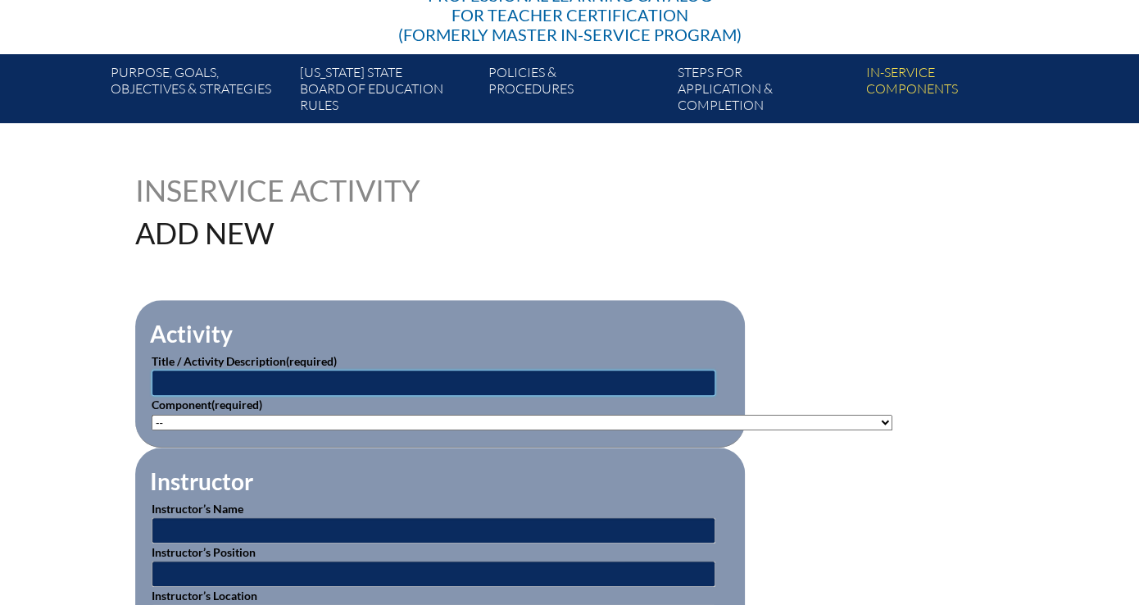
click at [646, 370] on input "text" at bounding box center [434, 383] width 564 height 26
type input "TLC Conference"
click at [152, 415] on select"]"] "-- 1-000-001: Appropriate Art Activities 1-000-002: Concept and Art Process for…" at bounding box center [522, 423] width 741 height 16
select select"]"] "192007"
click option "[PHONE_NUMBER]: Instructional Coaching" at bounding box center [0, 0] width 0 height 0
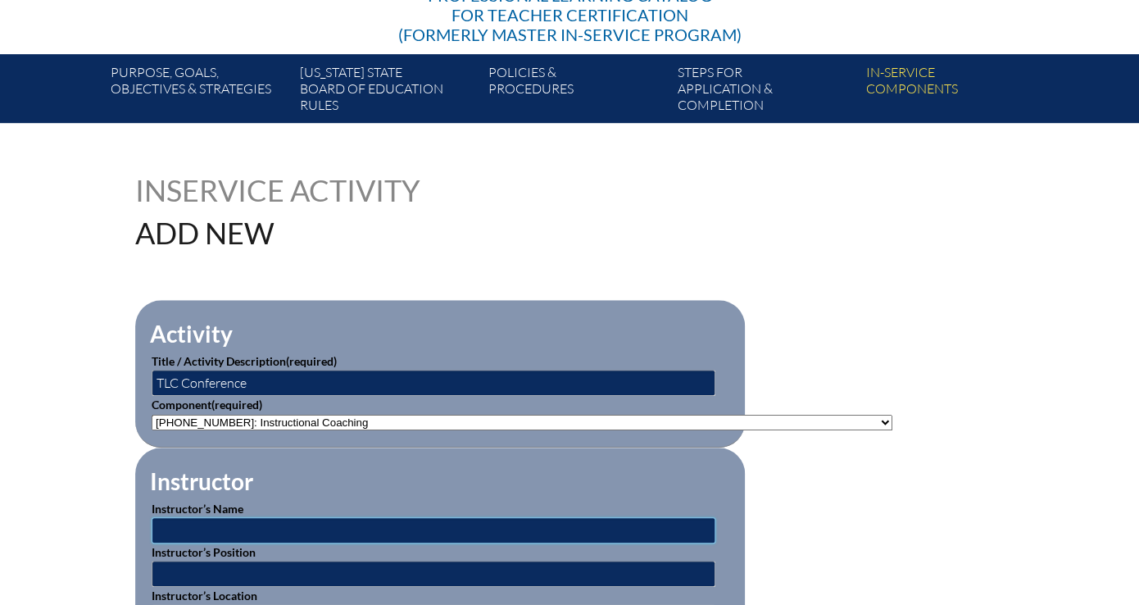
click at [487, 517] on input "text" at bounding box center [434, 530] width 564 height 26
type input "The Instructional Coaching Group"
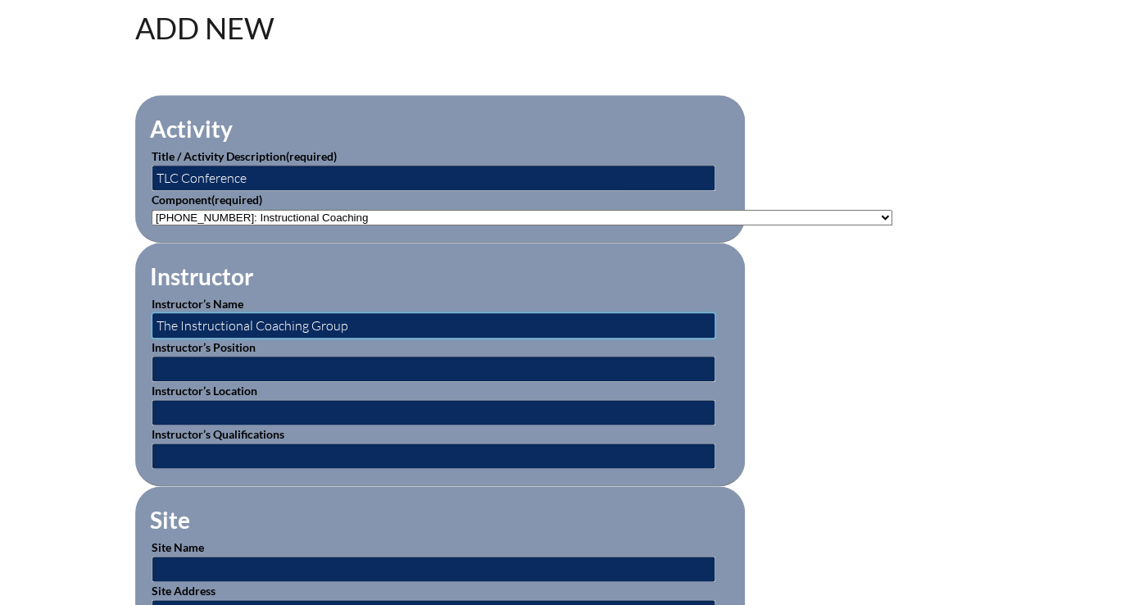
scroll to position [465, 0]
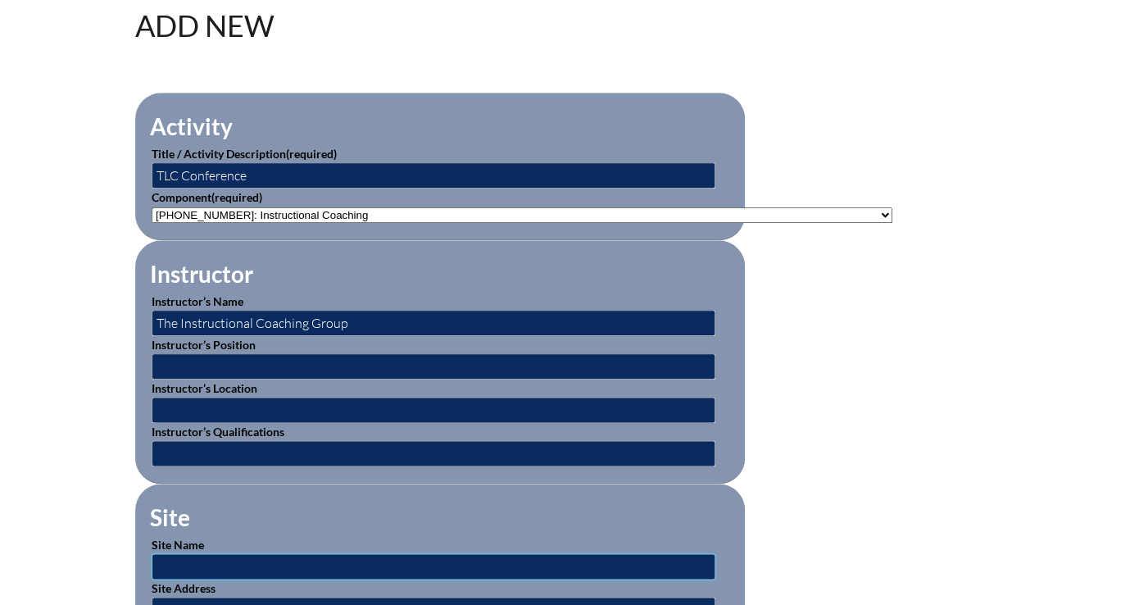
click at [590, 553] on input "text" at bounding box center [434, 566] width 564 height 26
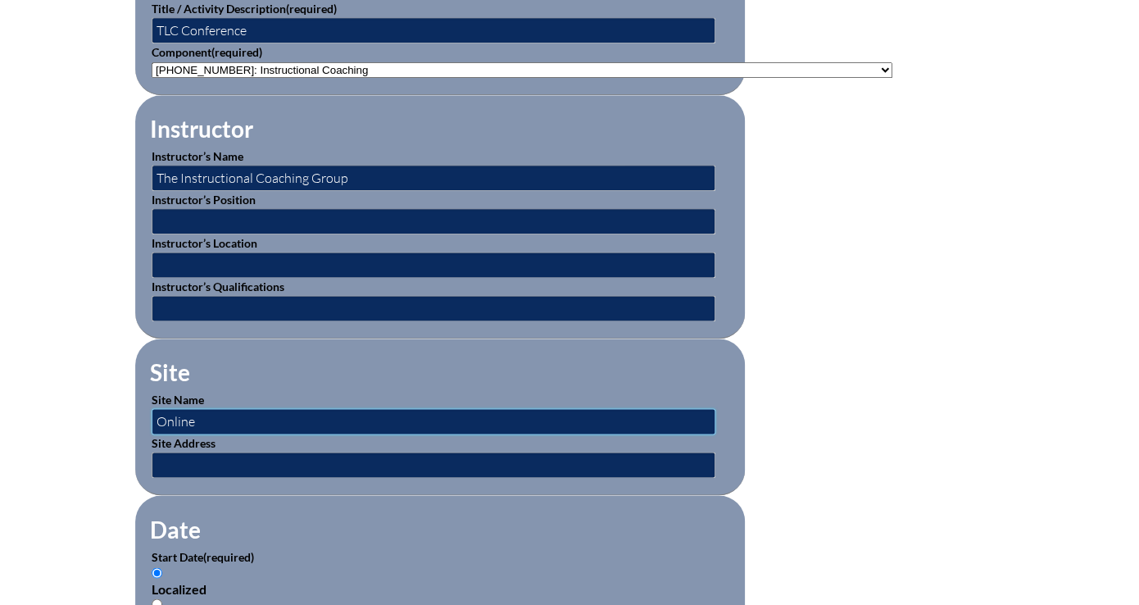
scroll to position [613, 0]
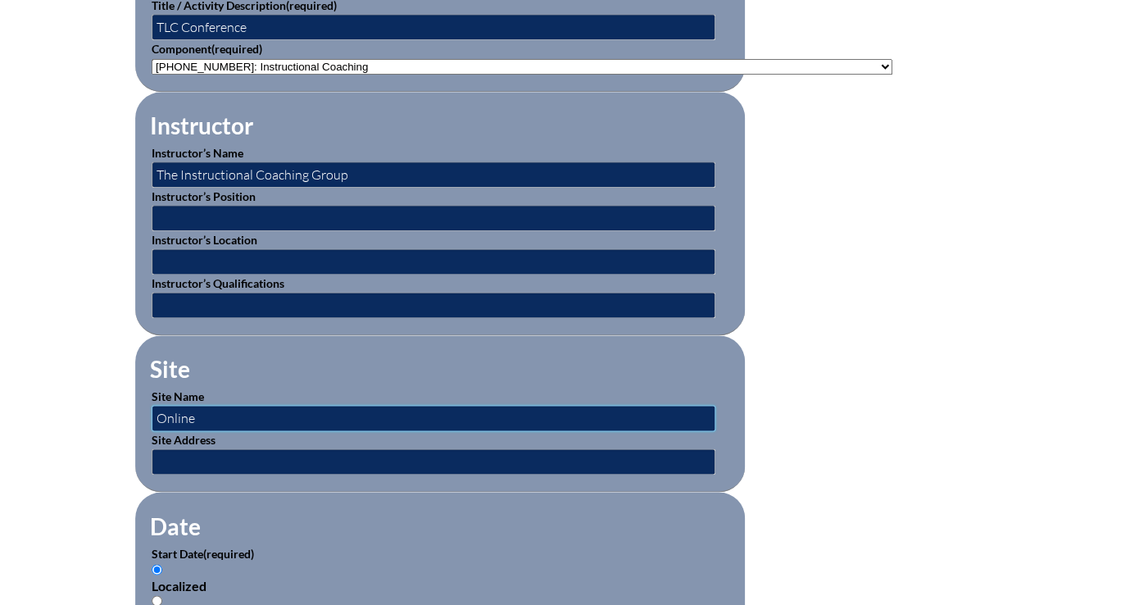
type input "Online"
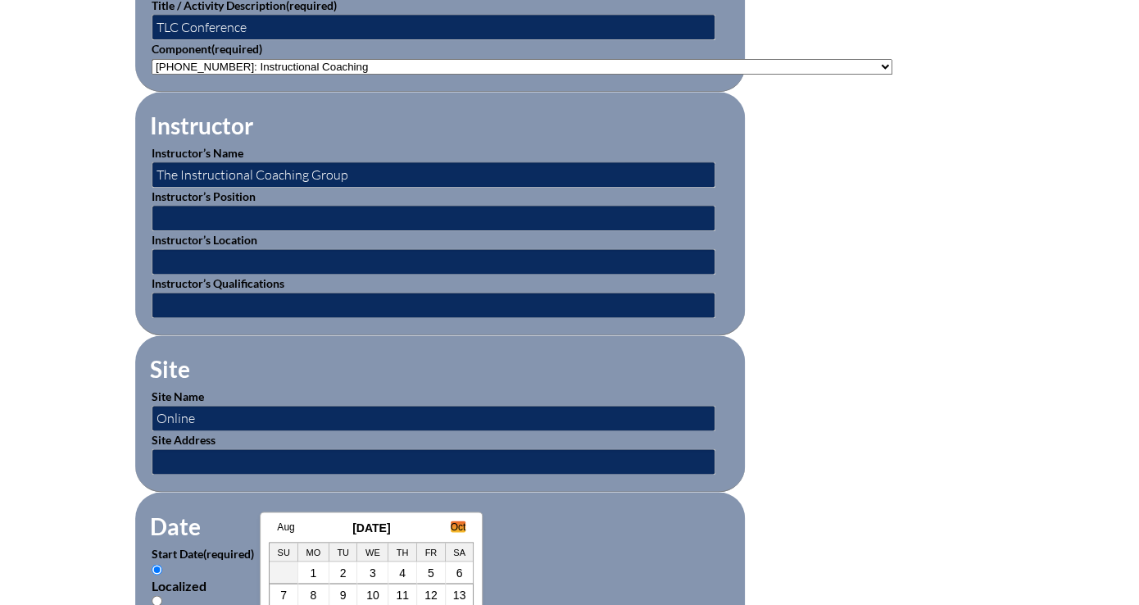
click at [454, 521] on link "Oct" at bounding box center [459, 525] width 16 height 11
click at [281, 591] on link "5" at bounding box center [283, 593] width 7 height 13
type input "[DATE] 12:23 PM"
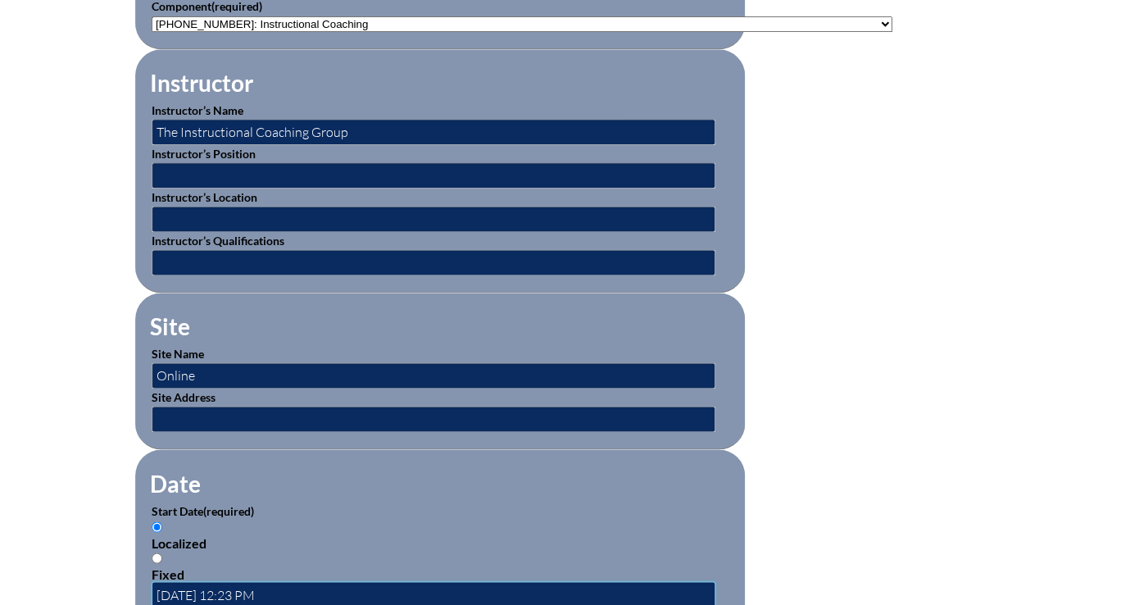
scroll to position [683, 0]
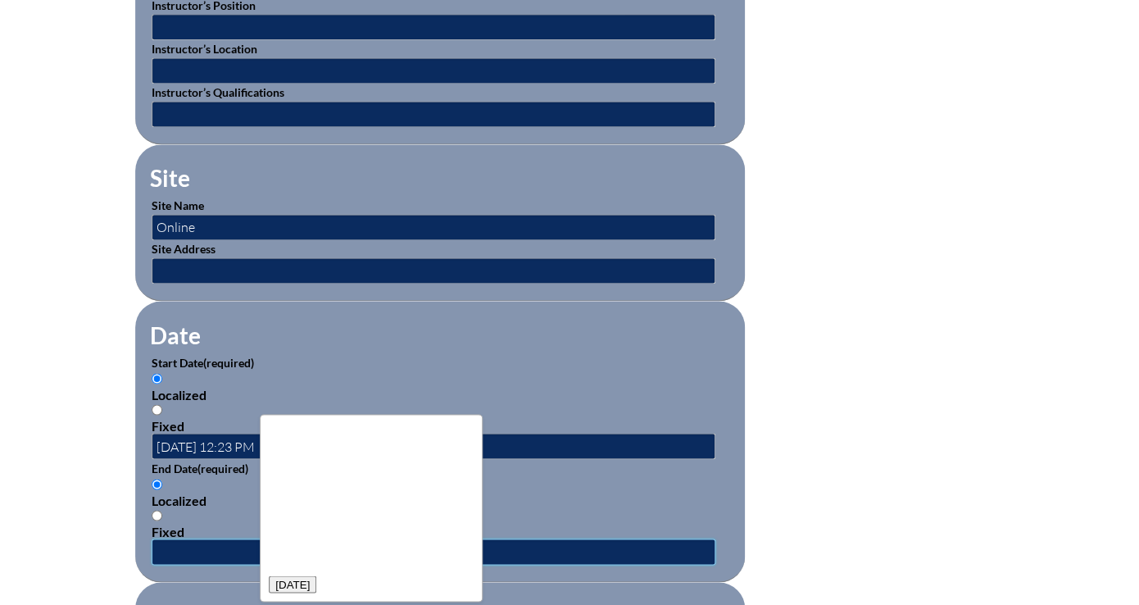
scroll to position [813, 0]
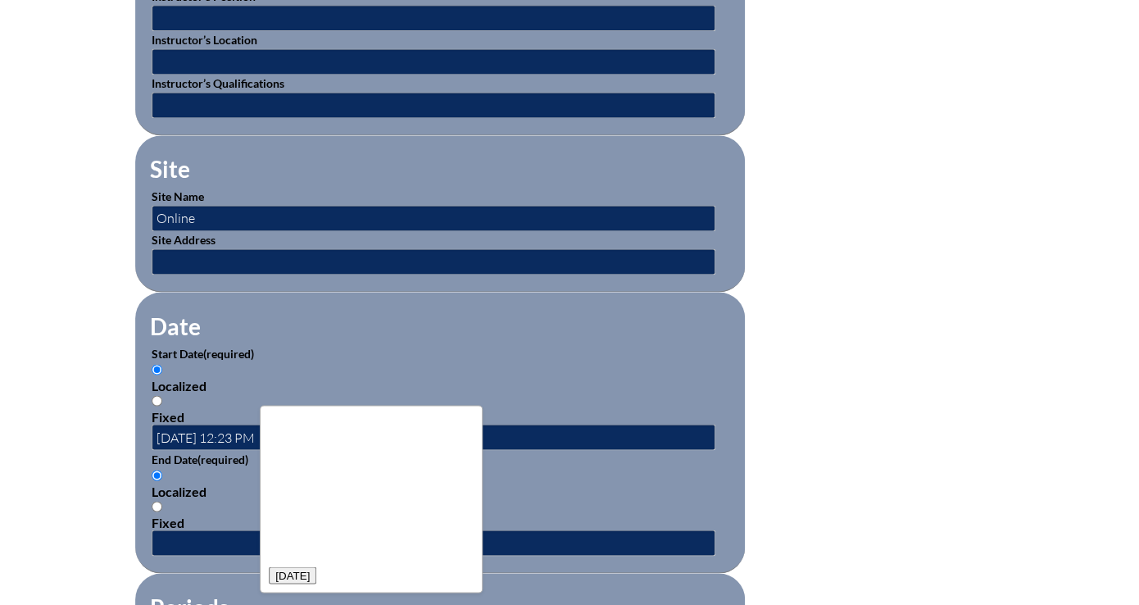
click at [457, 414] on div "Aug September 2025 Oct Su Mo Tu We Th Fr Sa 1 2 3 4 5 6 7 8 9 10 11 12 13 14 15…" at bounding box center [371, 499] width 223 height 188
click at [253, 418] on link "Oct" at bounding box center [246, 419] width 16 height 11
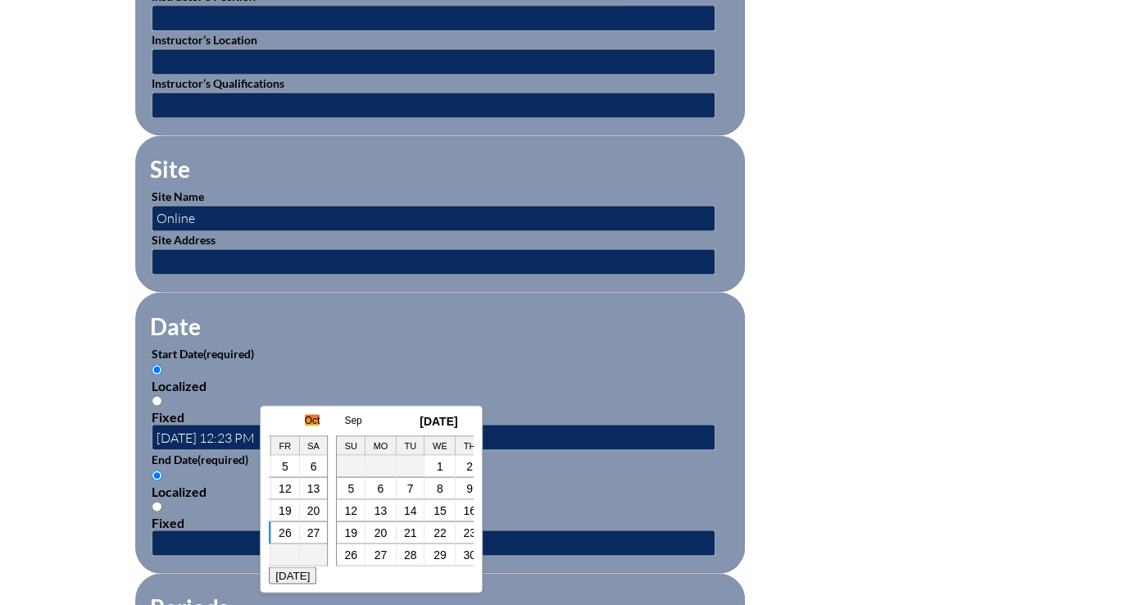
scroll to position [0, 213]
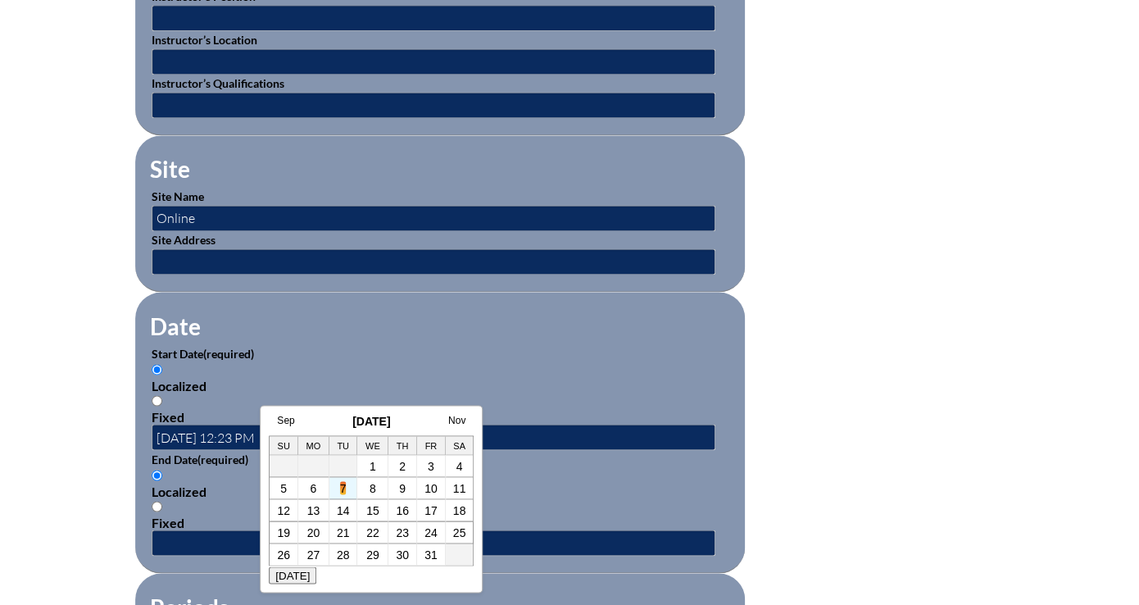
click at [345, 487] on link "7" at bounding box center [343, 487] width 7 height 13
type input "[DATE] 12:23 PM"
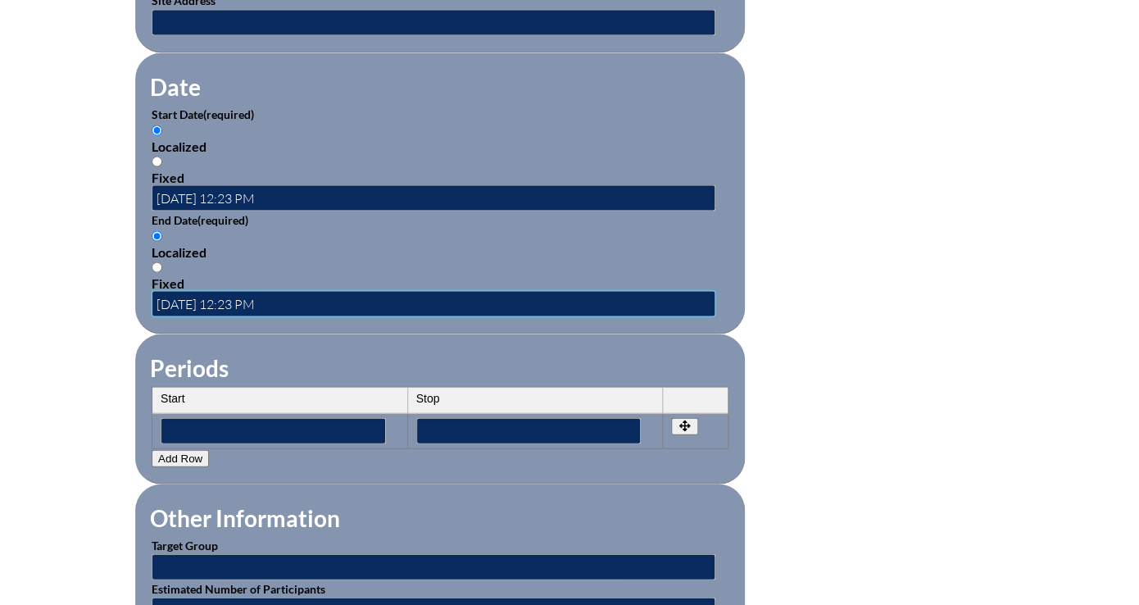
scroll to position [1054, 0]
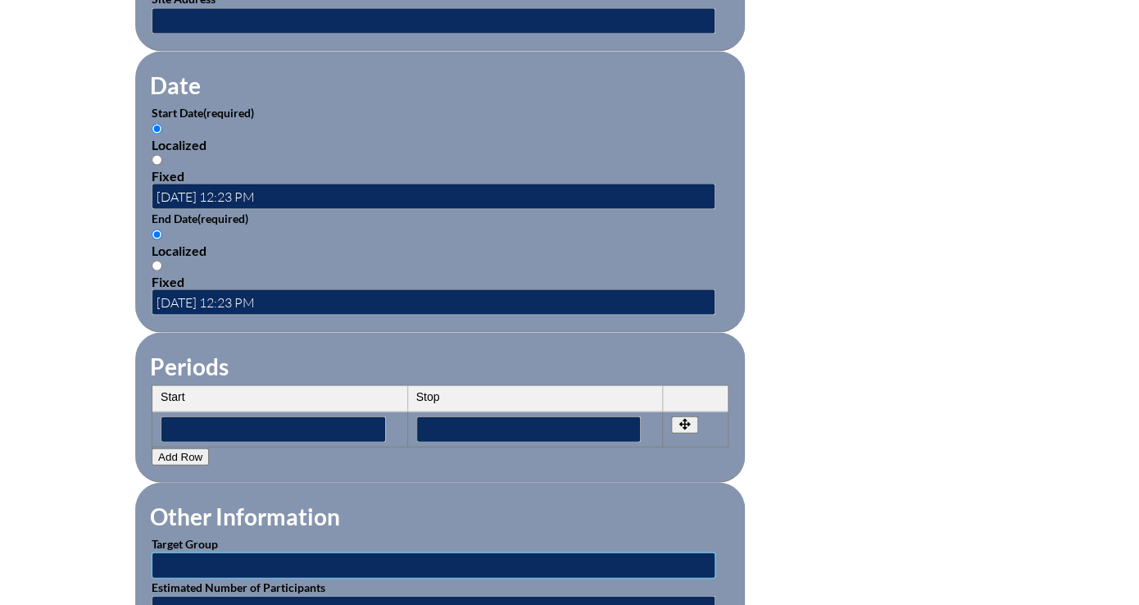
click at [412, 551] on input "text" at bounding box center [434, 564] width 564 height 26
type input "faculty and admin"
click at [381, 595] on input "text" at bounding box center [434, 608] width 564 height 26
type input "2"
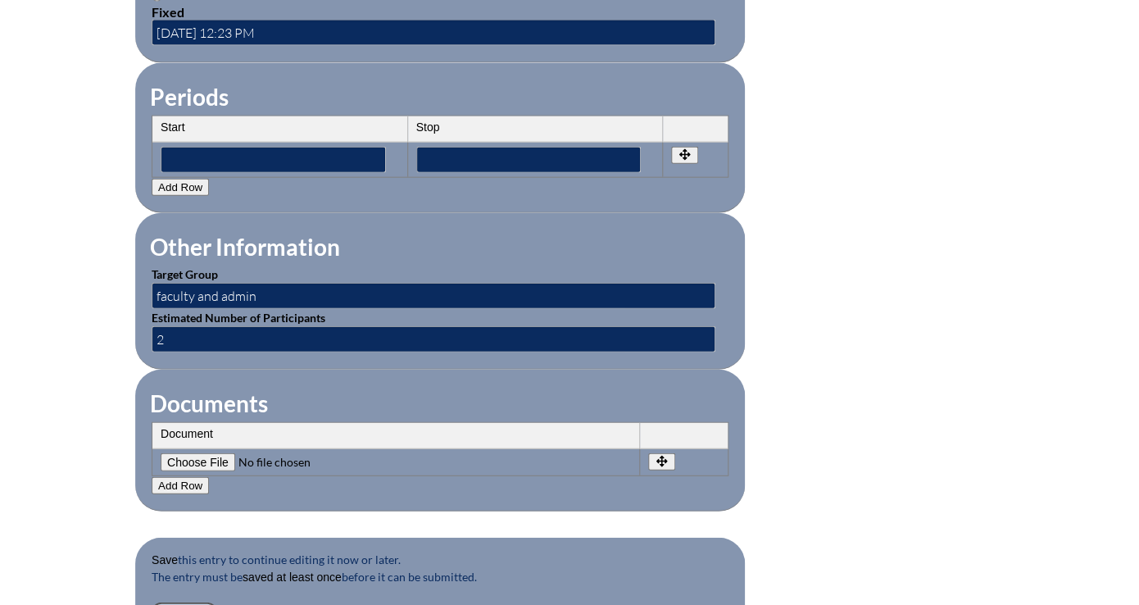
scroll to position [1342, 0]
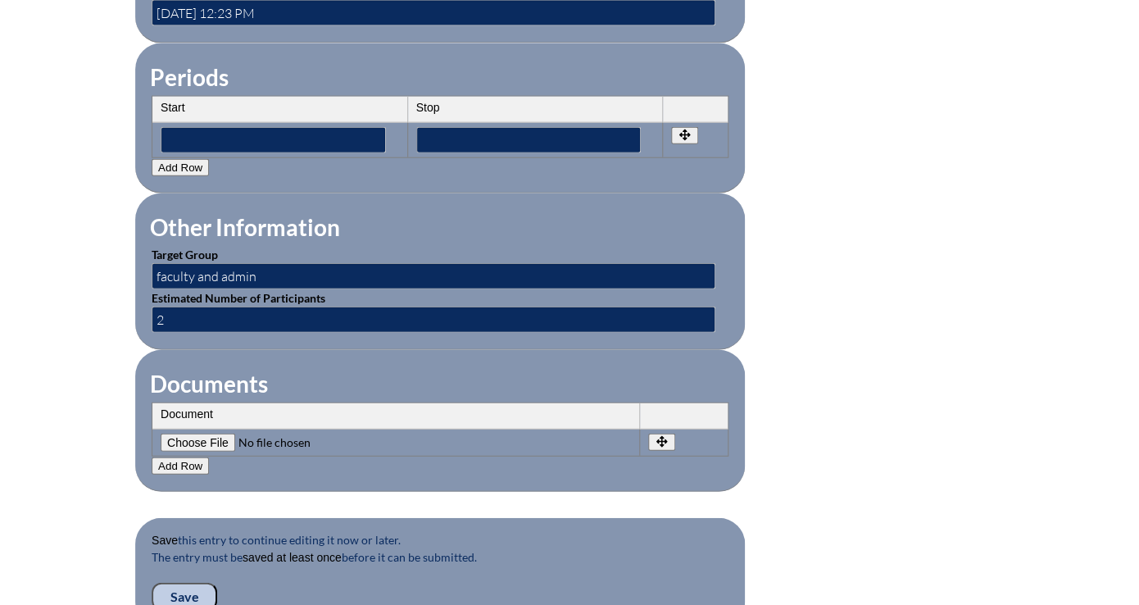
click at [217, 583] on input "Save" at bounding box center [185, 597] width 66 height 28
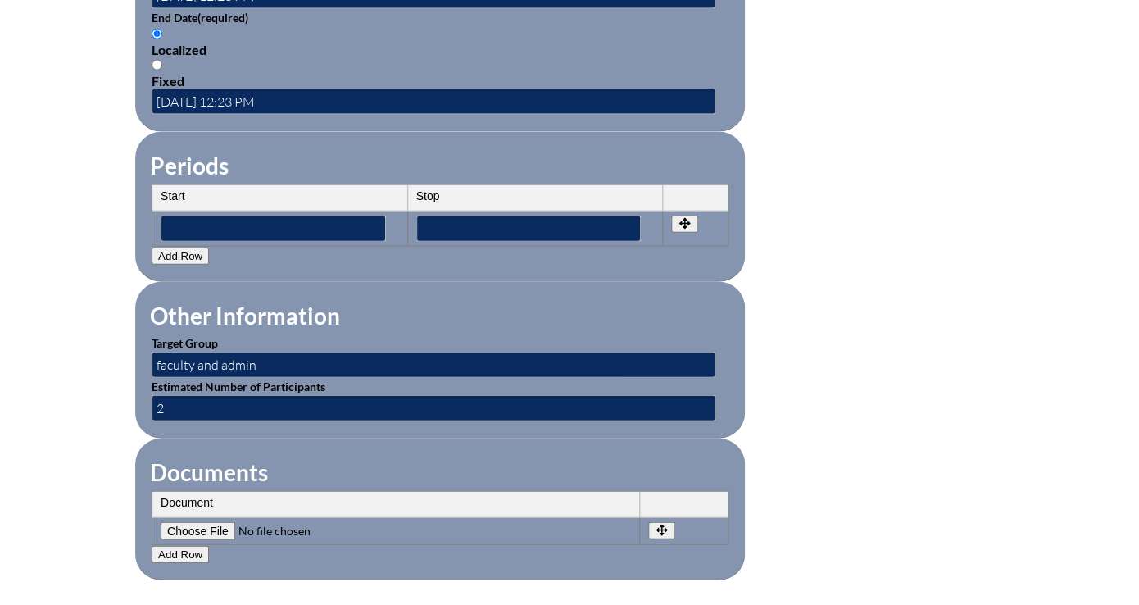
scroll to position [1387, 0]
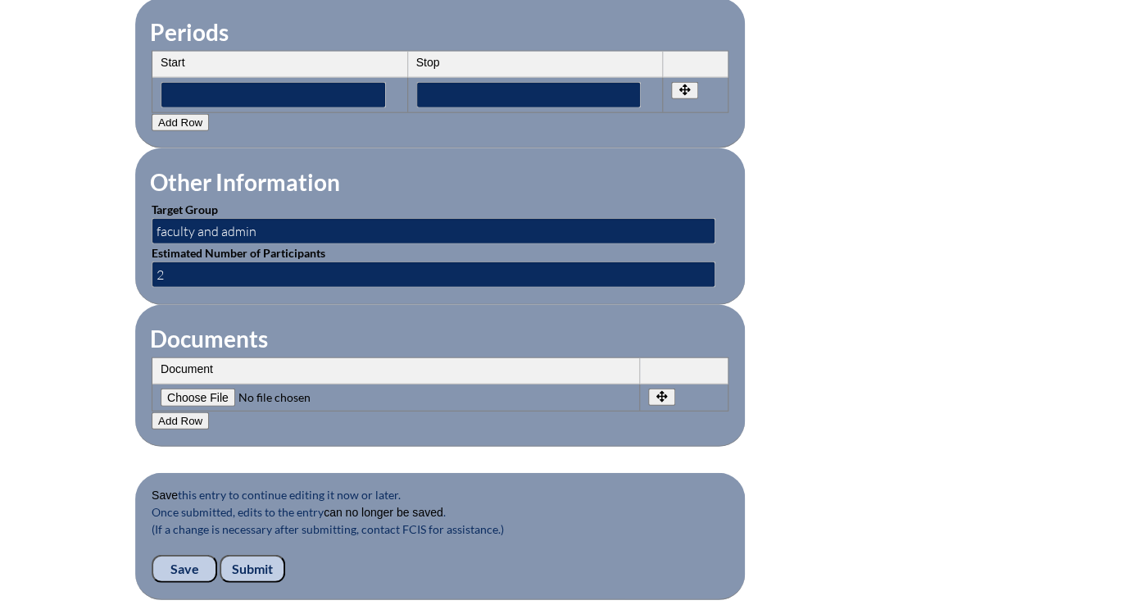
click at [285, 555] on input "Submit" at bounding box center [253, 569] width 66 height 28
